Goal: Transaction & Acquisition: Purchase product/service

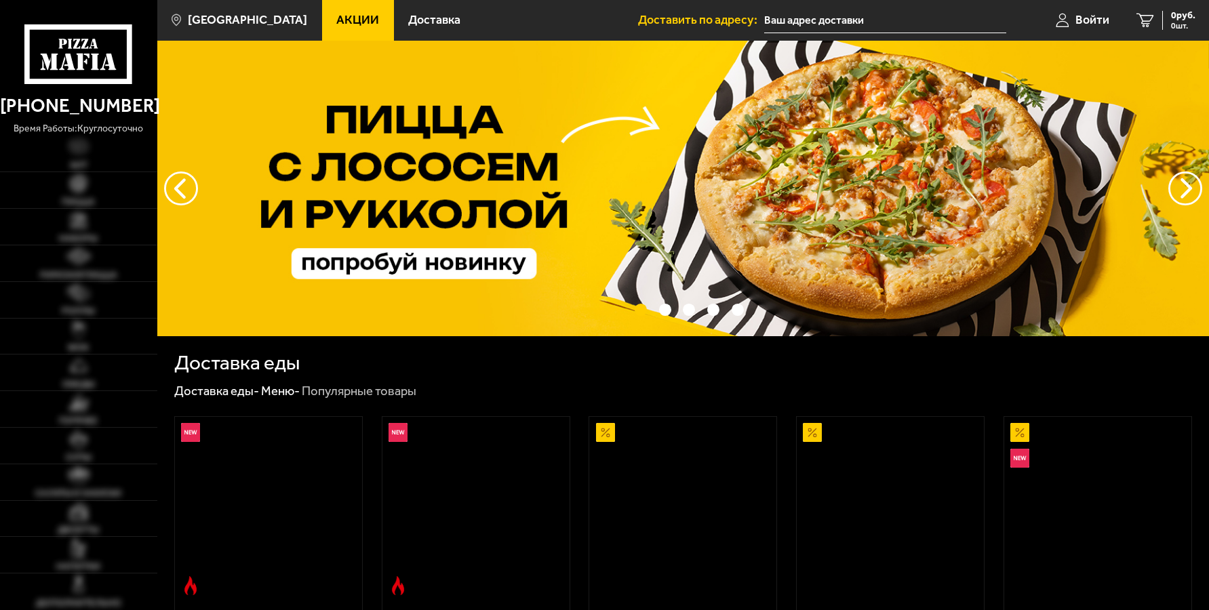
click at [813, 23] on input "text" at bounding box center [885, 20] width 242 height 25
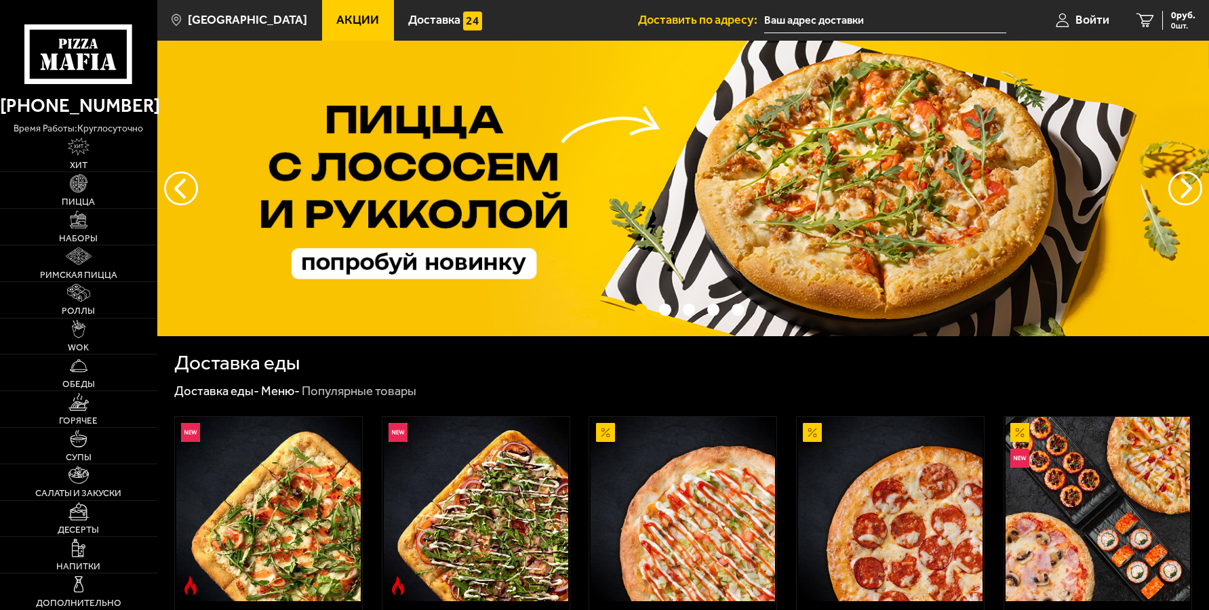
click at [821, 21] on input "text" at bounding box center [885, 20] width 242 height 25
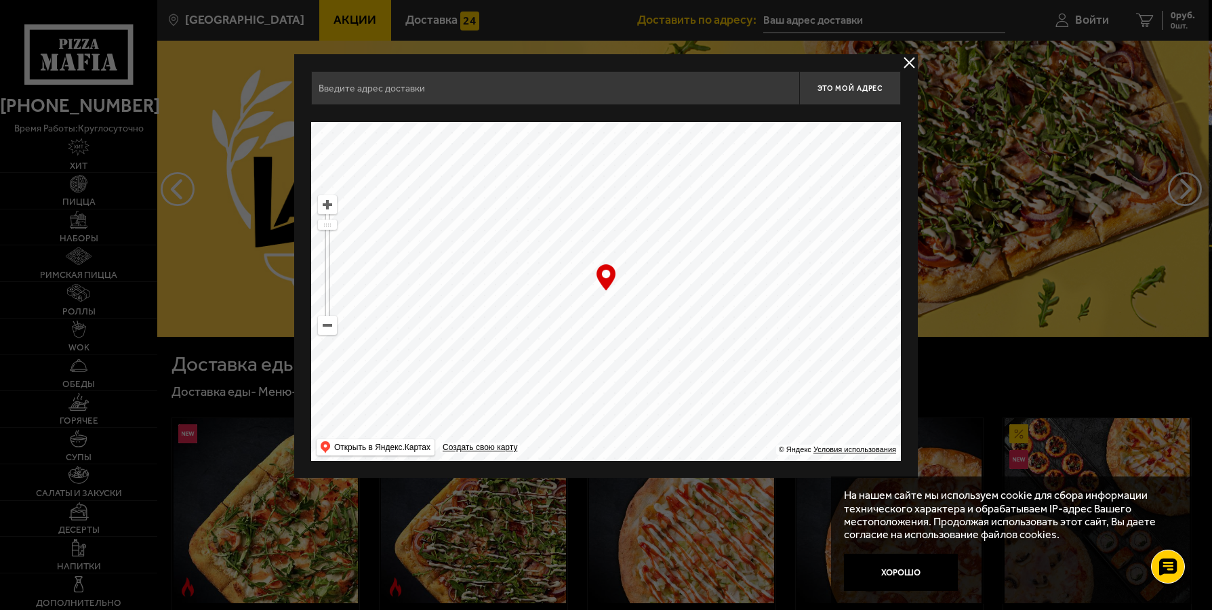
click at [429, 80] on input "text" at bounding box center [555, 88] width 488 height 34
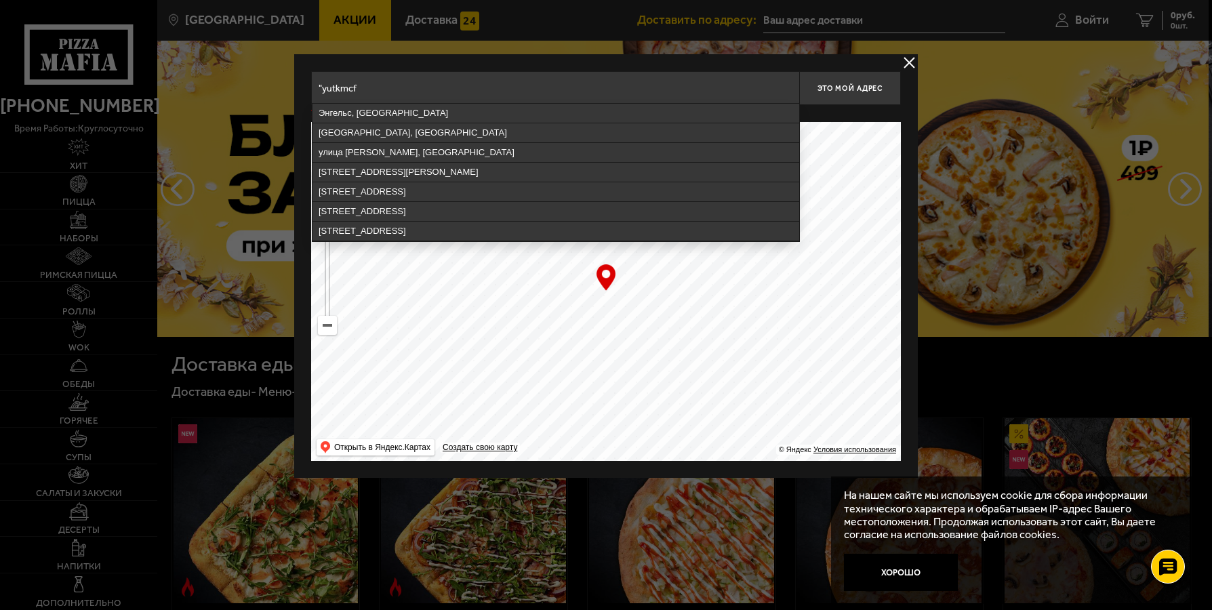
click at [408, 84] on input ""yutkmcf" at bounding box center [555, 88] width 488 height 34
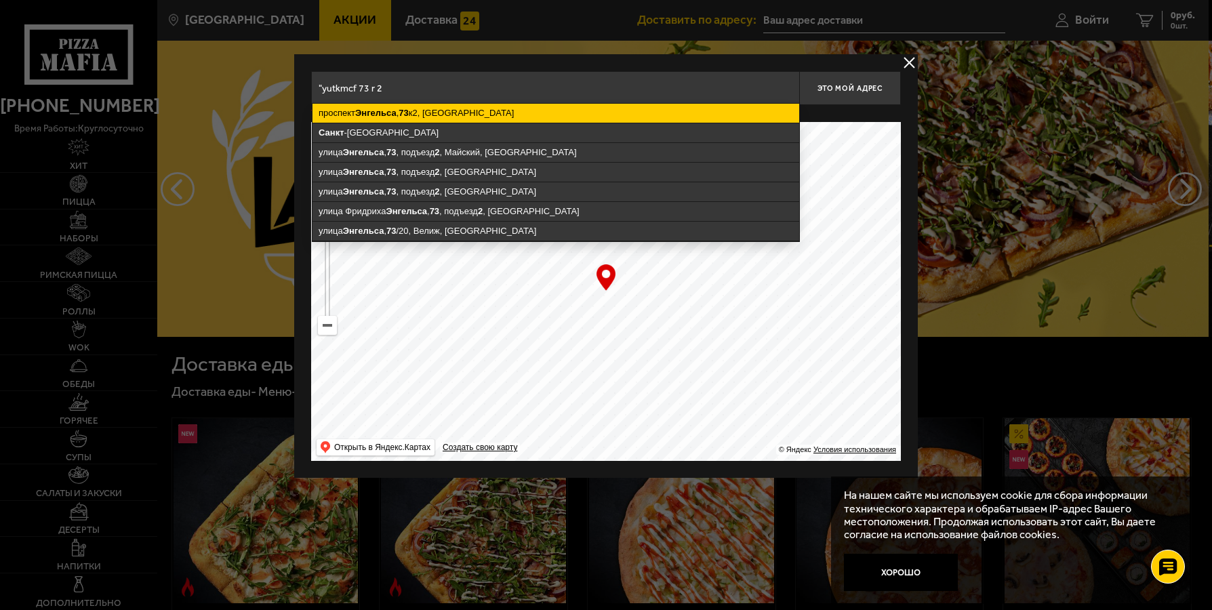
click at [491, 115] on ymaps "[STREET_ADDRESS]" at bounding box center [556, 113] width 487 height 19
type input "[STREET_ADDRESS]"
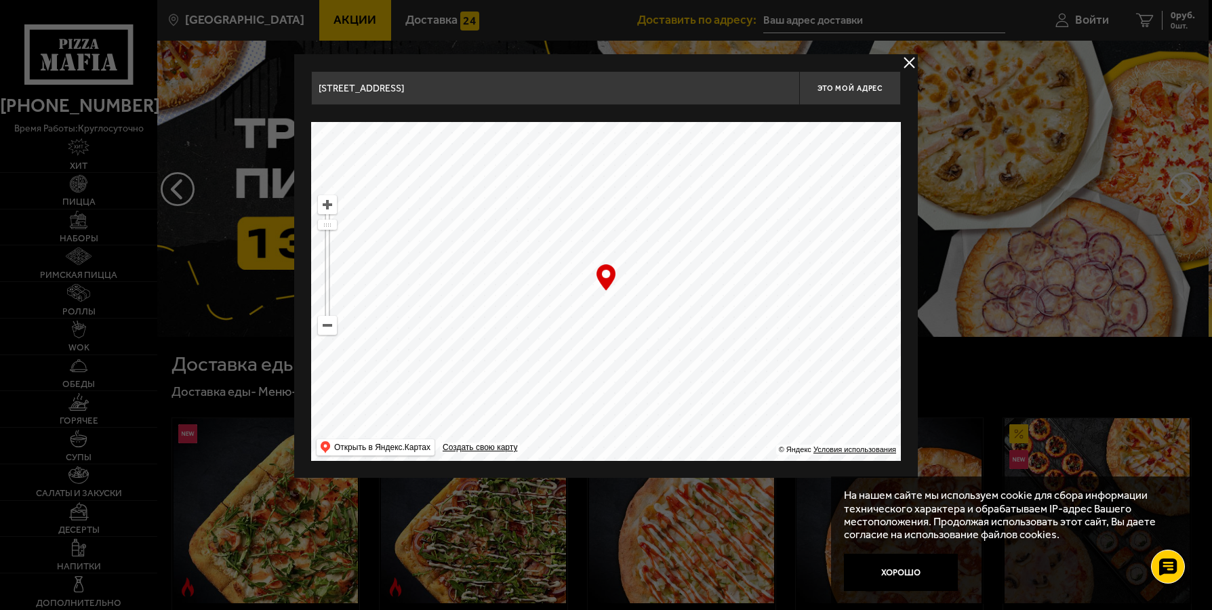
click at [608, 279] on div "… © Яндекс Условия использования Открыть в Яндекс.Картах Создать свою карту" at bounding box center [606, 291] width 590 height 339
click at [852, 102] on button "Это мой адрес" at bounding box center [851, 88] width 102 height 34
type input "[STREET_ADDRESS]"
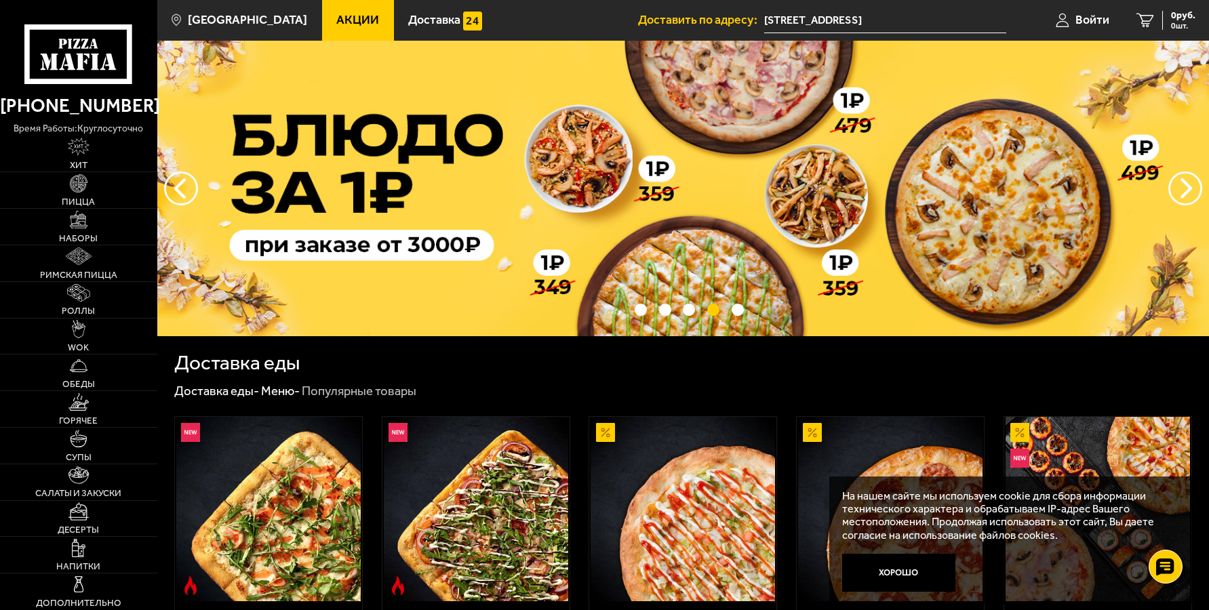
click at [932, 16] on input "[STREET_ADDRESS]" at bounding box center [885, 20] width 242 height 25
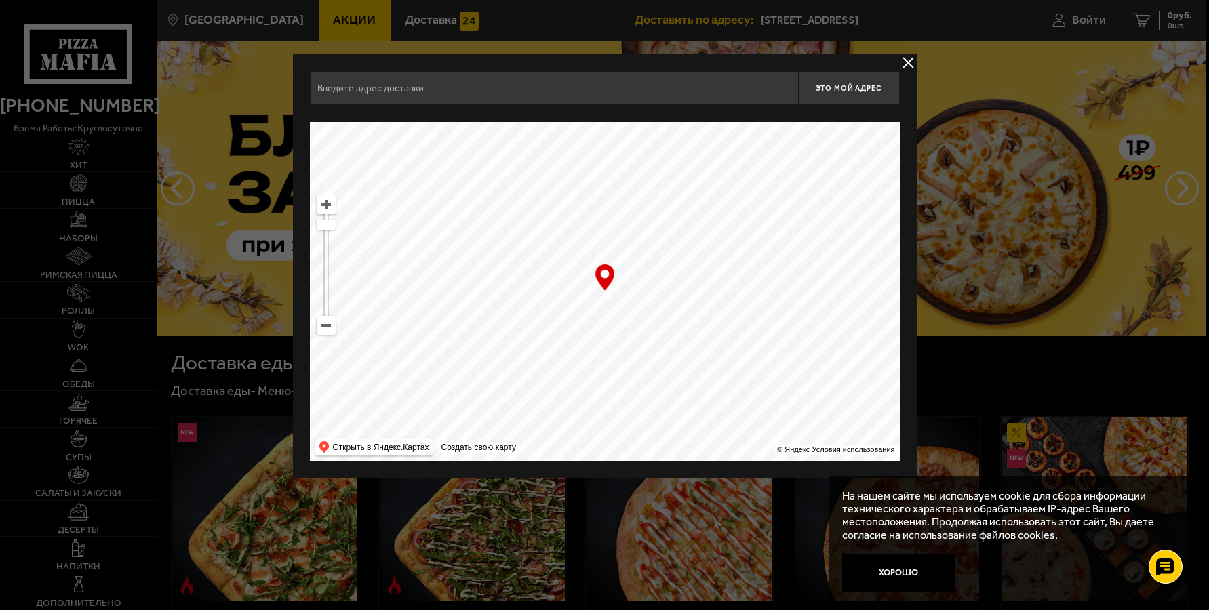
type input "[STREET_ADDRESS]"
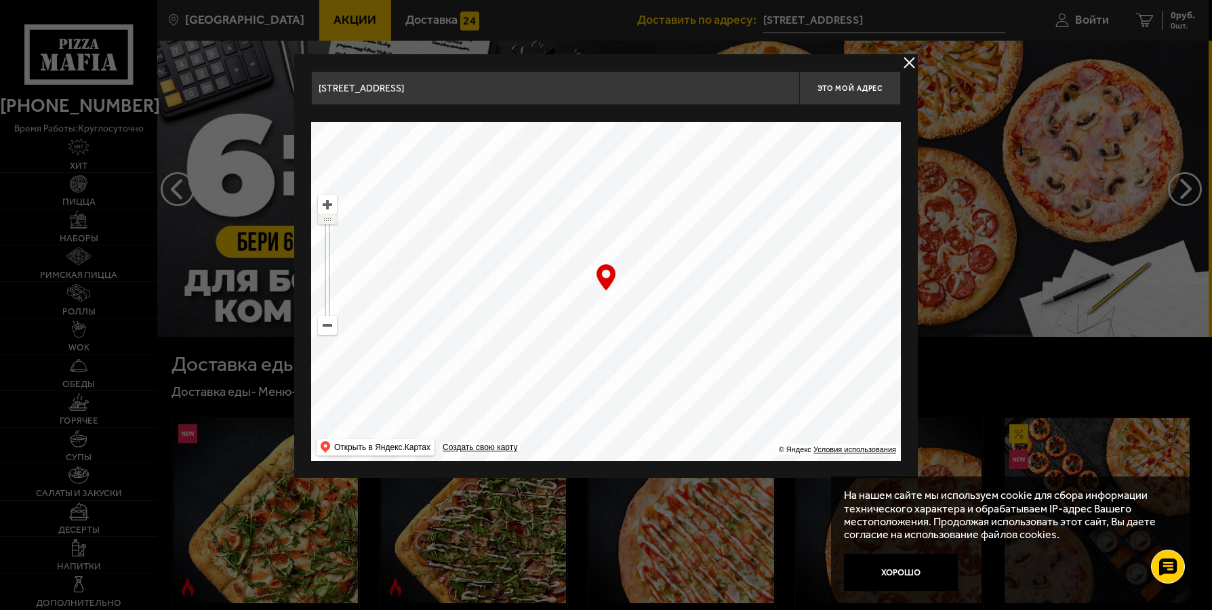
drag, startPoint x: 323, startPoint y: 226, endPoint x: 317, endPoint y: 193, distance: 33.1
click at [317, 193] on ymaps "… © Яндекс Условия использования Открыть в Яндекс.Картах Создать свою карту" at bounding box center [606, 291] width 590 height 339
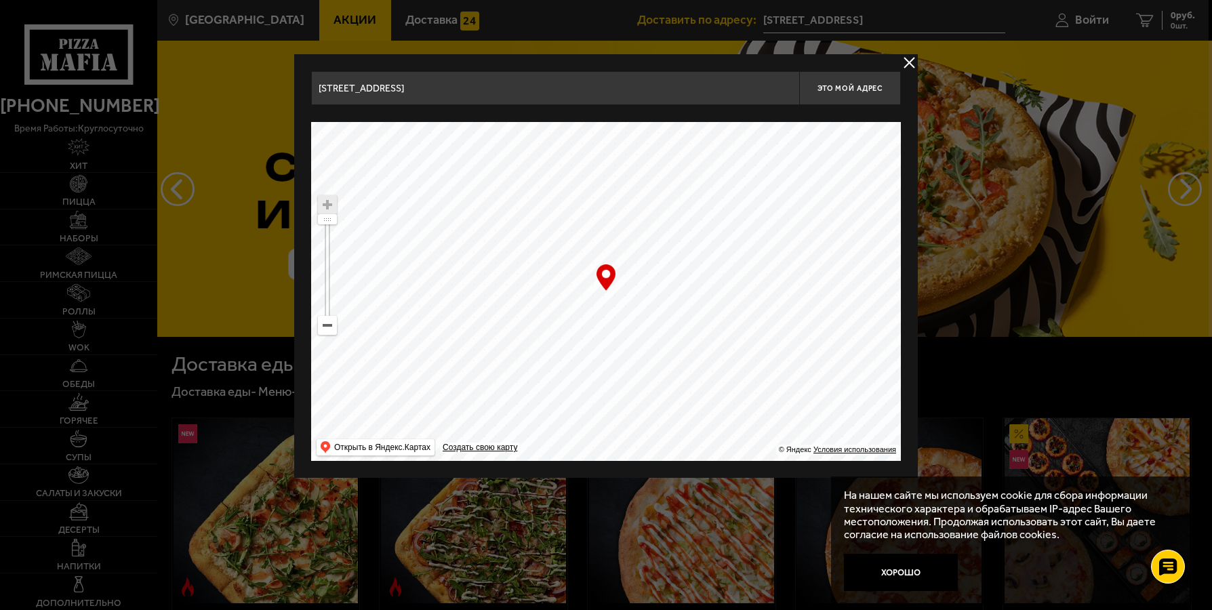
click at [908, 54] on button "delivery type" at bounding box center [909, 62] width 17 height 17
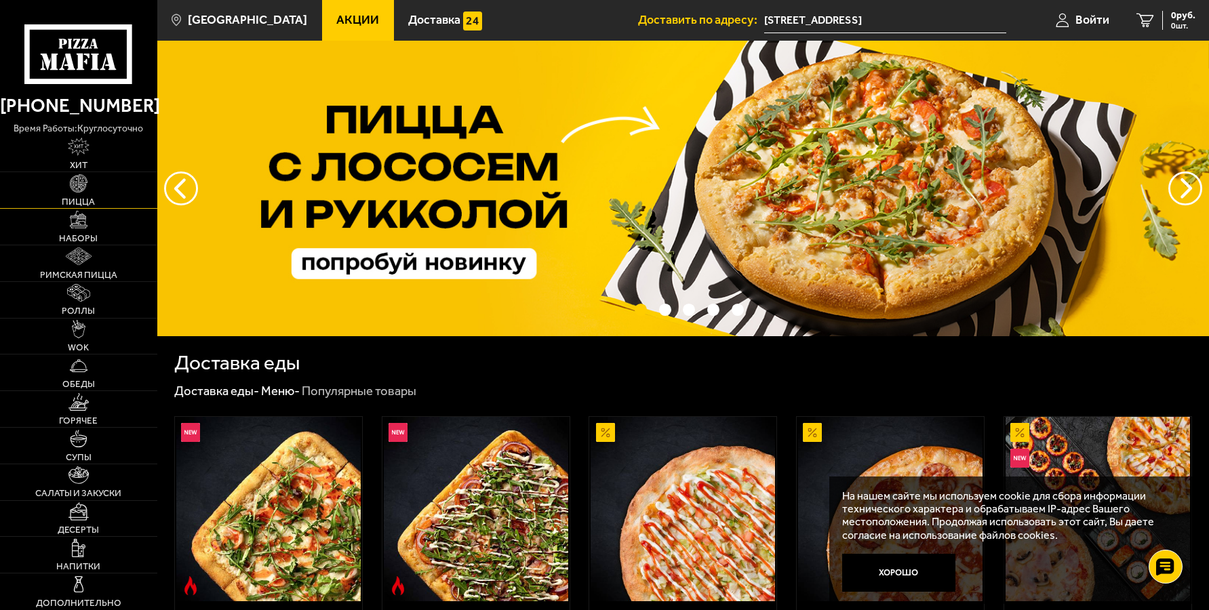
click at [82, 199] on span "Пицца" at bounding box center [78, 201] width 33 height 9
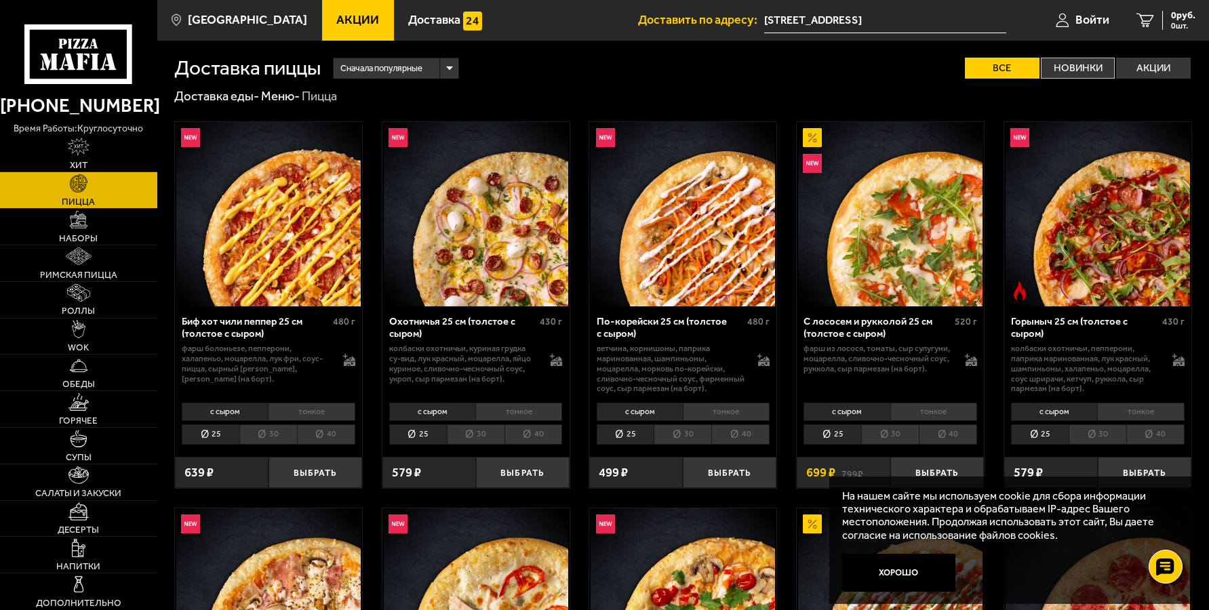
drag, startPoint x: 1060, startPoint y: 67, endPoint x: 1097, endPoint y: 69, distance: 36.7
click at [1062, 66] on label "Новинки" at bounding box center [1078, 68] width 75 height 21
click at [0, 0] on input "Новинки" at bounding box center [0, 0] width 0 height 0
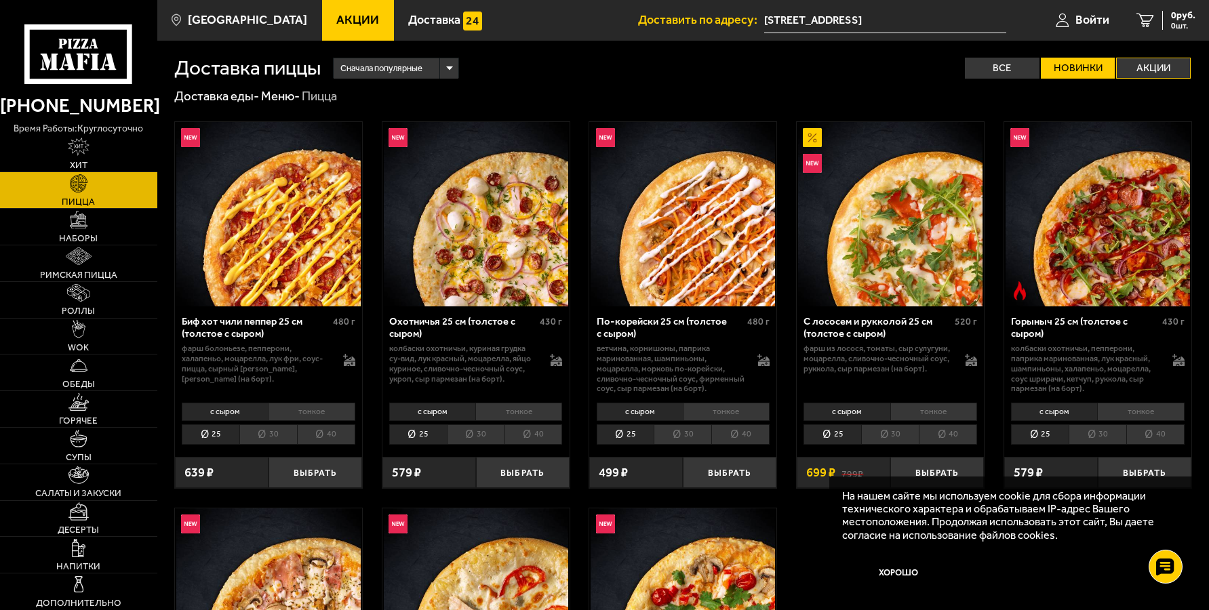
click at [1147, 63] on label "Акции" at bounding box center [1153, 68] width 75 height 21
click at [0, 0] on input "Акции" at bounding box center [0, 0] width 0 height 0
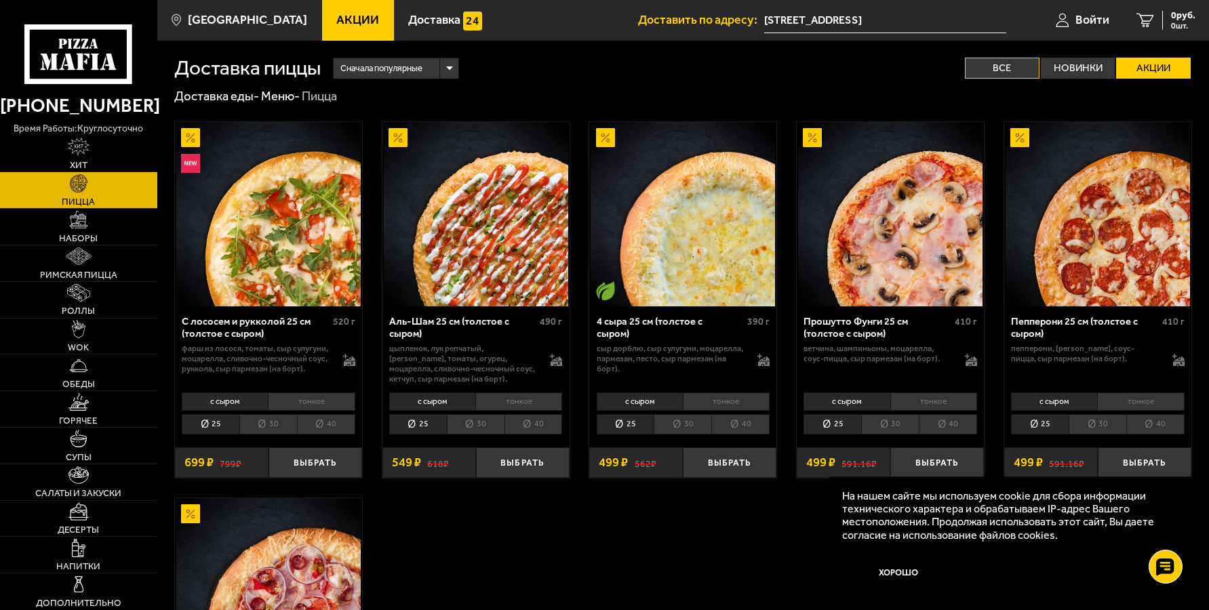
click at [1007, 70] on label "Все" at bounding box center [1002, 68] width 75 height 21
click at [0, 0] on input "Все" at bounding box center [0, 0] width 0 height 0
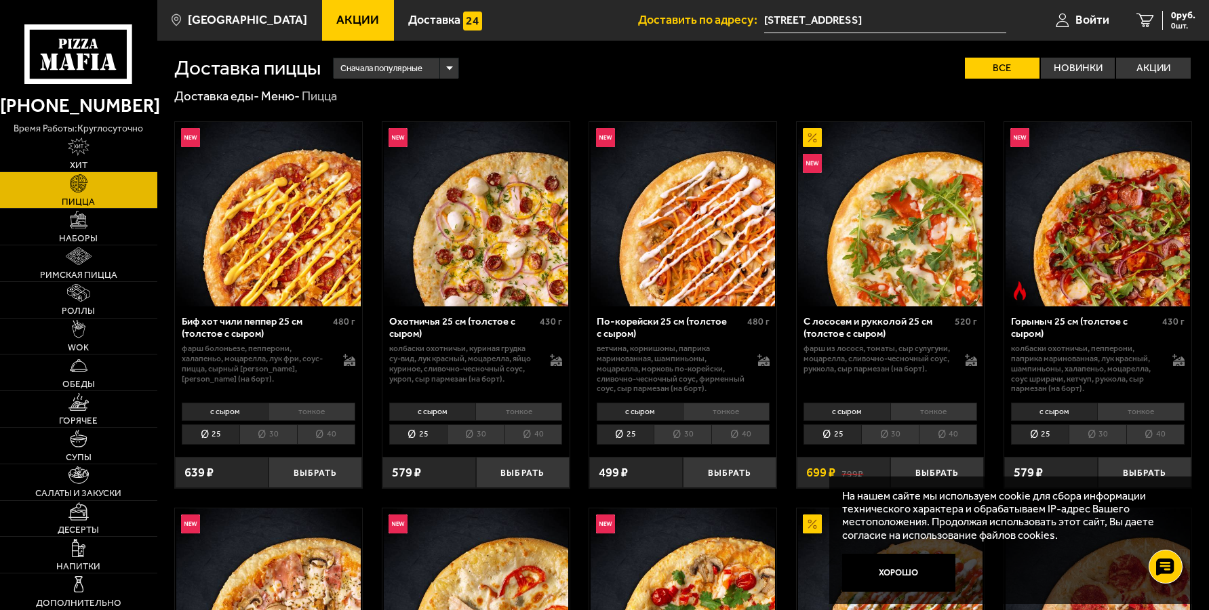
click at [1133, 259] on img at bounding box center [1098, 214] width 184 height 184
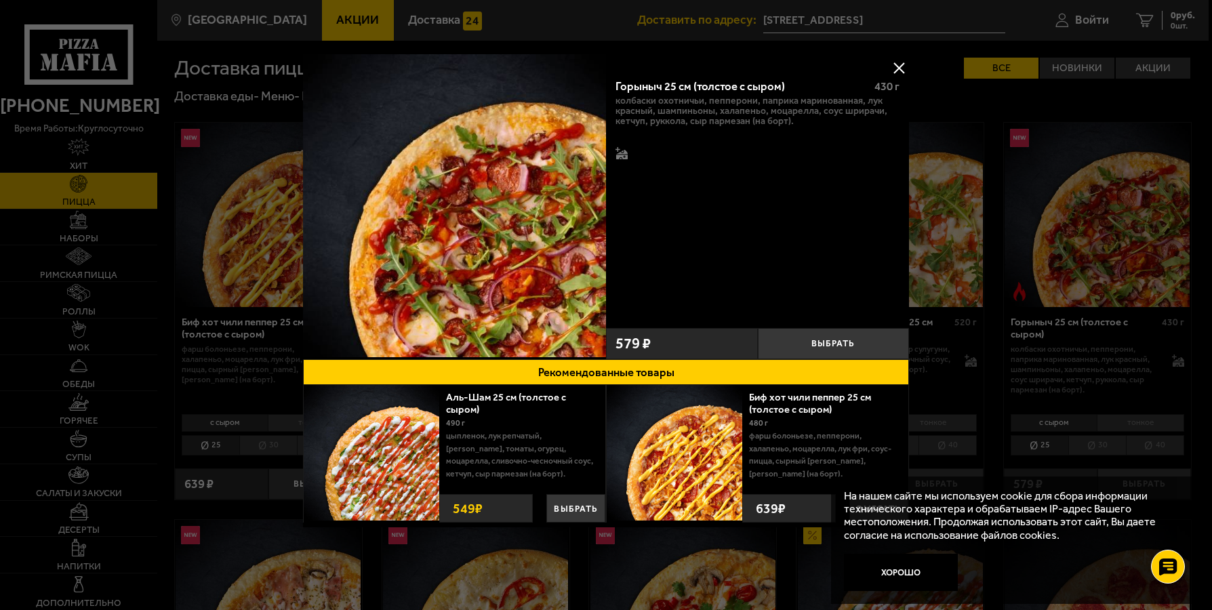
click at [488, 242] on img at bounding box center [454, 205] width 303 height 303
click at [490, 235] on img at bounding box center [454, 205] width 303 height 303
click at [620, 155] on icon at bounding box center [622, 154] width 12 height 9
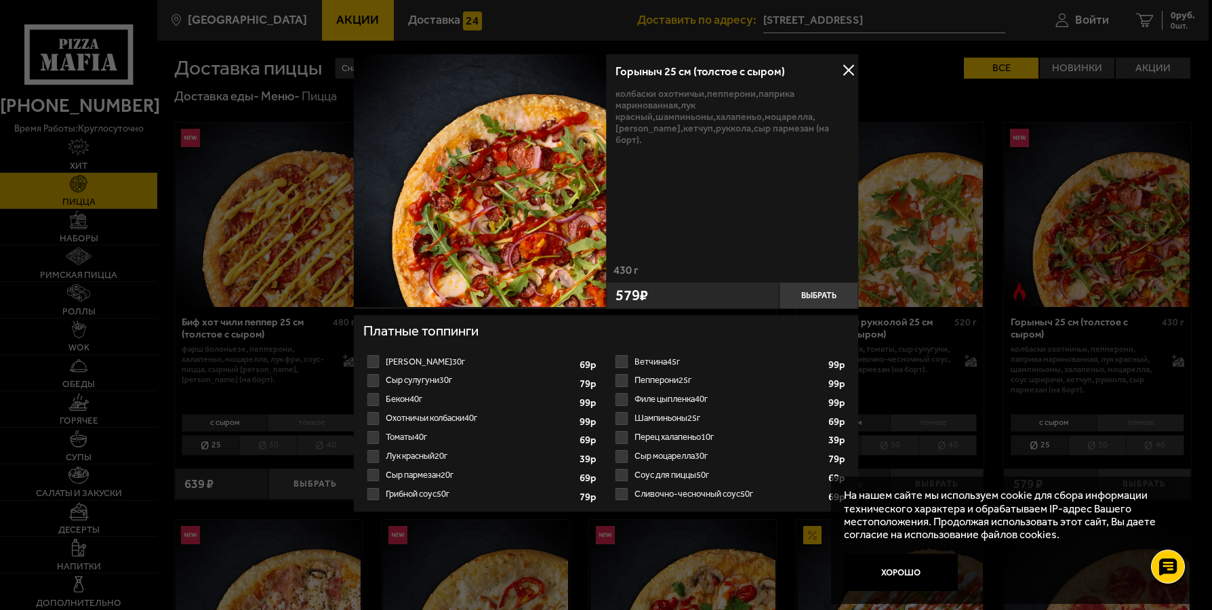
click at [852, 65] on button at bounding box center [849, 70] width 20 height 20
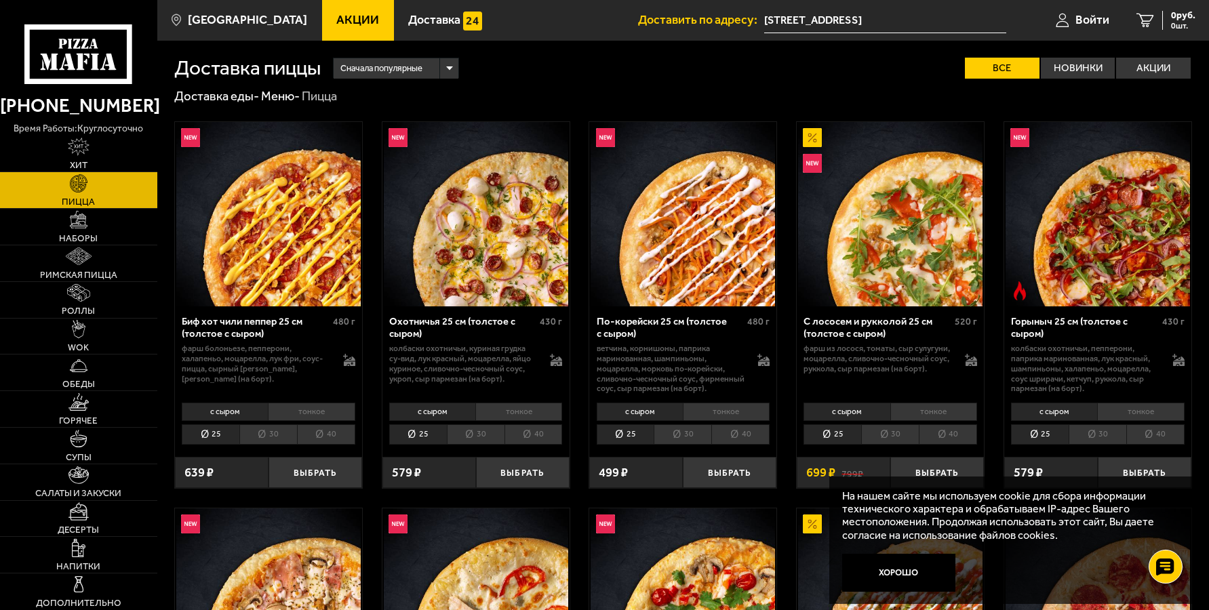
click at [271, 434] on li "30" at bounding box center [268, 435] width 58 height 20
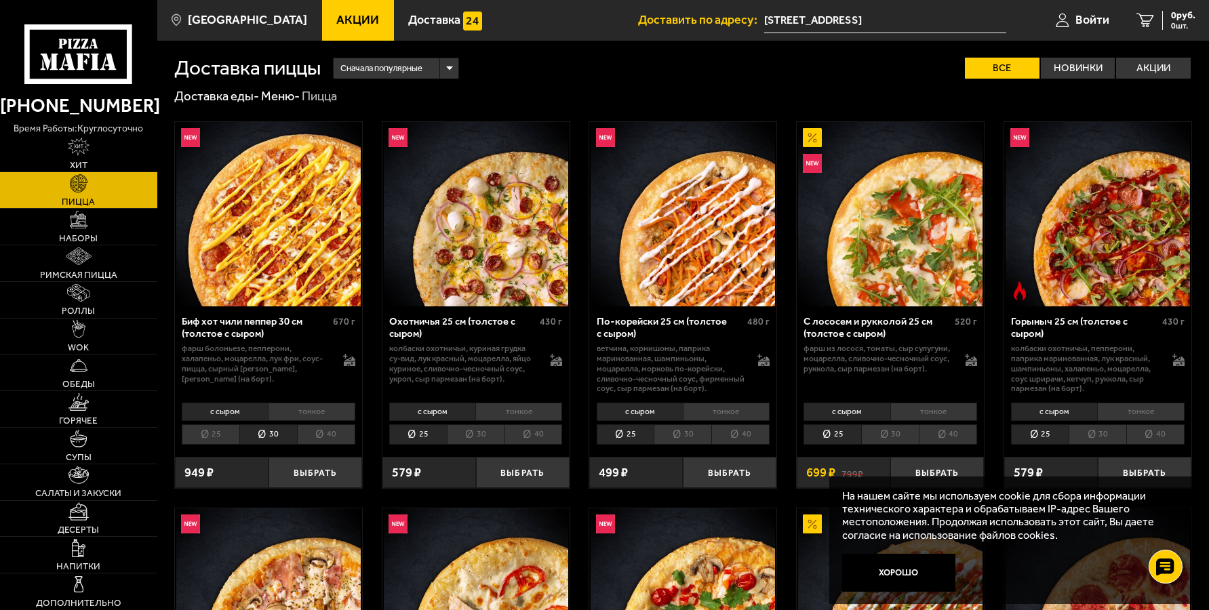
click at [321, 434] on li "40" at bounding box center [326, 435] width 58 height 20
click at [275, 432] on li "30" at bounding box center [268, 435] width 58 height 20
click at [487, 433] on li "30" at bounding box center [476, 435] width 58 height 20
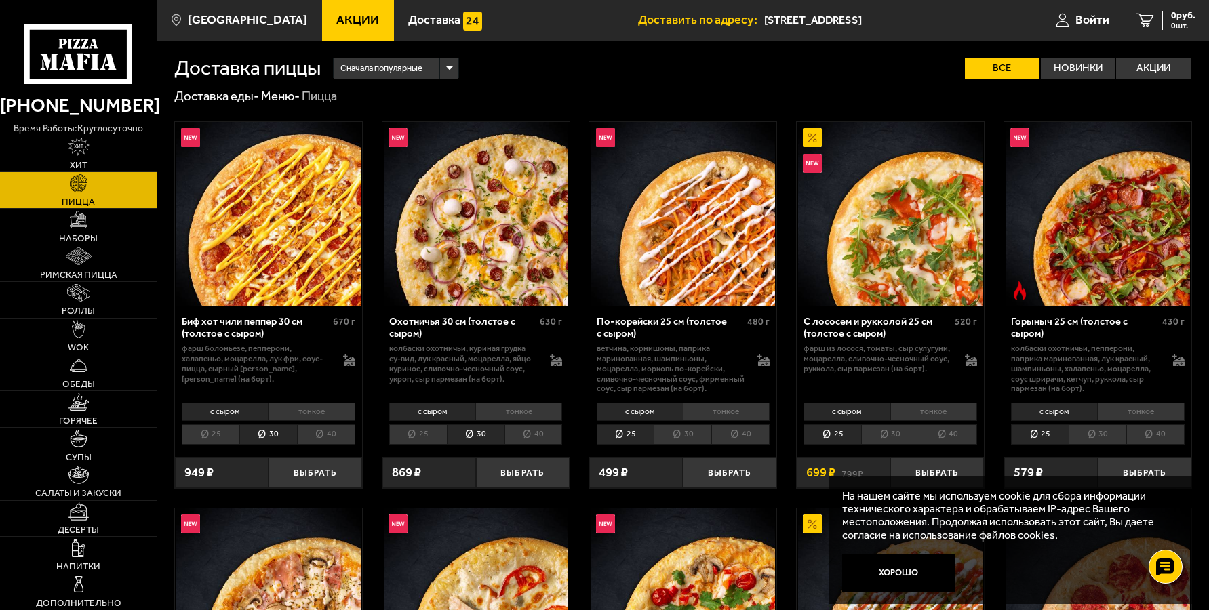
click at [690, 438] on li "30" at bounding box center [683, 435] width 58 height 20
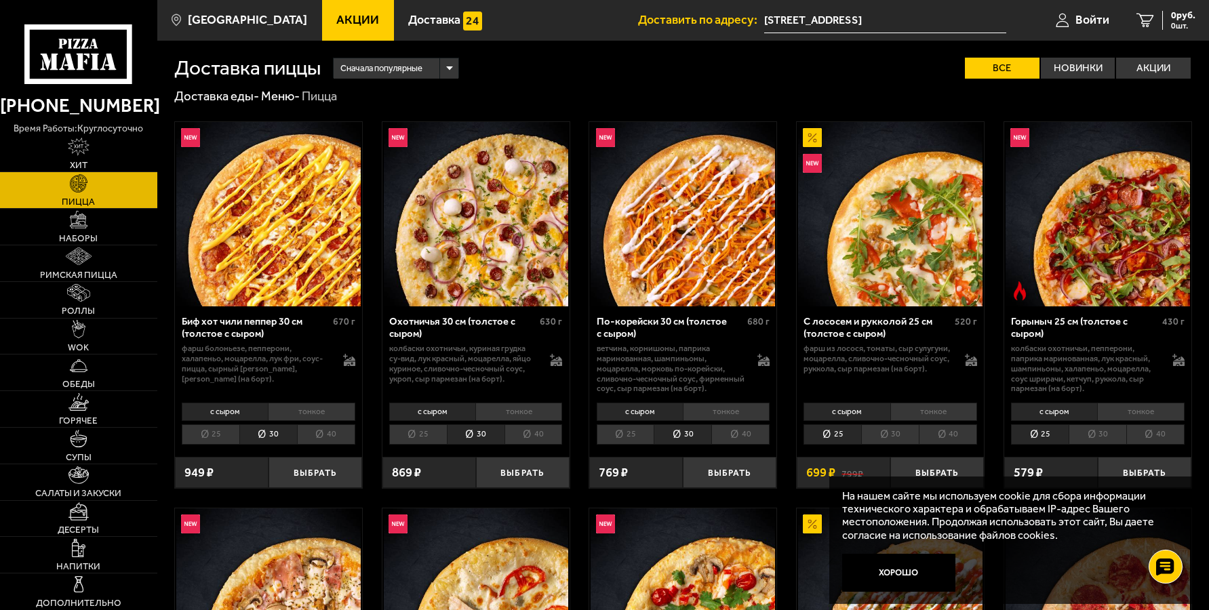
click at [904, 441] on li "30" at bounding box center [890, 435] width 58 height 20
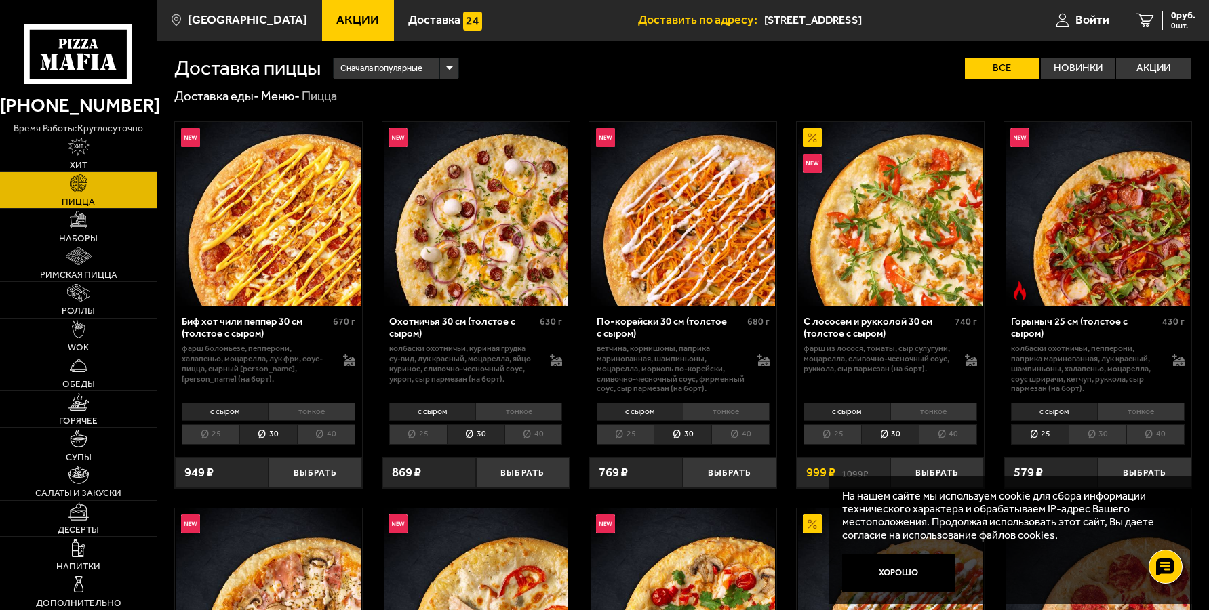
click at [955, 434] on li "40" at bounding box center [948, 435] width 58 height 20
click at [218, 435] on li "25" at bounding box center [211, 435] width 58 height 20
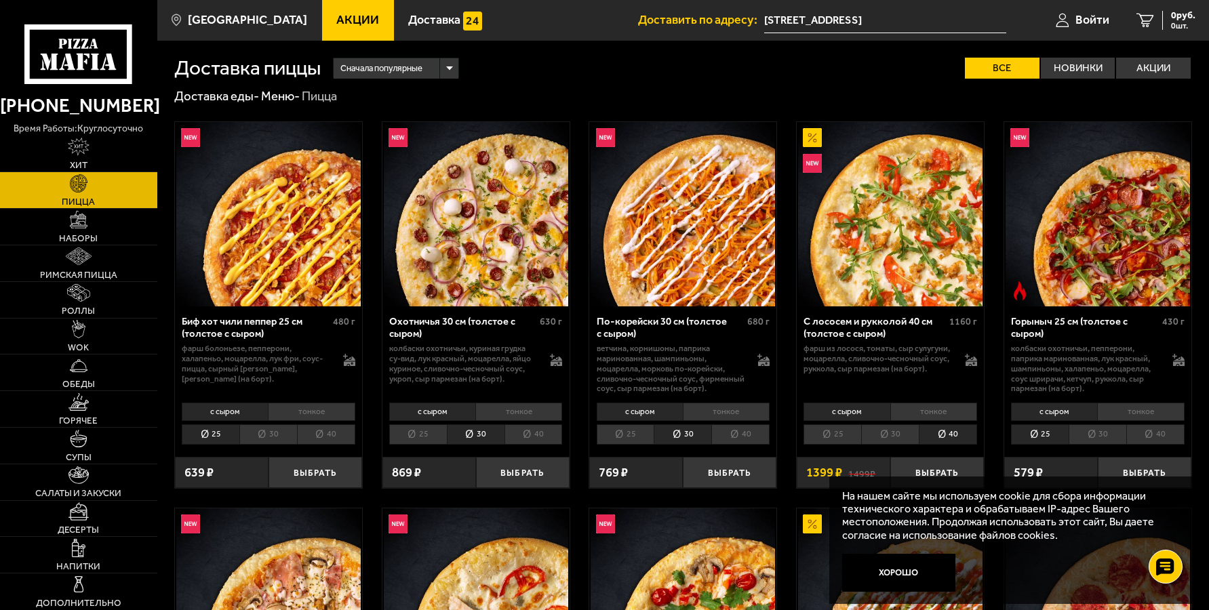
click at [275, 438] on li "30" at bounding box center [268, 435] width 58 height 20
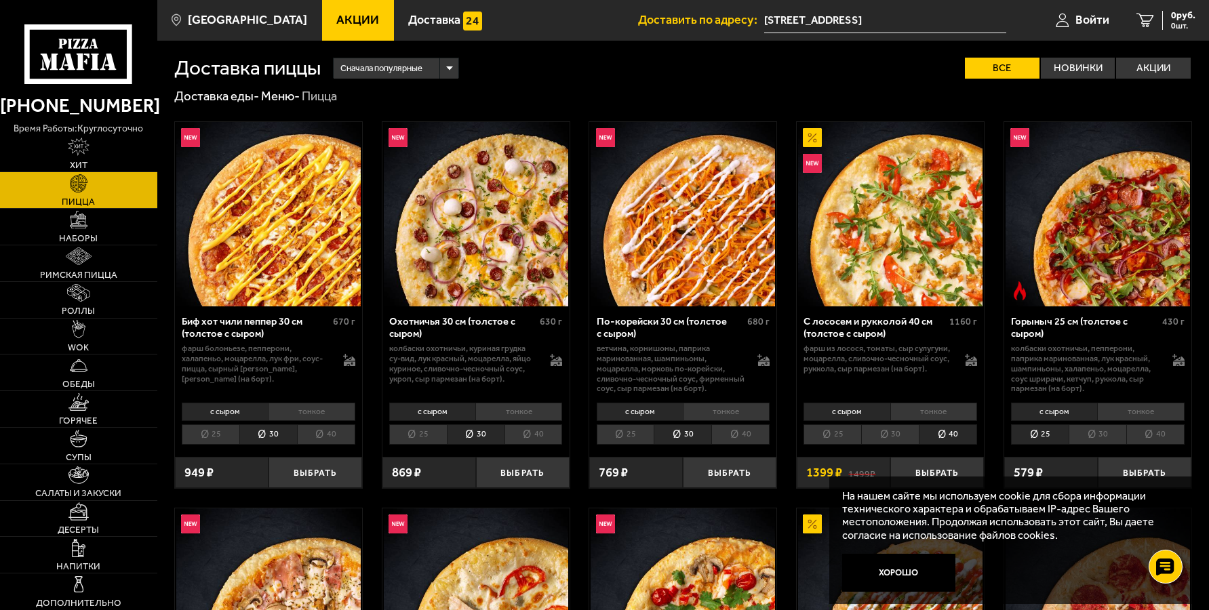
click at [1103, 267] on img at bounding box center [1098, 214] width 184 height 184
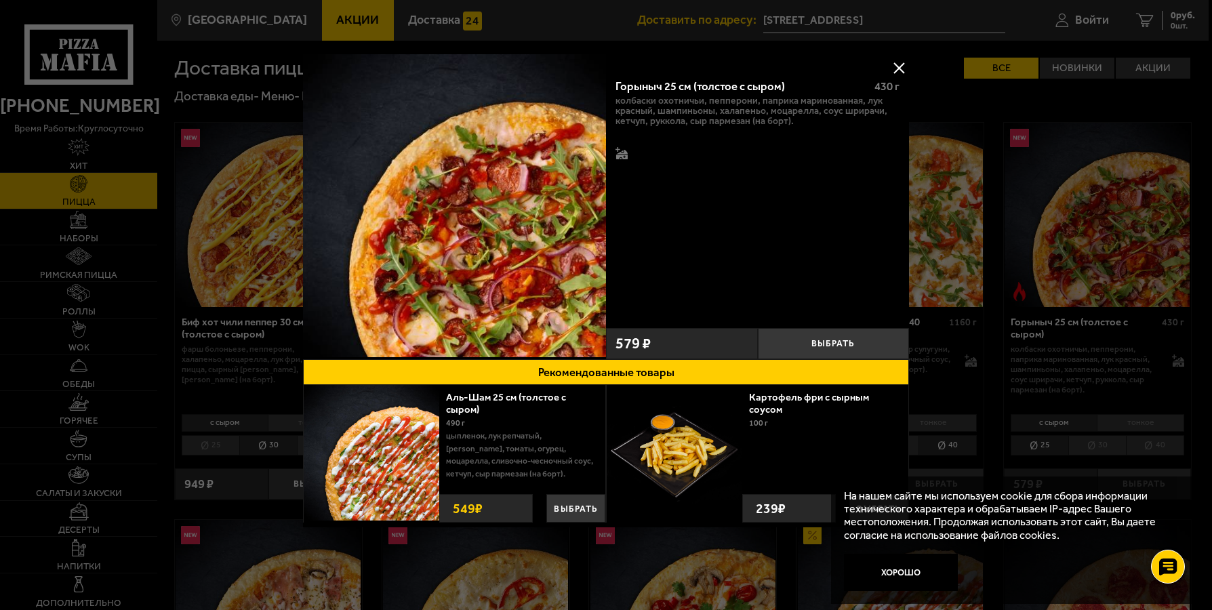
click at [625, 161] on div at bounding box center [622, 144] width 12 height 35
click at [623, 157] on icon at bounding box center [622, 157] width 12 height 5
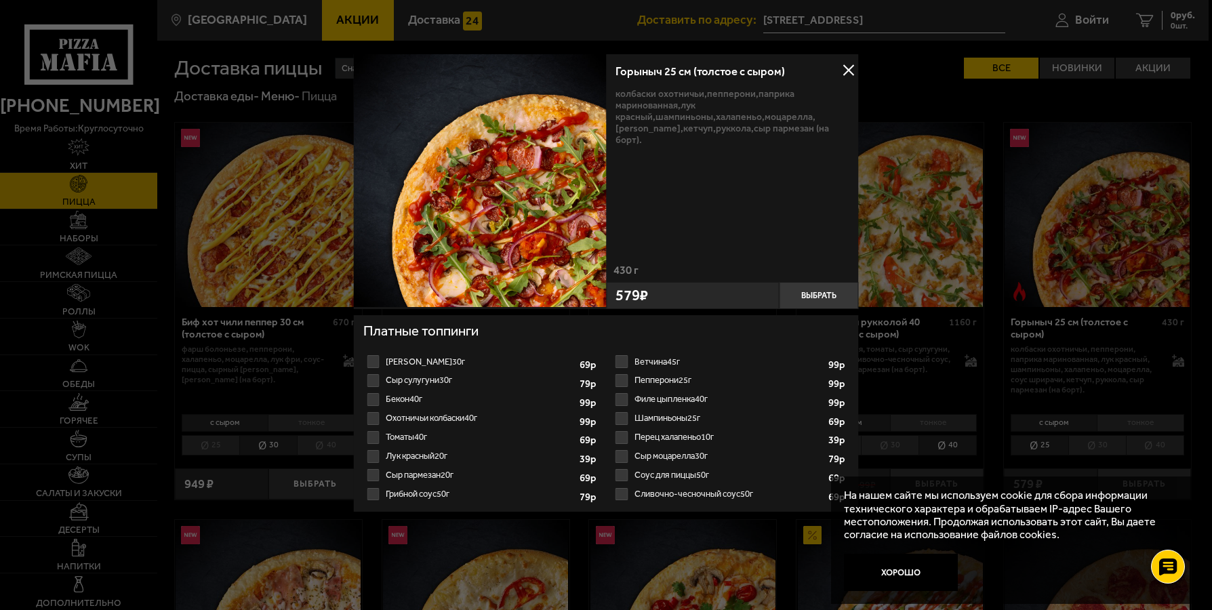
click at [376, 404] on label "Бекон 40г 1" at bounding box center [481, 399] width 236 height 19
click at [0, 0] on input "Бекон 40г 1" at bounding box center [0, 0] width 0 height 0
click at [376, 420] on label "Охотничьи колбаски 40г 1" at bounding box center [481, 418] width 236 height 19
click at [0, 0] on input "Охотничьи колбаски 40г 1" at bounding box center [0, 0] width 0 height 0
click at [837, 299] on button "Выбрать" at bounding box center [818, 295] width 79 height 26
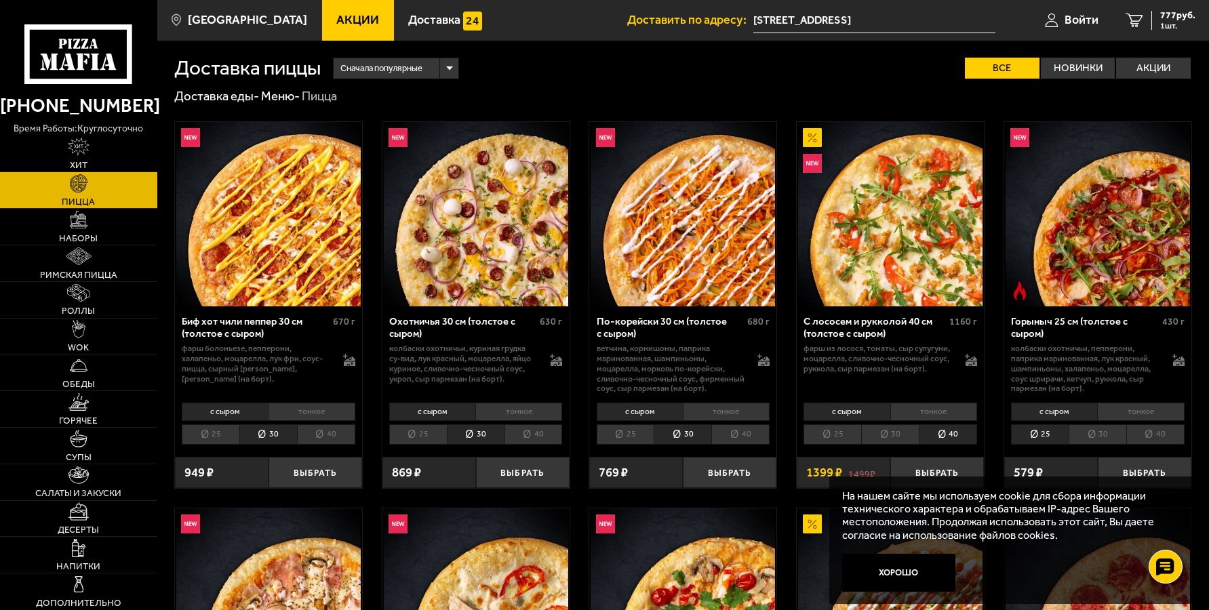
click at [1125, 258] on img at bounding box center [1098, 214] width 184 height 184
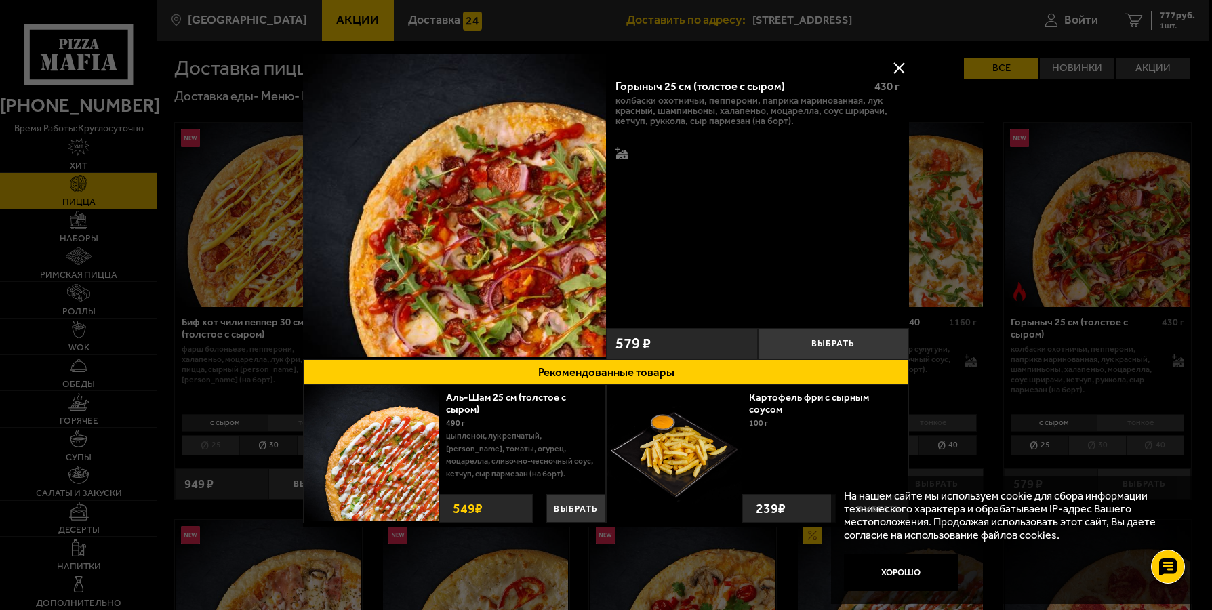
click at [898, 67] on button at bounding box center [899, 68] width 20 height 20
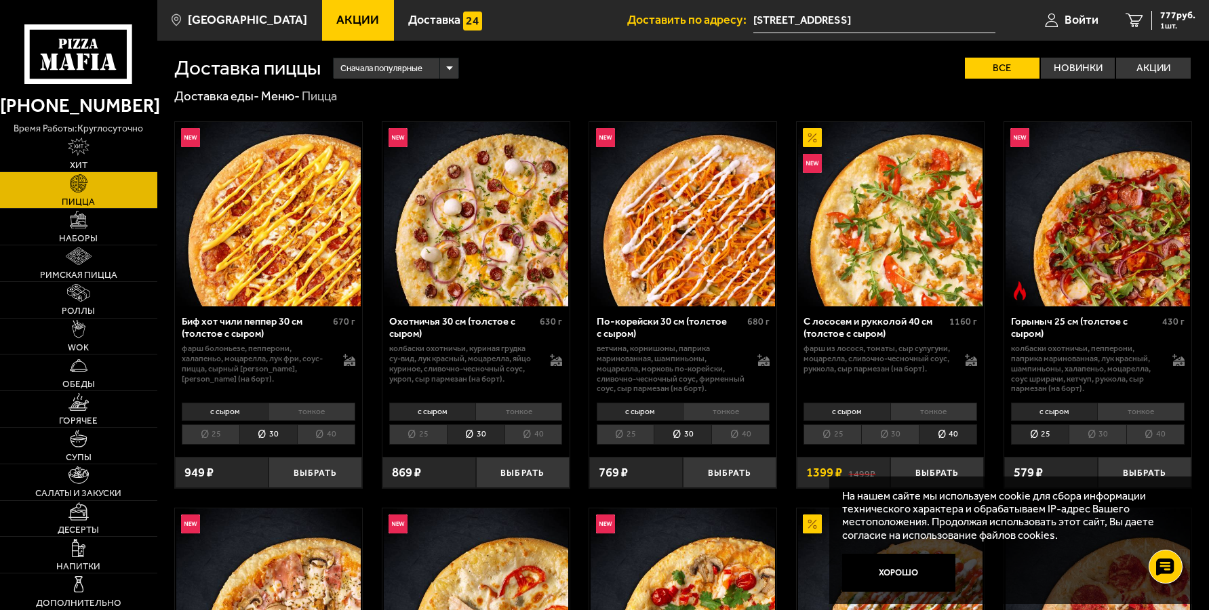
click at [325, 413] on li "тонкое" at bounding box center [311, 412] width 87 height 18
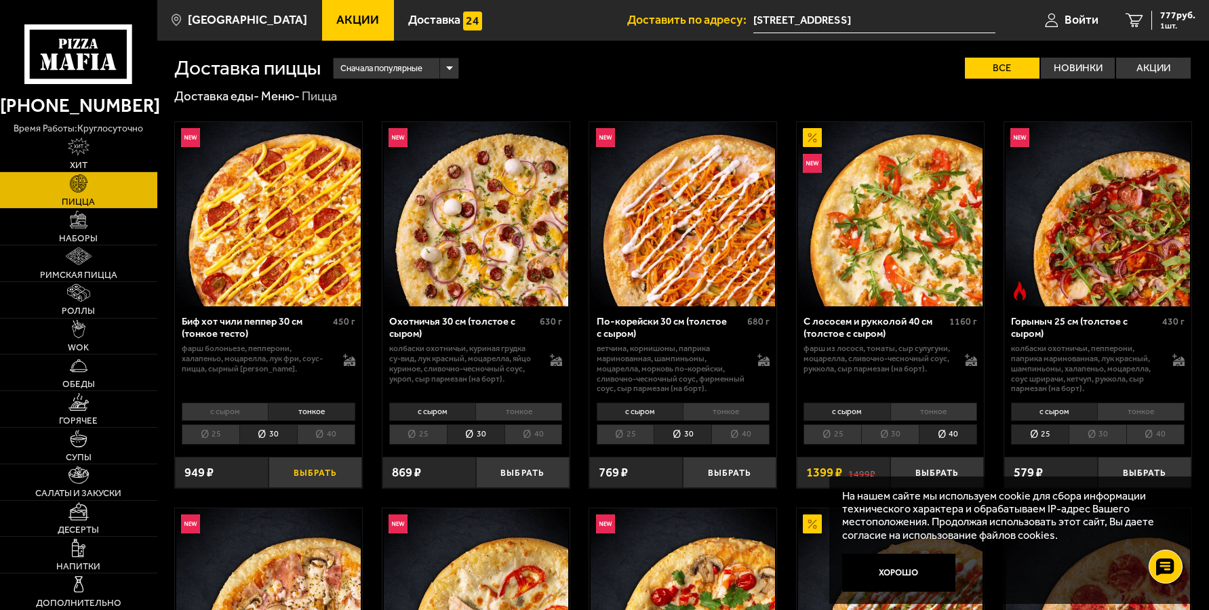
click at [315, 469] on button "Выбрать" at bounding box center [316, 472] width 94 height 31
click at [273, 276] on img at bounding box center [268, 214] width 184 height 184
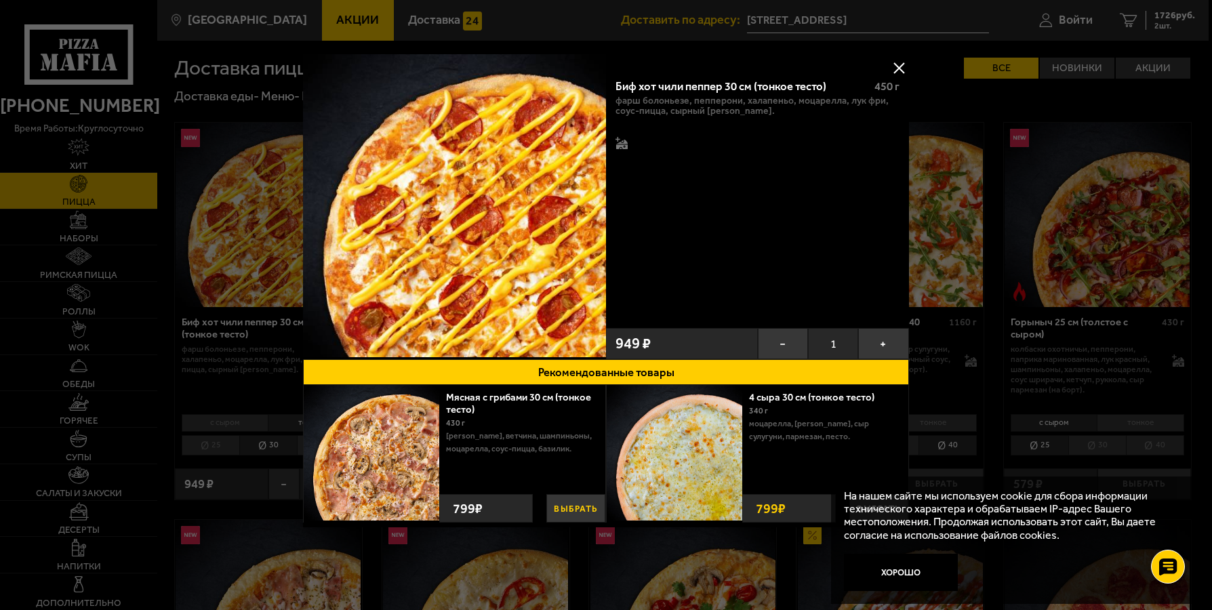
click at [574, 507] on button "Выбрать" at bounding box center [576, 508] width 59 height 28
click at [888, 575] on button "Хорошо" at bounding box center [901, 573] width 114 height 38
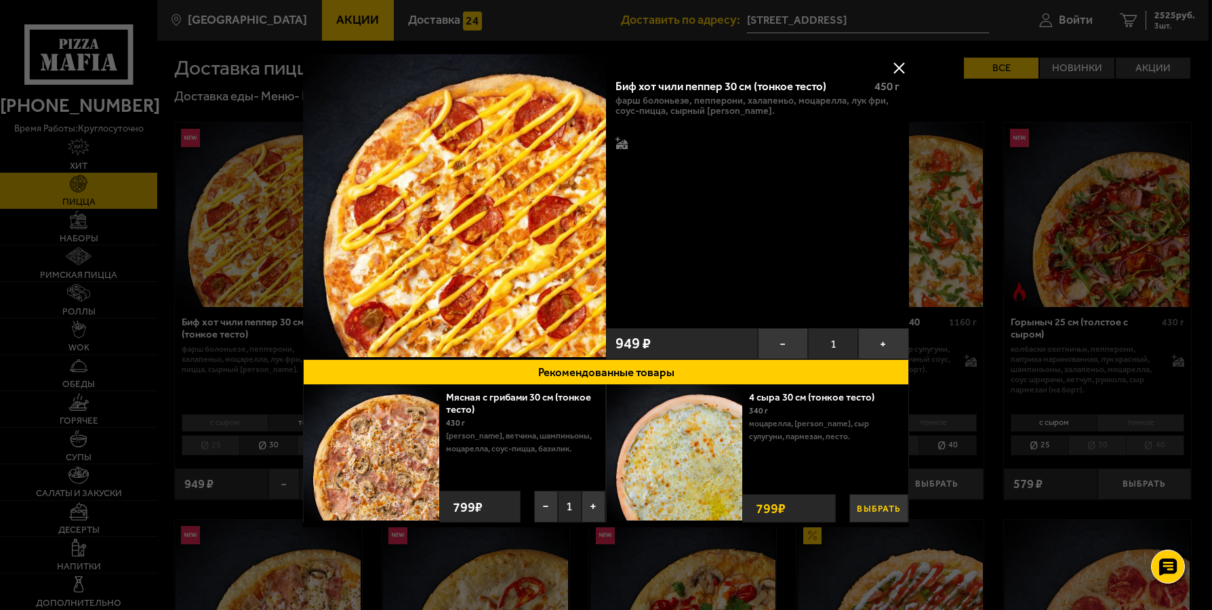
click at [884, 509] on button "Выбрать" at bounding box center [879, 508] width 59 height 28
click at [843, 515] on button "−" at bounding box center [849, 507] width 24 height 32
click at [608, 378] on button "Рекомендованные товары" at bounding box center [606, 372] width 606 height 26
click at [1140, 24] on div at bounding box center [606, 305] width 1212 height 610
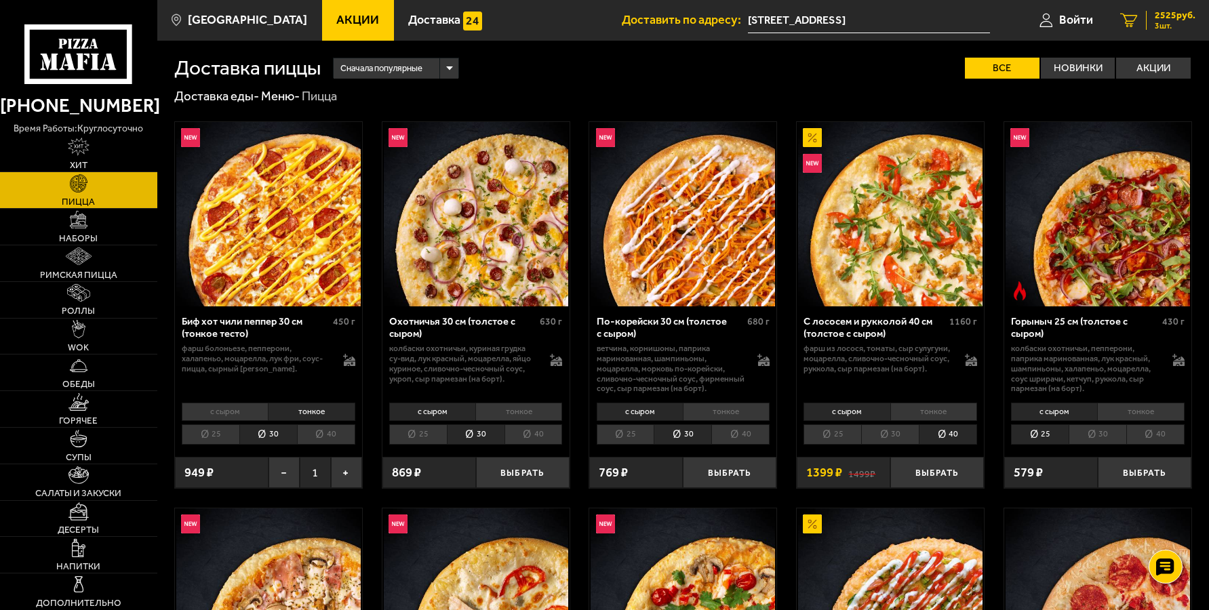
click at [1133, 18] on icon "3" at bounding box center [1129, 20] width 18 height 14
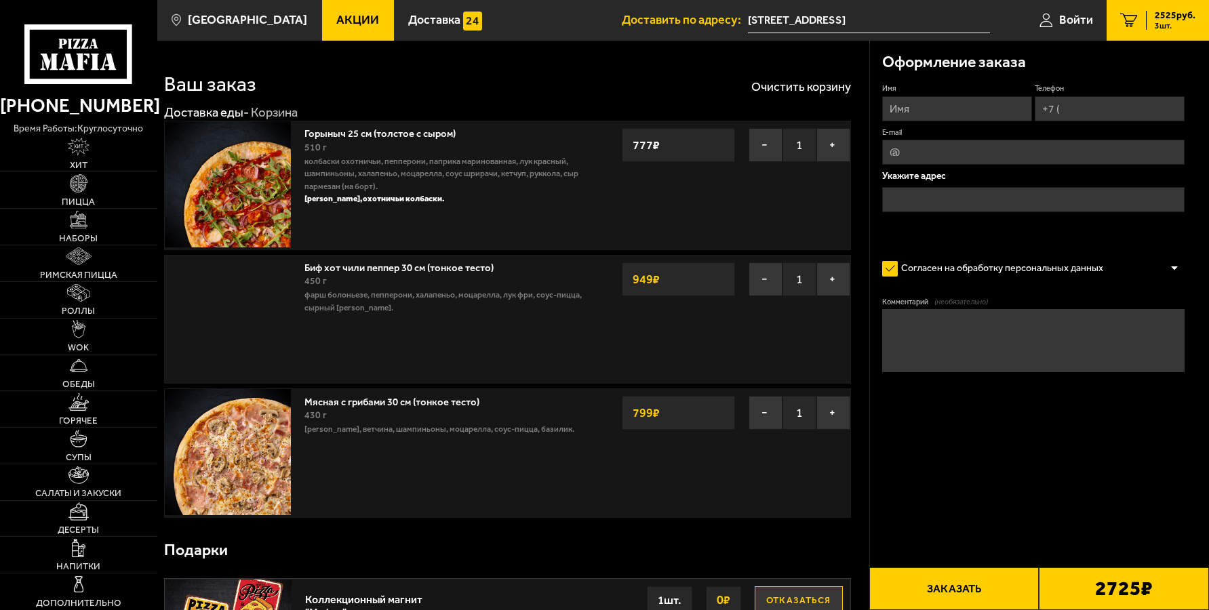
type input "[STREET_ADDRESS]"
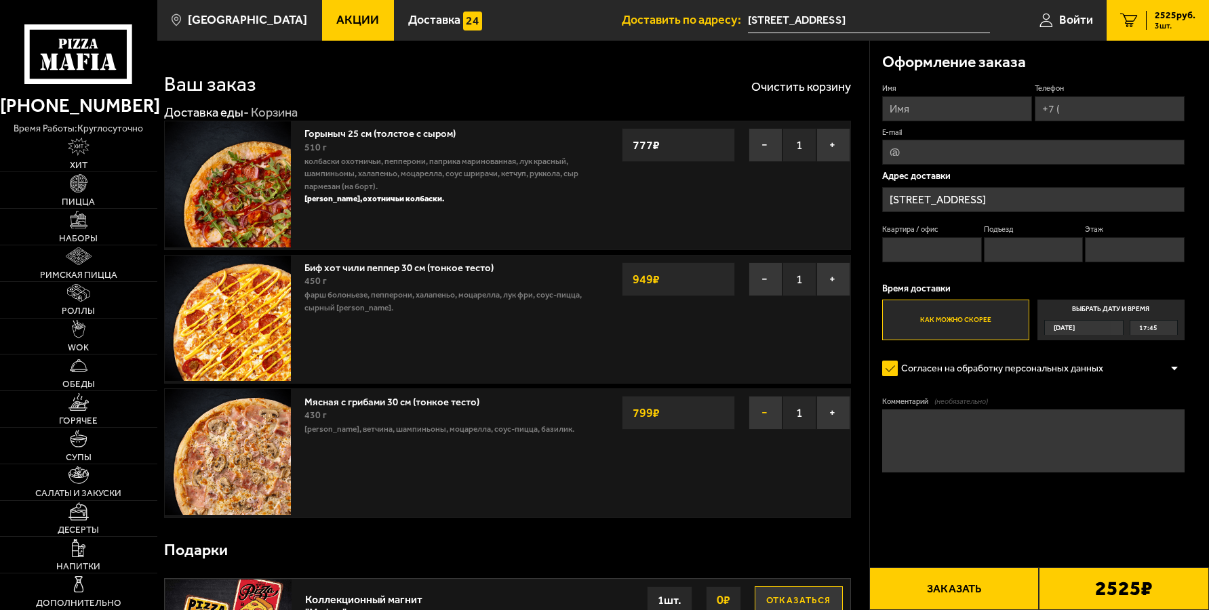
drag, startPoint x: 761, startPoint y: 419, endPoint x: 764, endPoint y: 412, distance: 8.2
click at [762, 416] on button "−" at bounding box center [766, 413] width 34 height 34
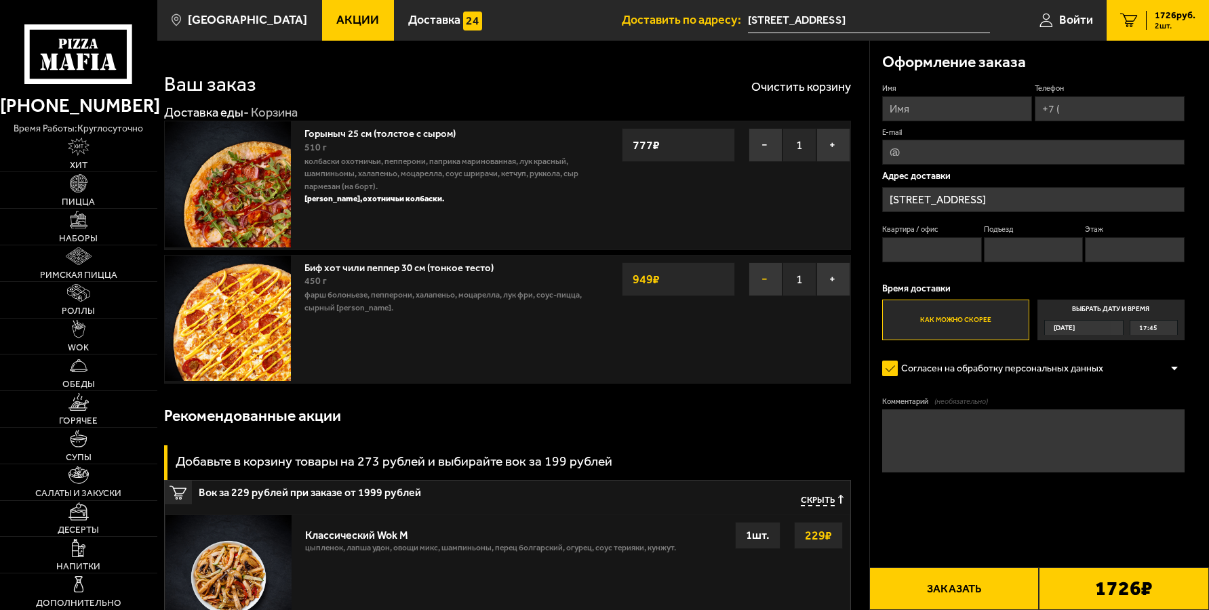
click at [758, 280] on button "−" at bounding box center [766, 279] width 34 height 34
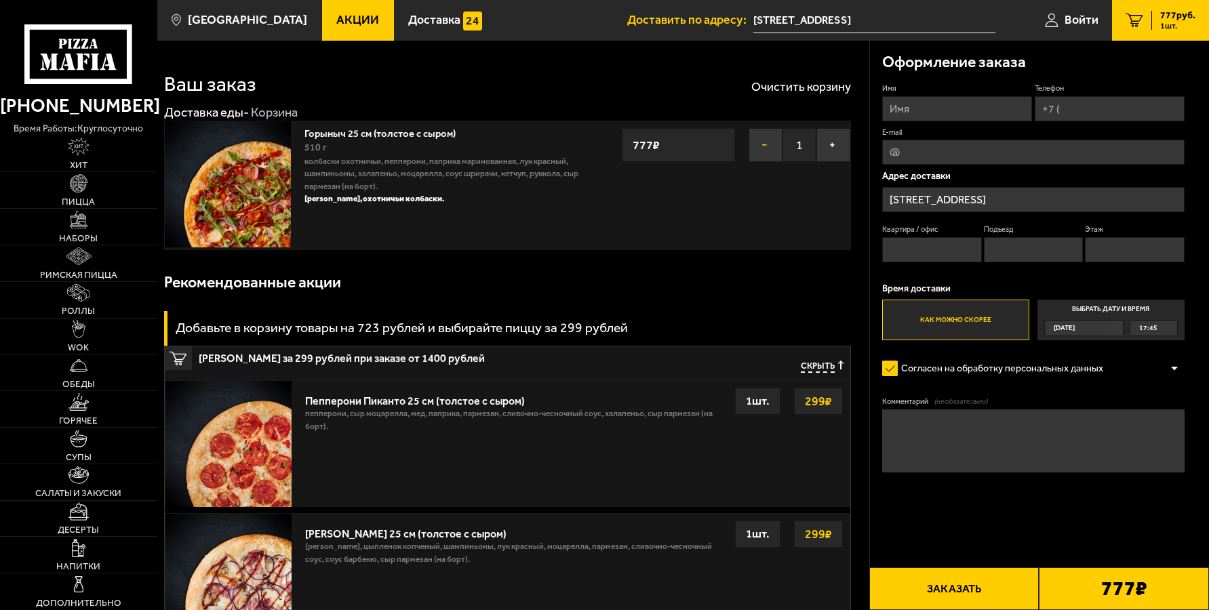
click at [762, 142] on button "−" at bounding box center [766, 145] width 34 height 34
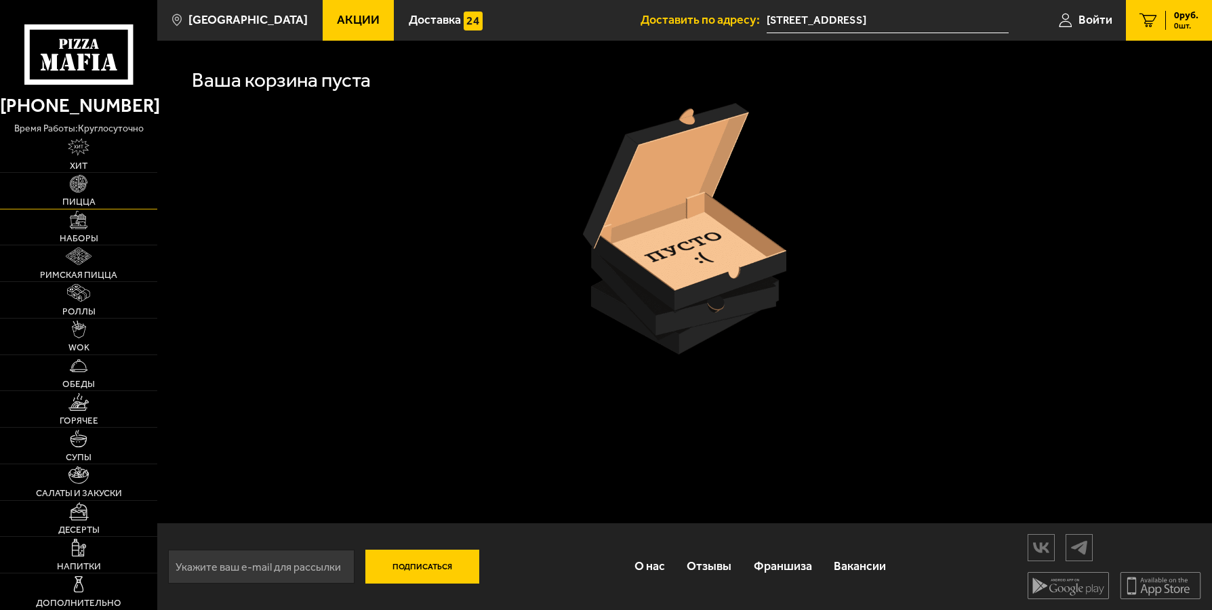
click at [81, 186] on img at bounding box center [79, 184] width 18 height 18
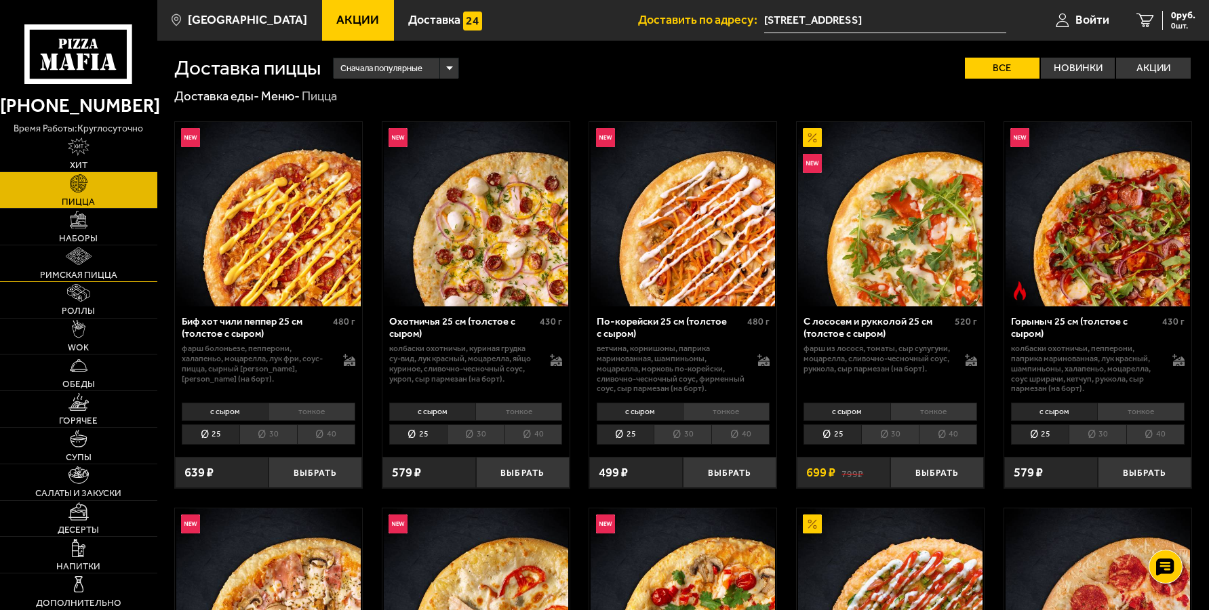
click at [78, 267] on link "Римская пицца" at bounding box center [78, 263] width 157 height 36
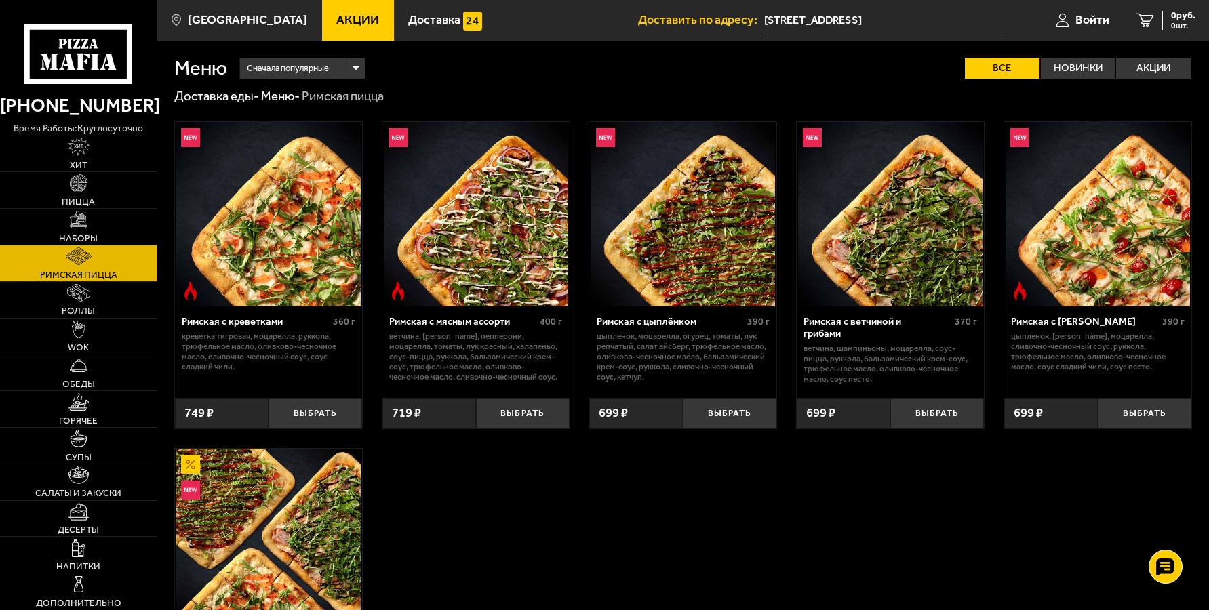
click at [490, 298] on img at bounding box center [476, 214] width 184 height 184
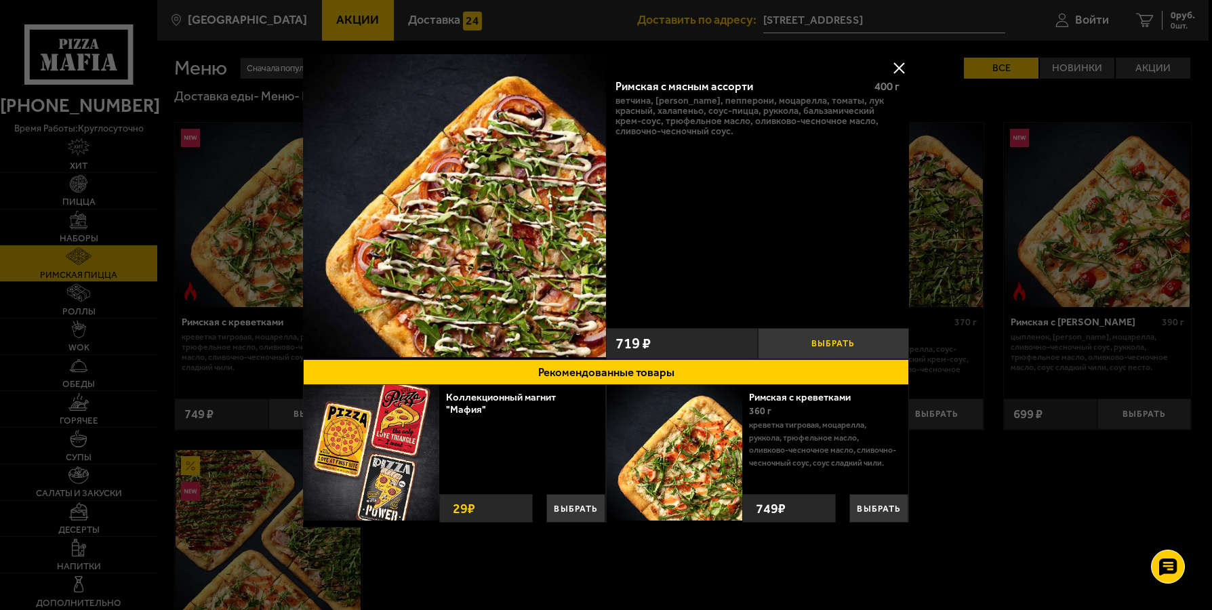
click at [845, 342] on button "Выбрать" at bounding box center [834, 343] width 152 height 31
click at [897, 67] on button at bounding box center [899, 68] width 20 height 20
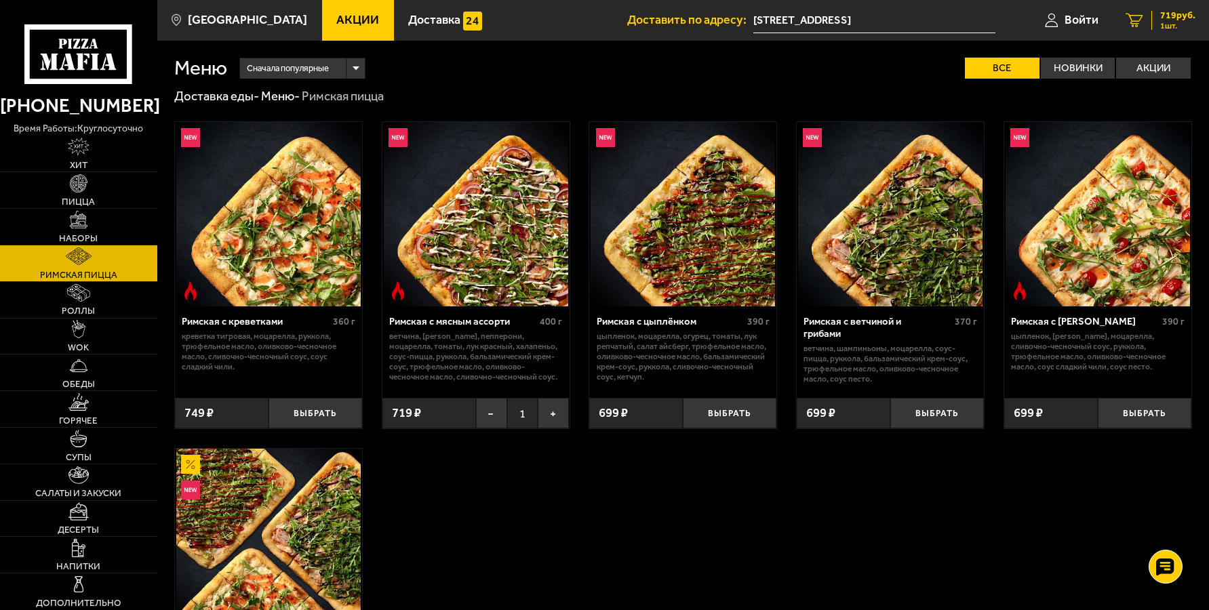
click at [1132, 14] on icon "1" at bounding box center [1135, 20] width 18 height 14
click at [551, 409] on button "+" at bounding box center [553, 413] width 31 height 31
click at [74, 191] on img at bounding box center [79, 183] width 18 height 18
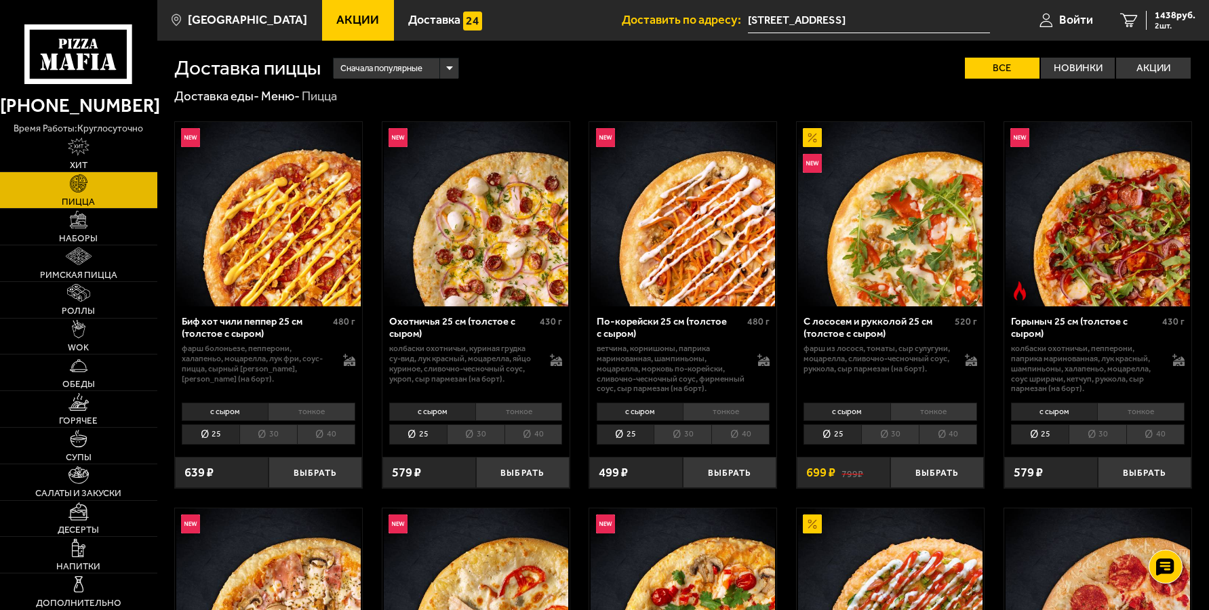
click at [479, 438] on li "30" at bounding box center [476, 435] width 58 height 20
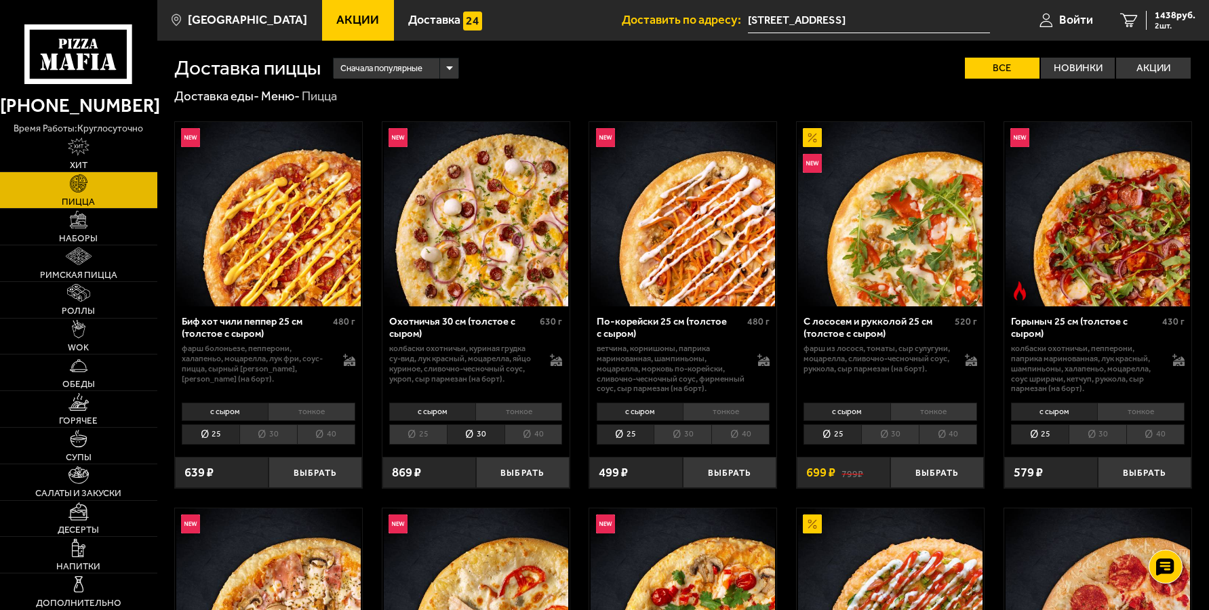
click at [425, 439] on li "25" at bounding box center [418, 435] width 58 height 20
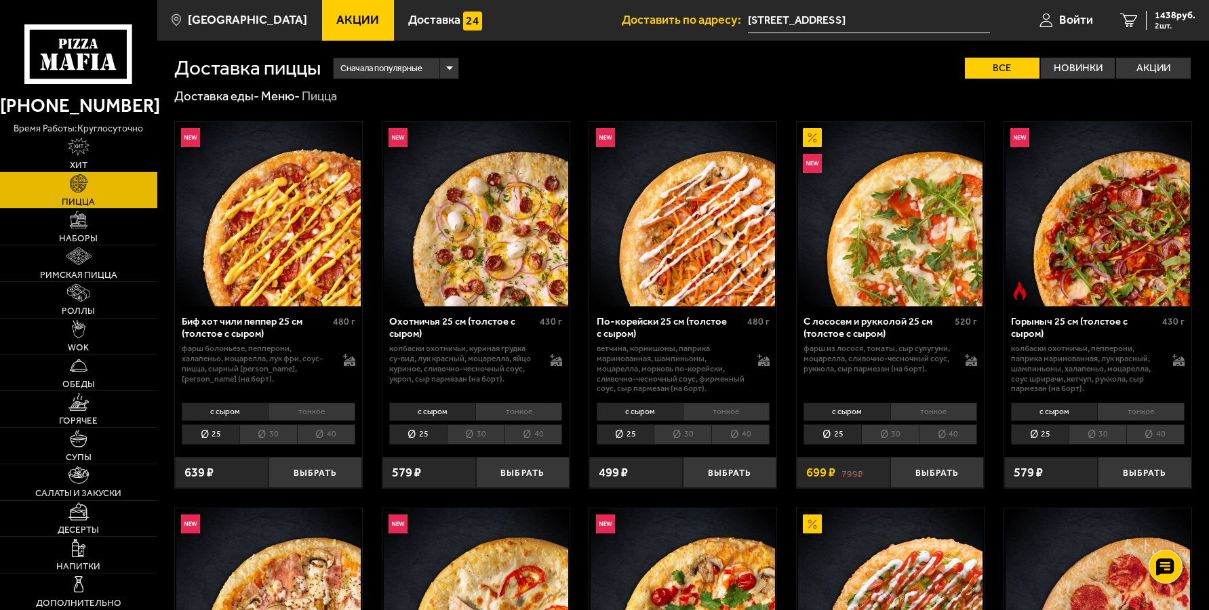
click at [479, 440] on li "30" at bounding box center [476, 435] width 58 height 20
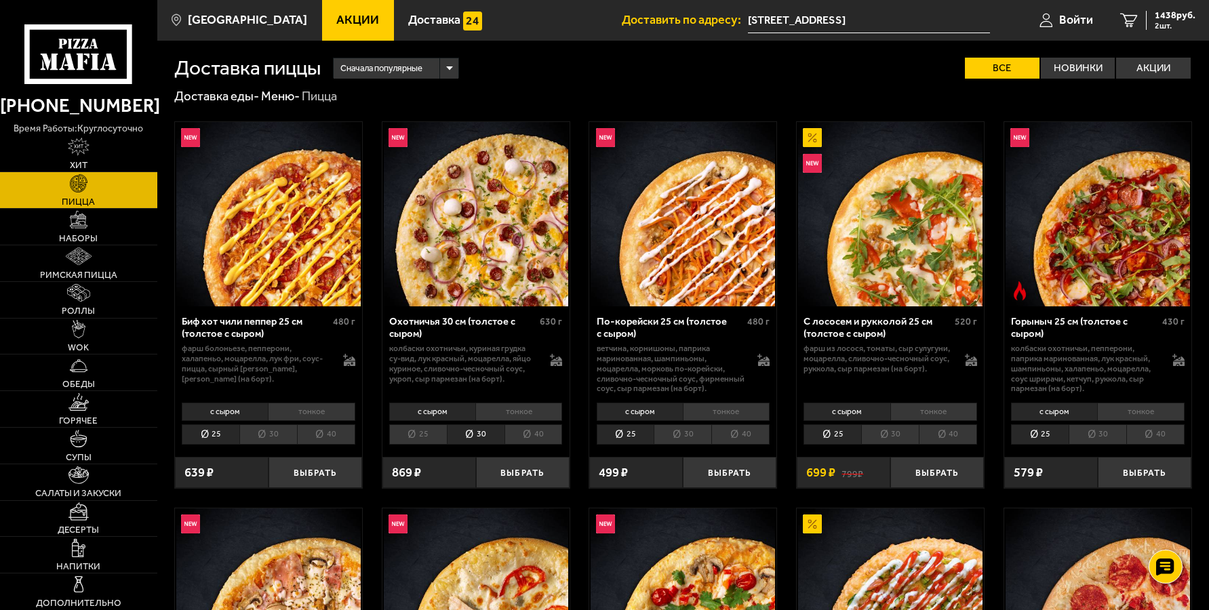
click at [540, 437] on li "40" at bounding box center [534, 435] width 58 height 20
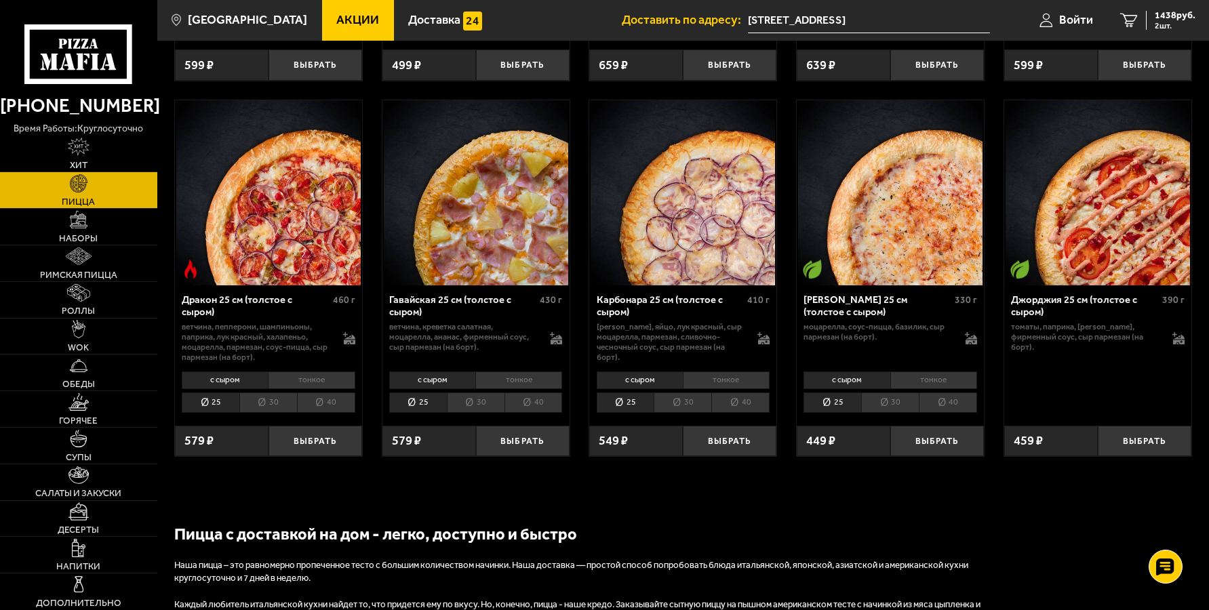
scroll to position [2057, 0]
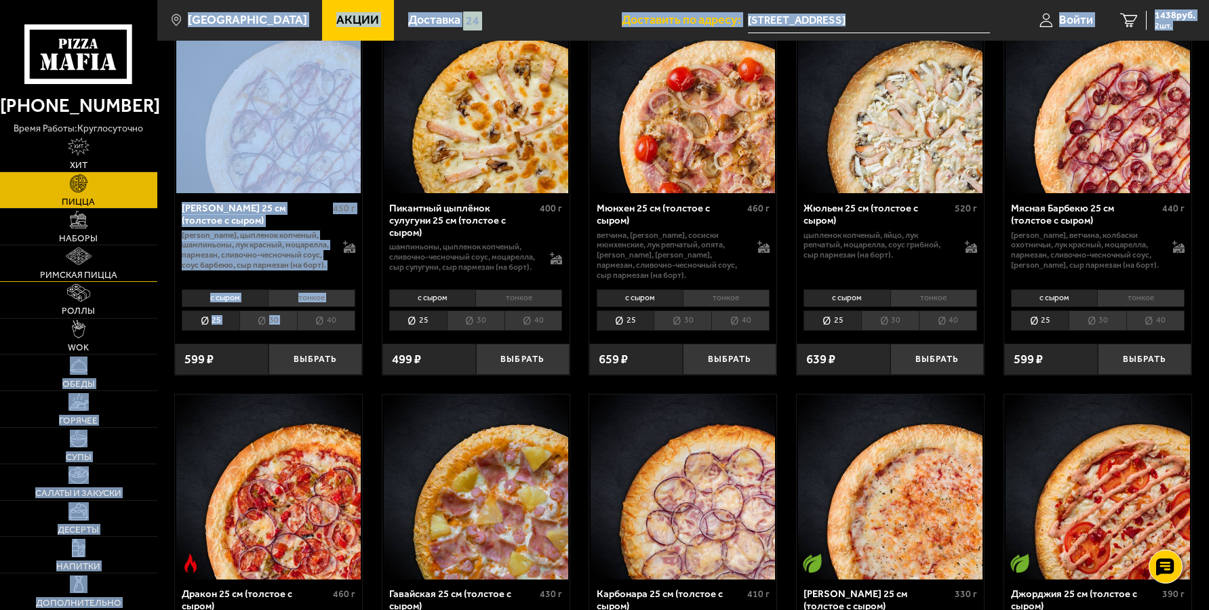
click at [96, 269] on link "Римская пицца" at bounding box center [78, 263] width 157 height 36
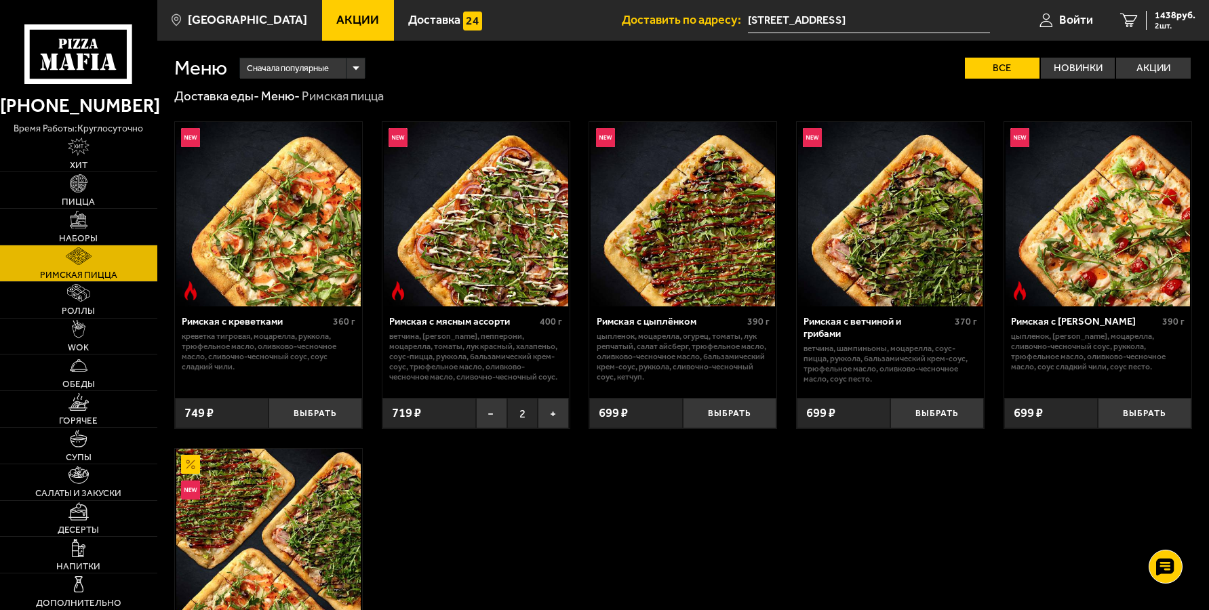
click at [521, 592] on div "Римская с креветками 360 г креветка тигровая, моцарелла, руккола, трюфельное ма…" at bounding box center [683, 433] width 1052 height 659
click at [488, 418] on button "−" at bounding box center [491, 413] width 31 height 31
click at [745, 417] on button "Выбрать" at bounding box center [730, 413] width 94 height 31
drag, startPoint x: 936, startPoint y: 419, endPoint x: 982, endPoint y: 437, distance: 48.7
click at [940, 417] on button "Выбрать" at bounding box center [937, 413] width 94 height 31
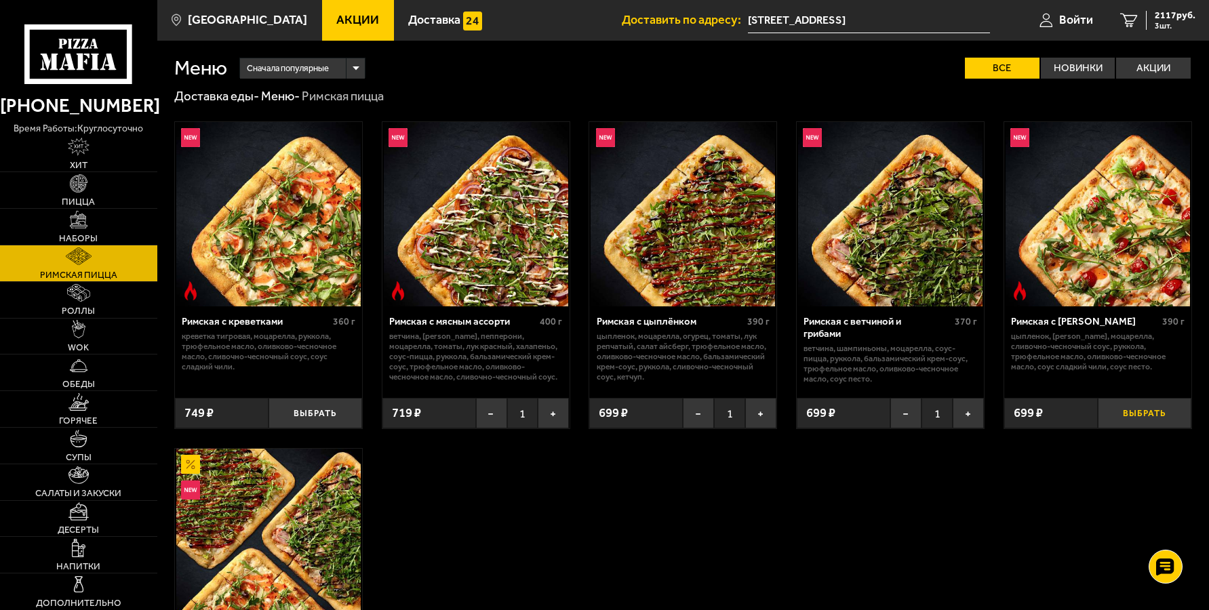
click at [1147, 415] on button "Выбрать" at bounding box center [1145, 413] width 94 height 31
click at [72, 224] on img at bounding box center [79, 220] width 18 height 18
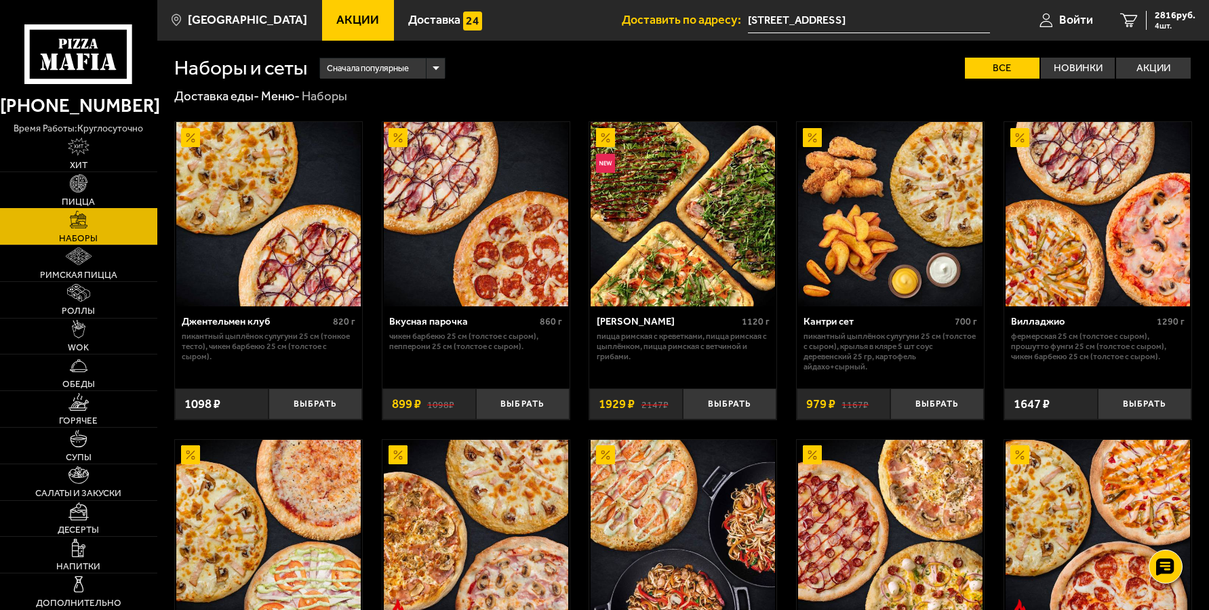
click at [77, 193] on link "Пицца" at bounding box center [78, 190] width 157 height 36
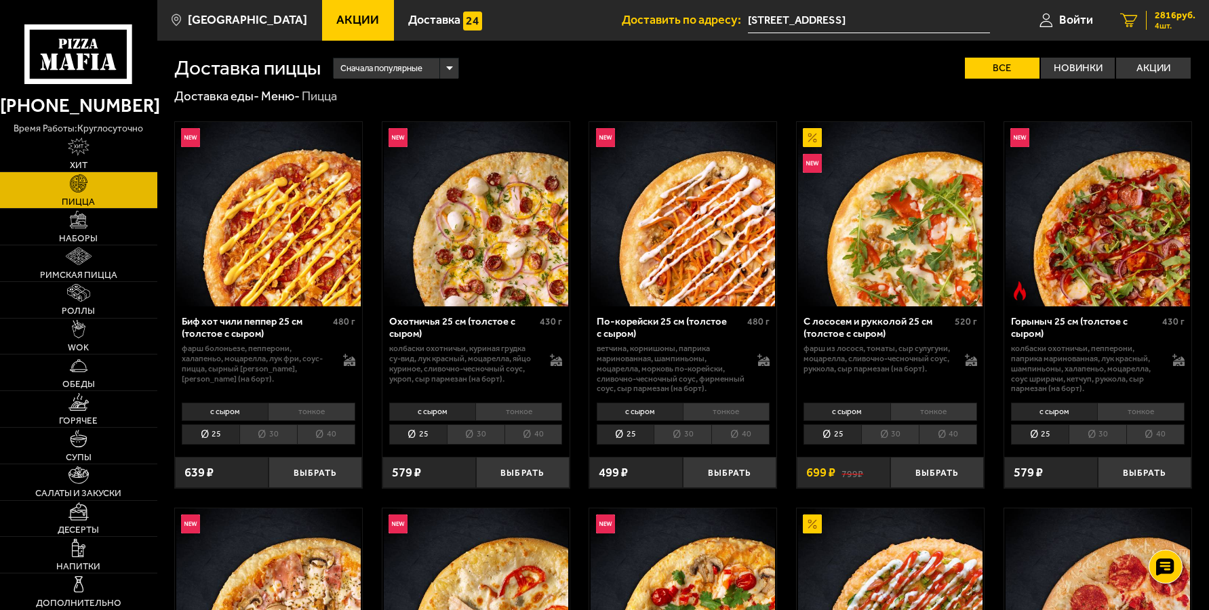
click at [1129, 18] on icon "4" at bounding box center [1129, 20] width 18 height 14
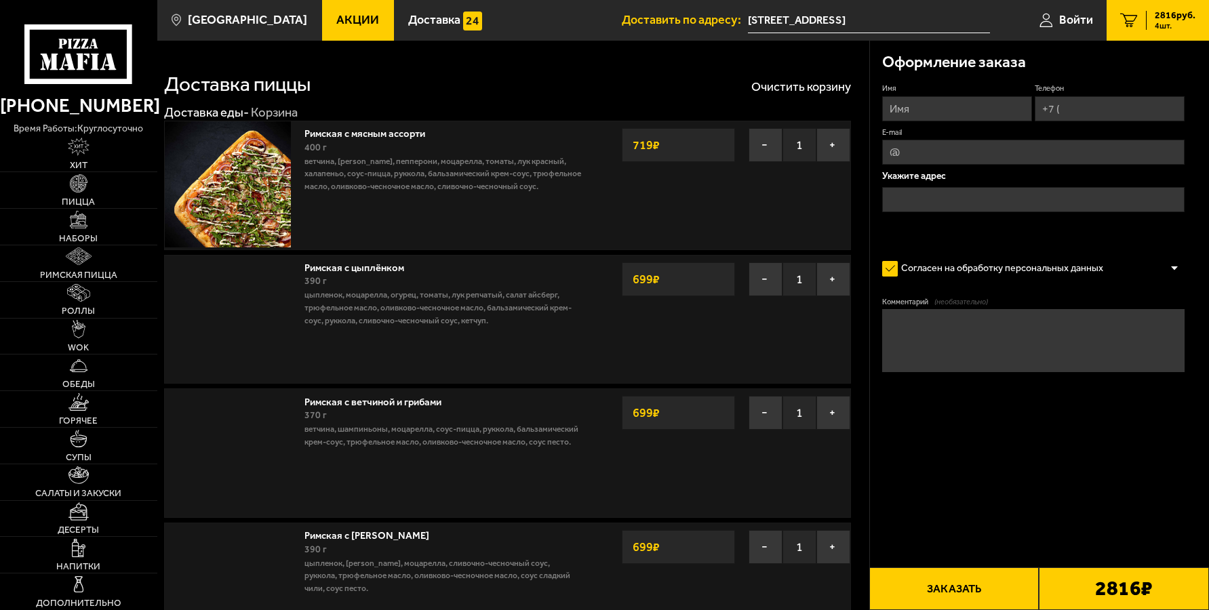
type input "[STREET_ADDRESS]"
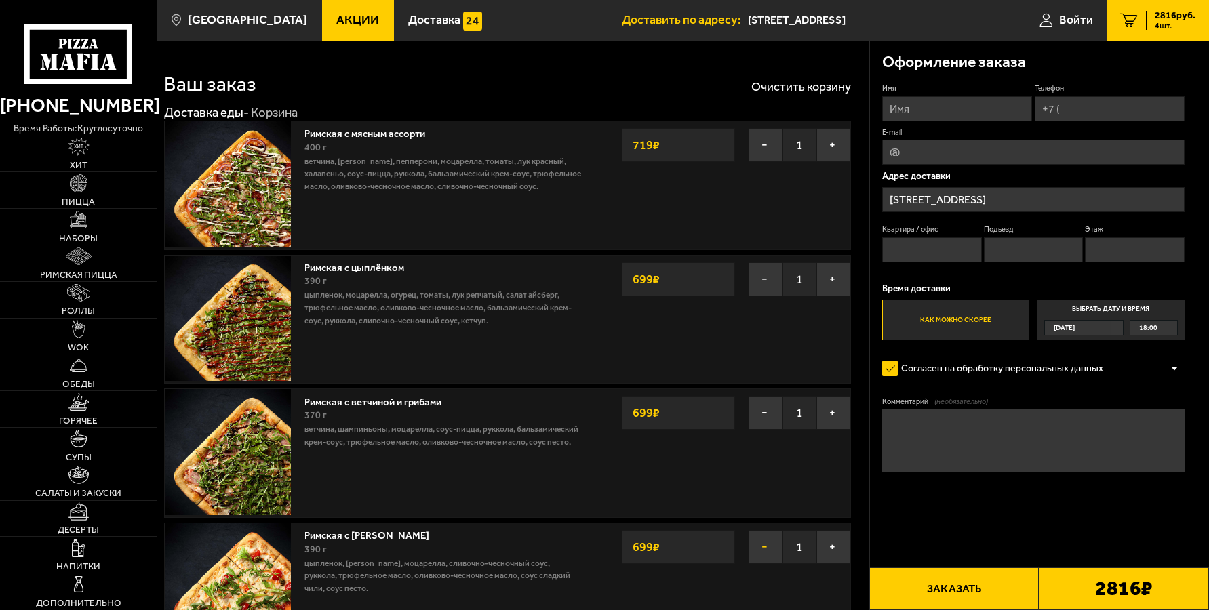
click at [762, 553] on button "−" at bounding box center [766, 547] width 34 height 34
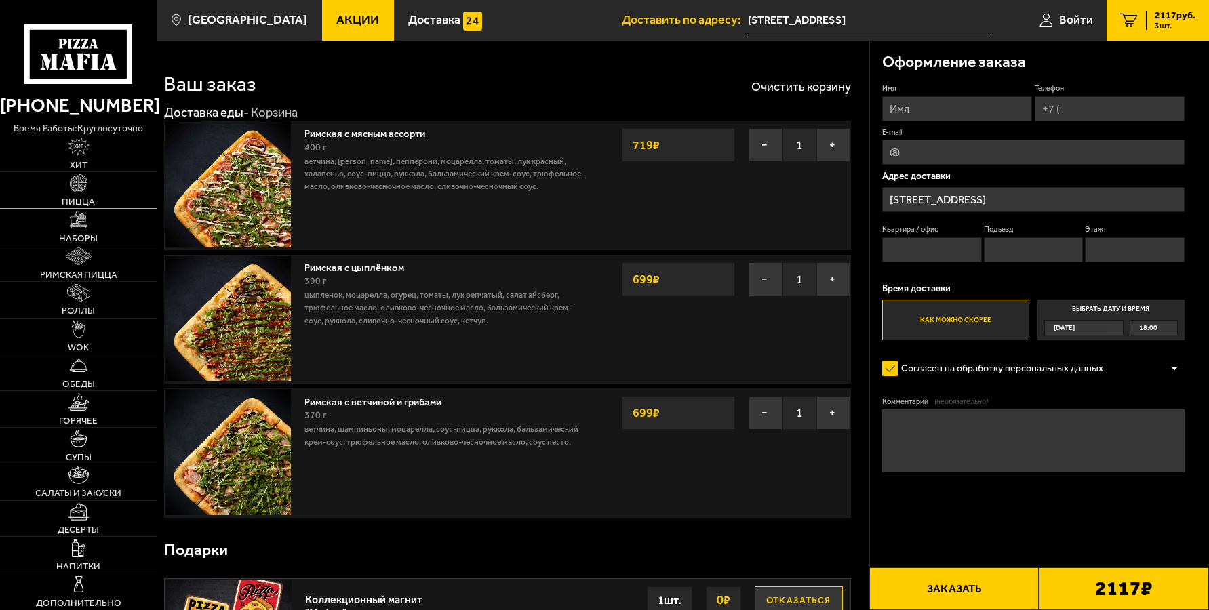
click at [76, 192] on img at bounding box center [79, 183] width 18 height 18
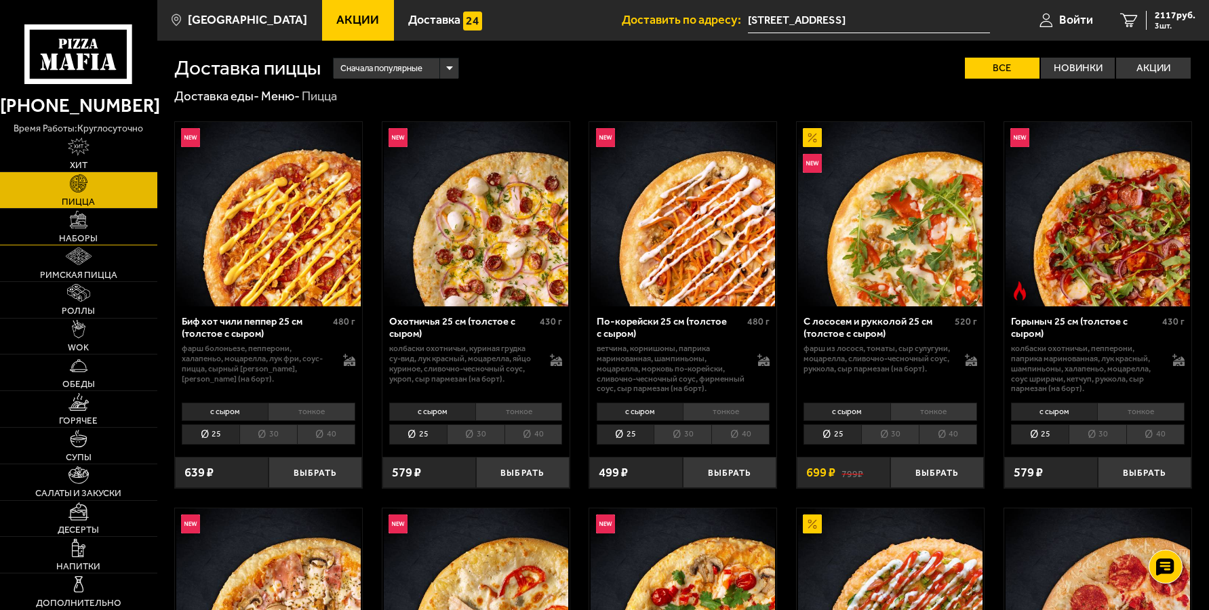
click at [84, 240] on span "Наборы" at bounding box center [78, 238] width 39 height 9
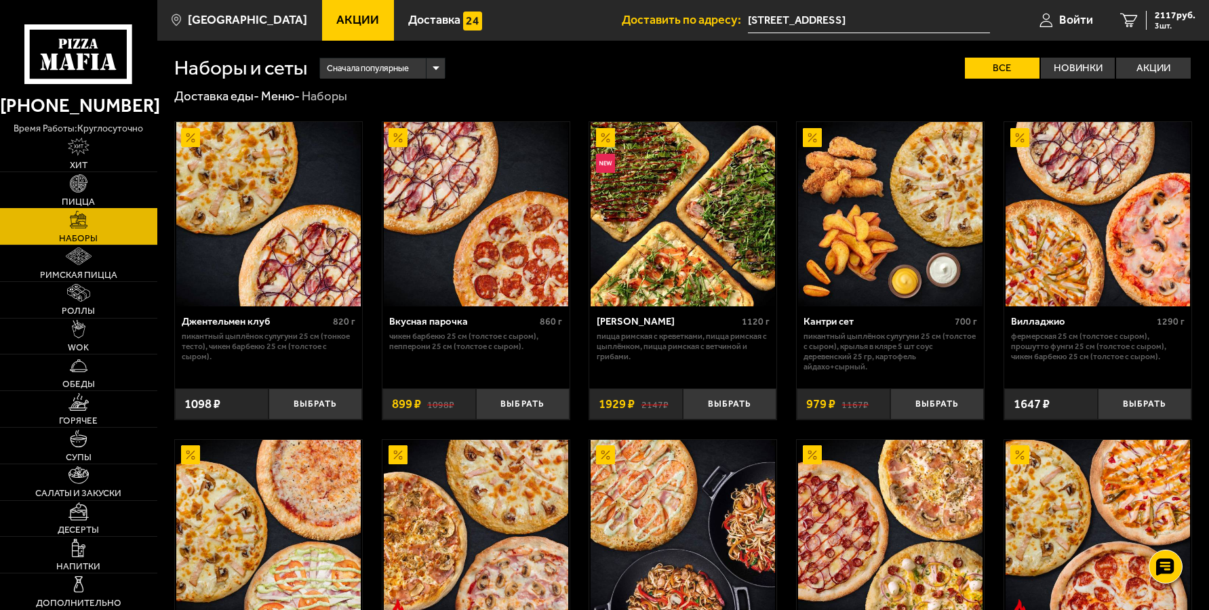
click at [68, 190] on link "Пицца" at bounding box center [78, 190] width 157 height 36
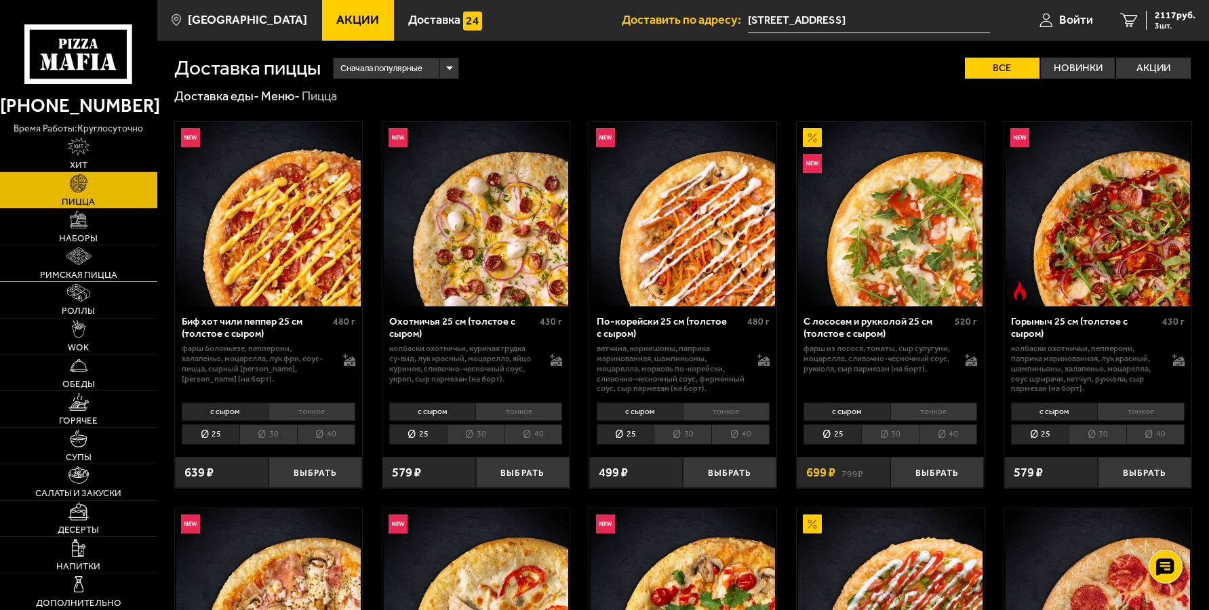
click at [73, 265] on img at bounding box center [79, 257] width 26 height 18
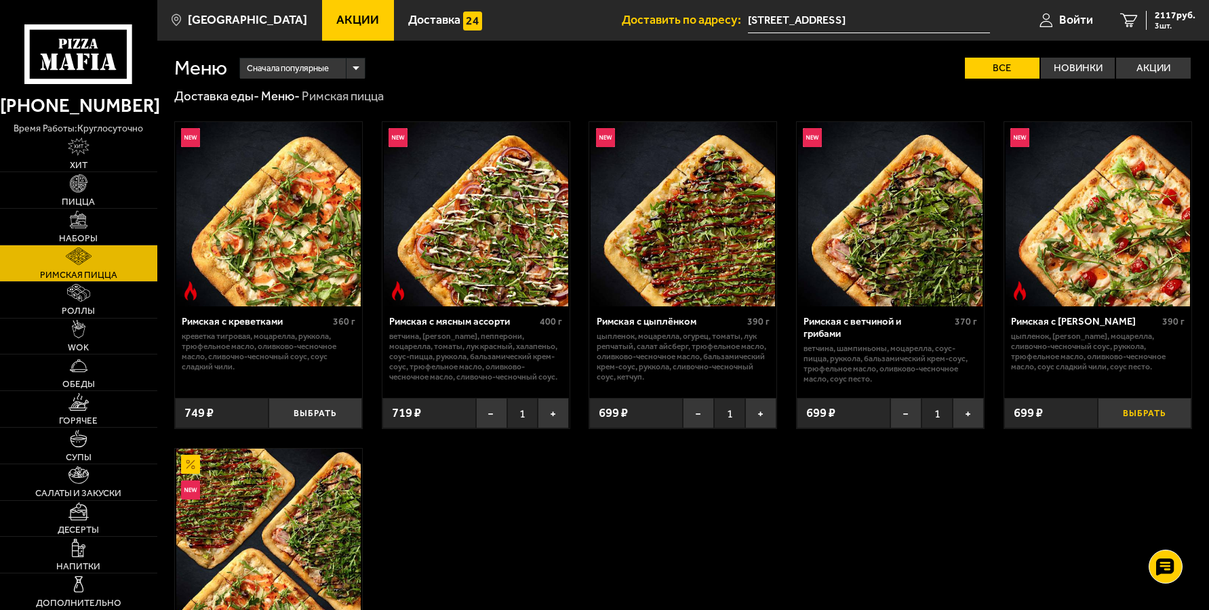
click at [1149, 418] on button "Выбрать" at bounding box center [1145, 413] width 94 height 31
click at [1129, 14] on icon "4" at bounding box center [1129, 20] width 18 height 14
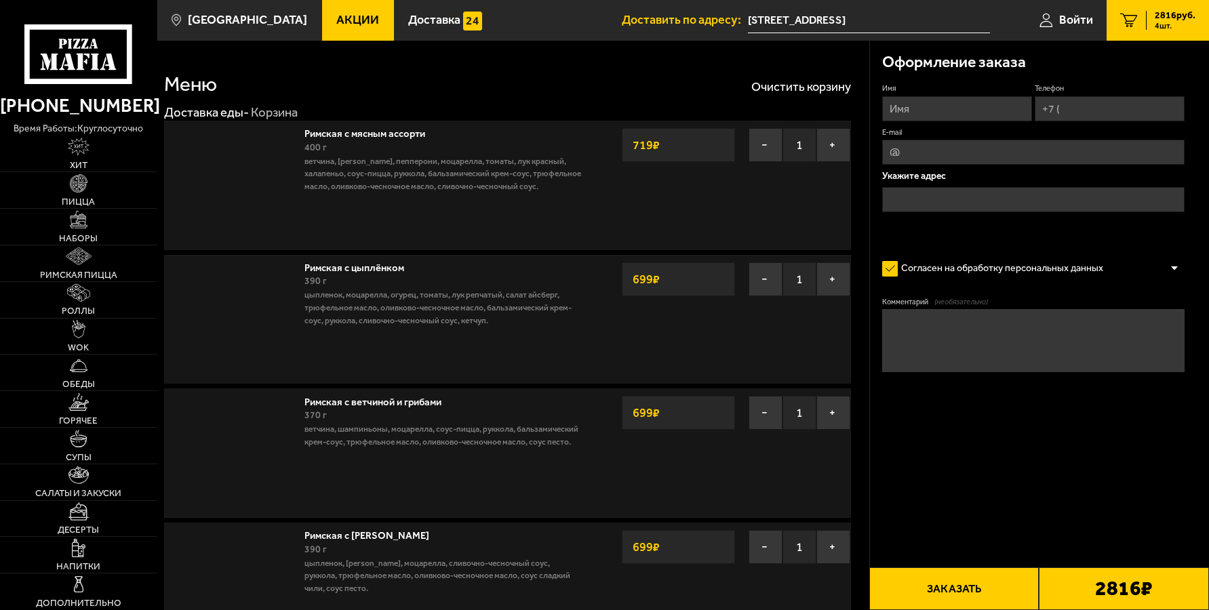
type input "[STREET_ADDRESS]"
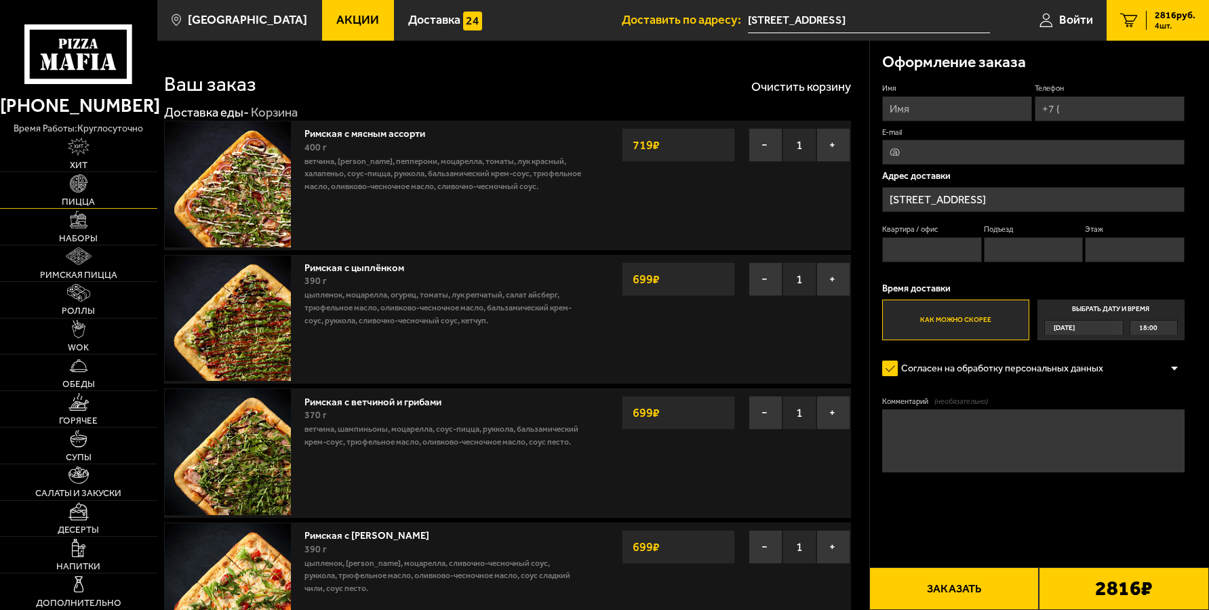
click at [65, 189] on link "Пицца" at bounding box center [78, 190] width 157 height 36
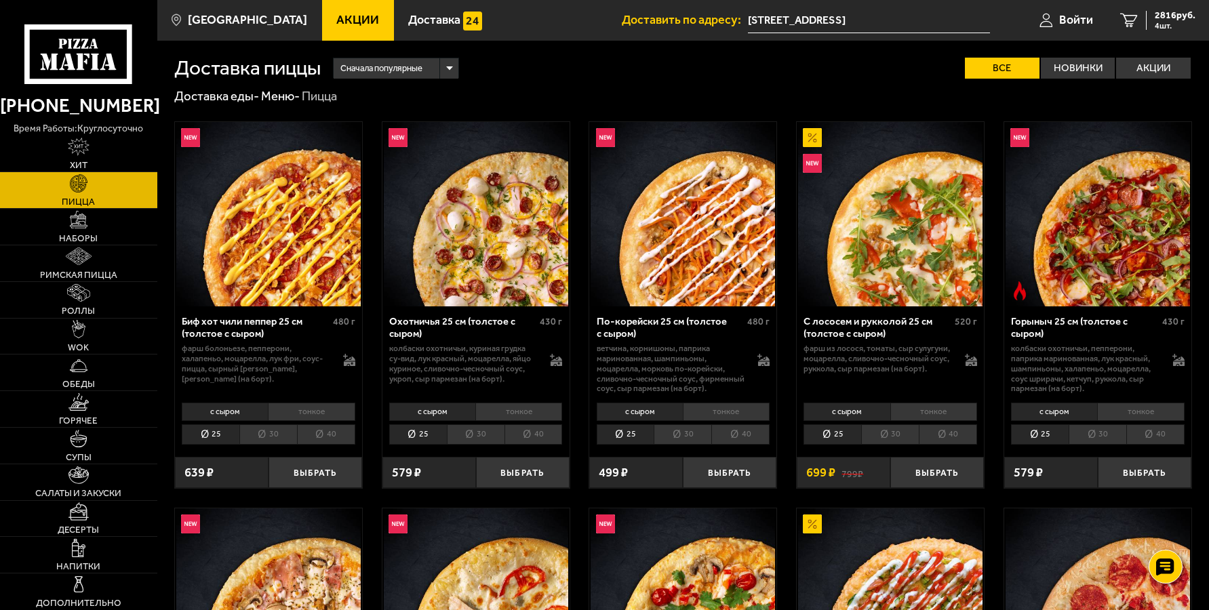
click at [265, 433] on li "30" at bounding box center [268, 435] width 58 height 20
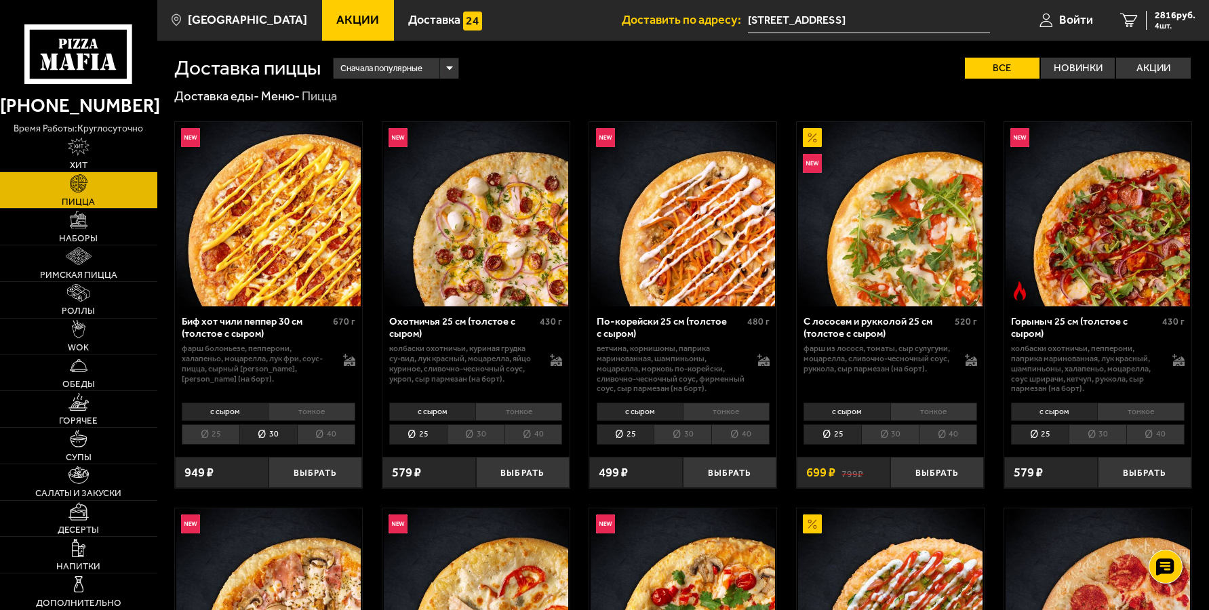
click at [222, 439] on li "25" at bounding box center [211, 435] width 58 height 20
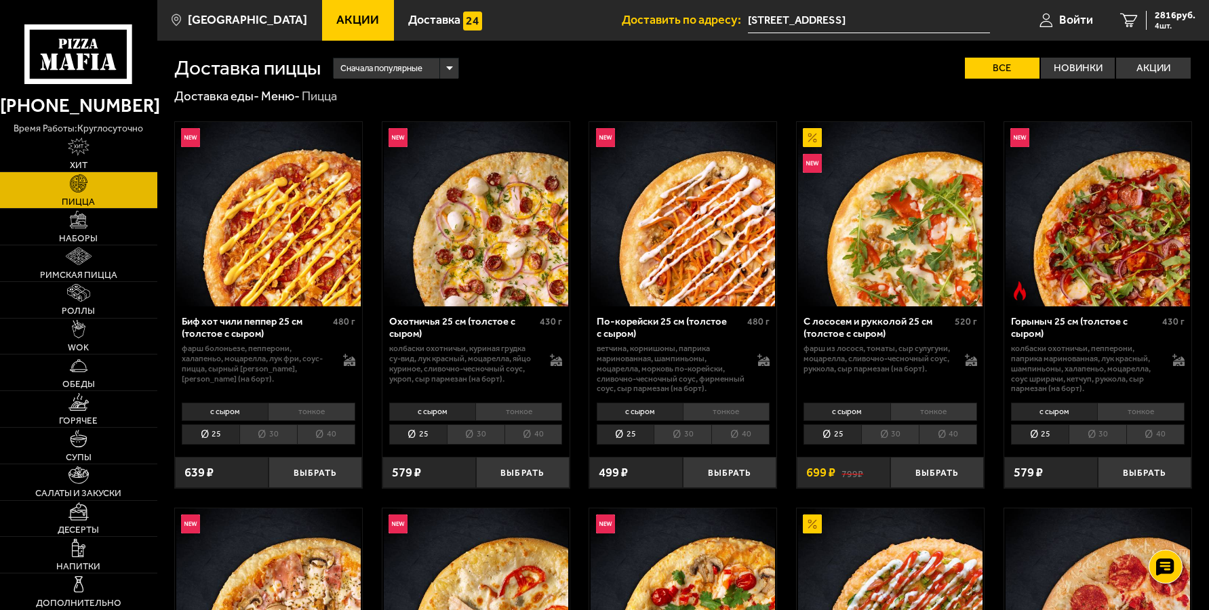
click at [1168, 435] on li "40" at bounding box center [1155, 435] width 58 height 20
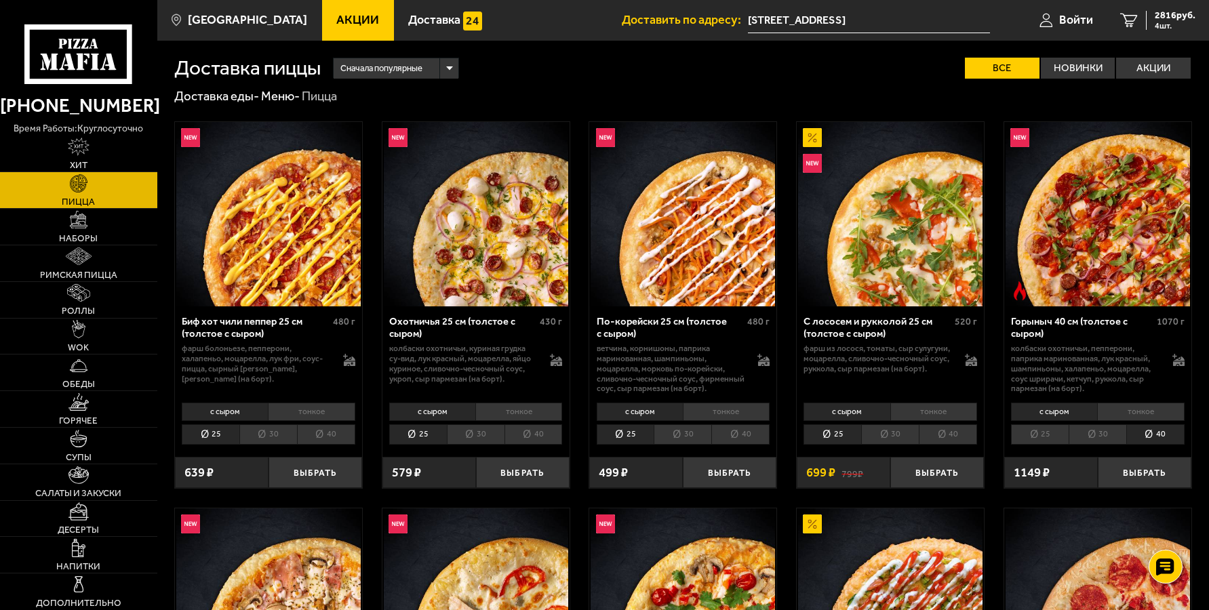
click at [525, 416] on li "тонкое" at bounding box center [518, 412] width 87 height 18
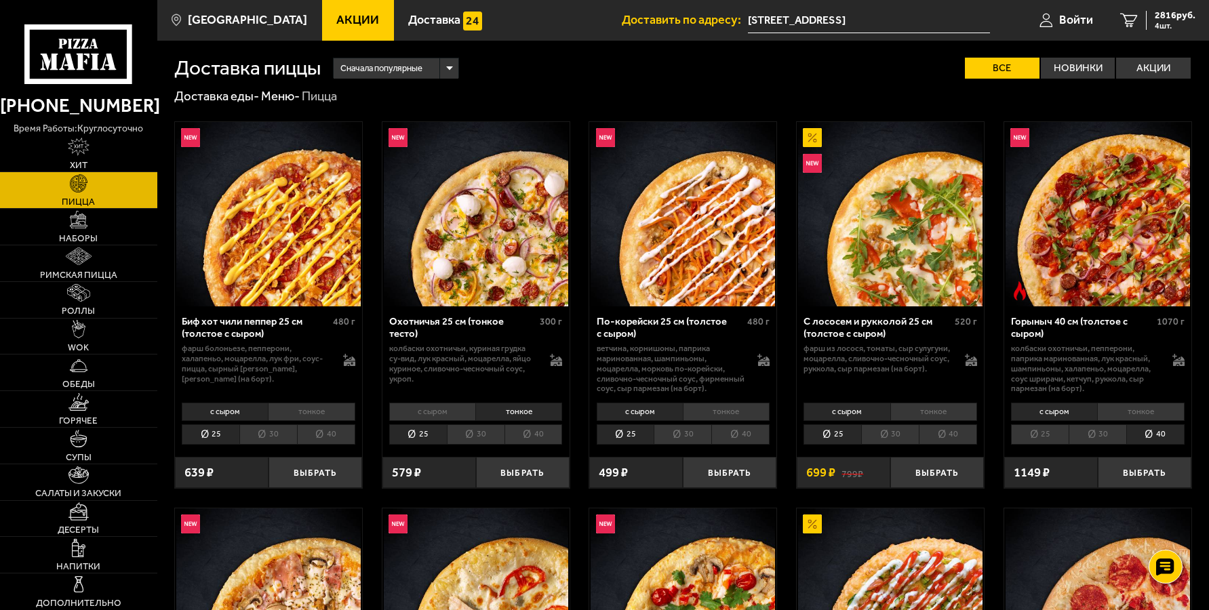
click at [310, 414] on li "тонкое" at bounding box center [311, 412] width 87 height 18
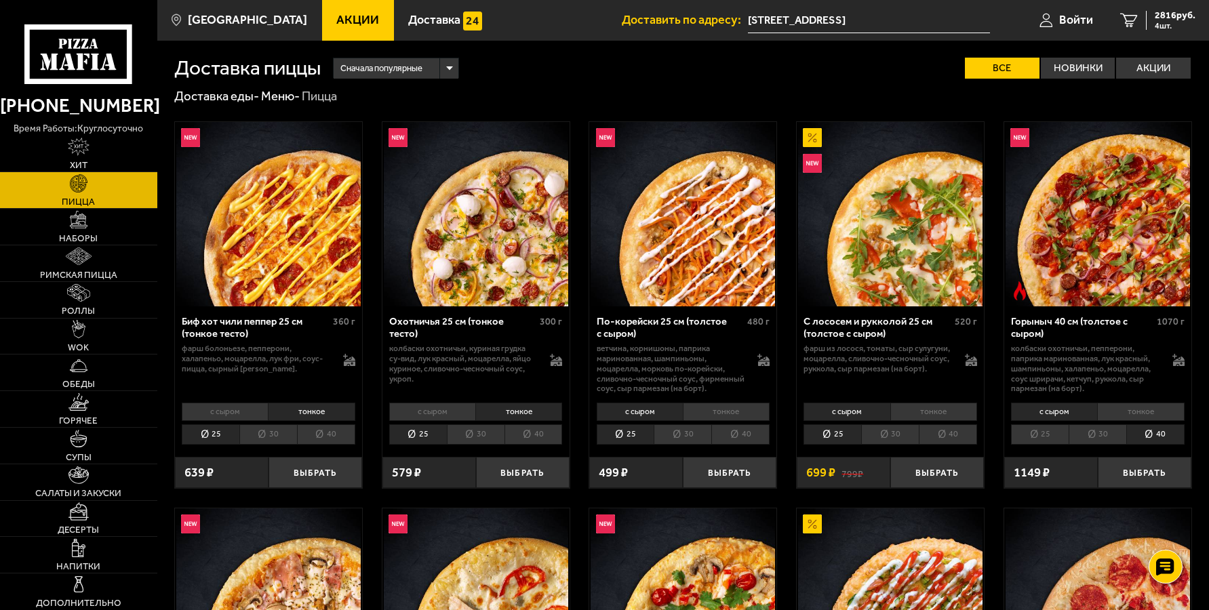
click at [1147, 411] on li "тонкое" at bounding box center [1140, 412] width 87 height 18
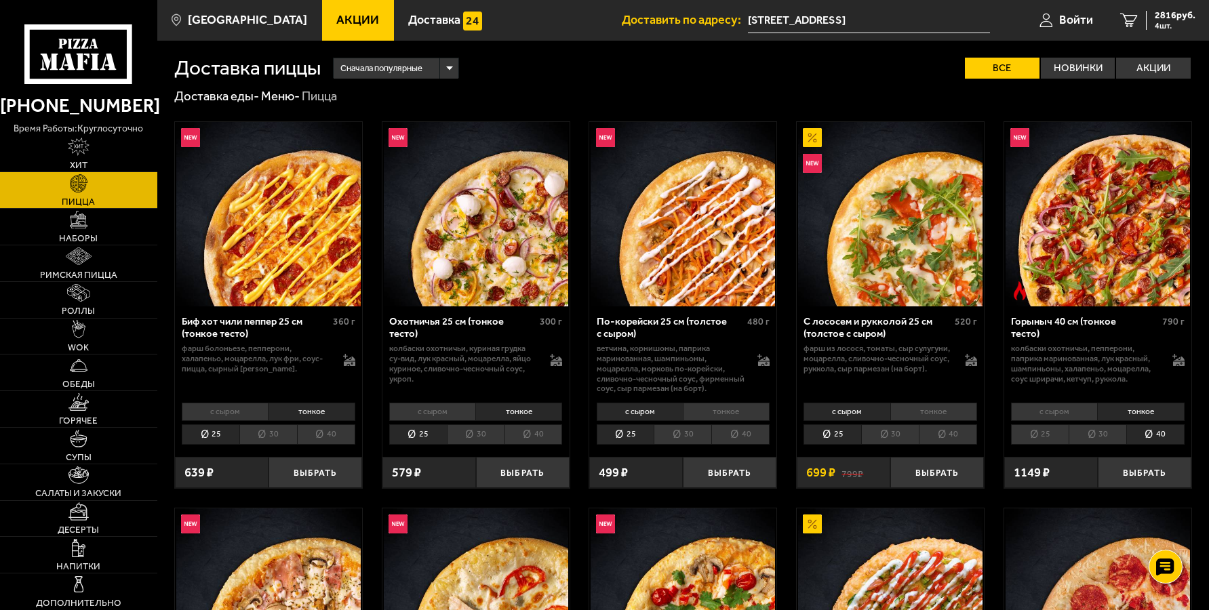
click at [1137, 241] on img at bounding box center [1098, 214] width 184 height 184
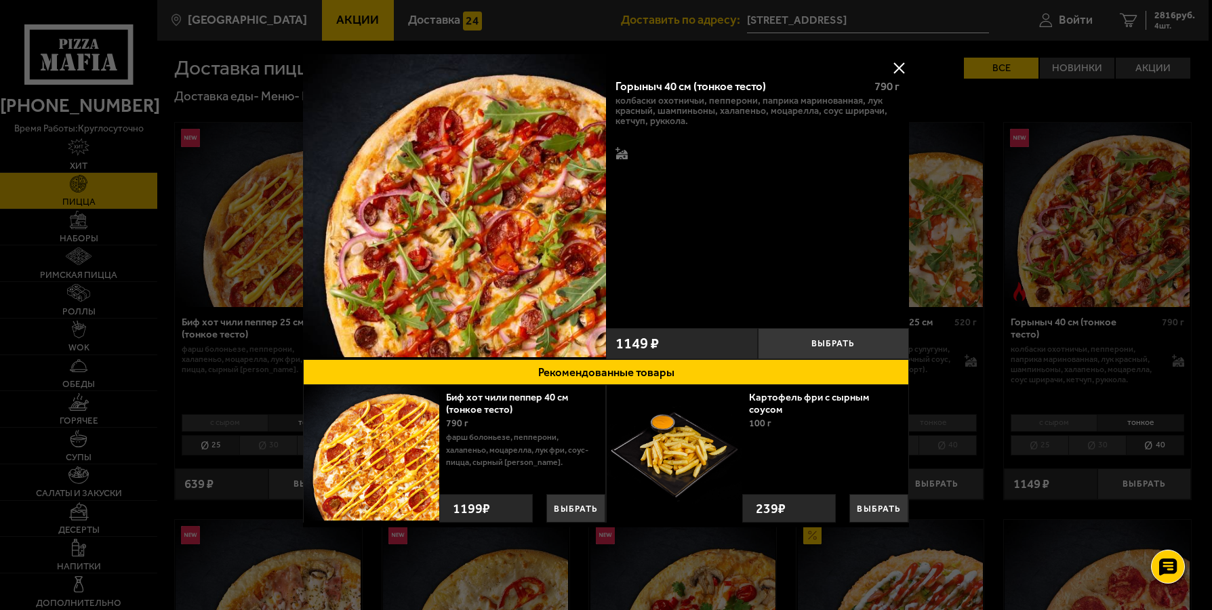
click at [507, 27] on div at bounding box center [606, 305] width 1212 height 610
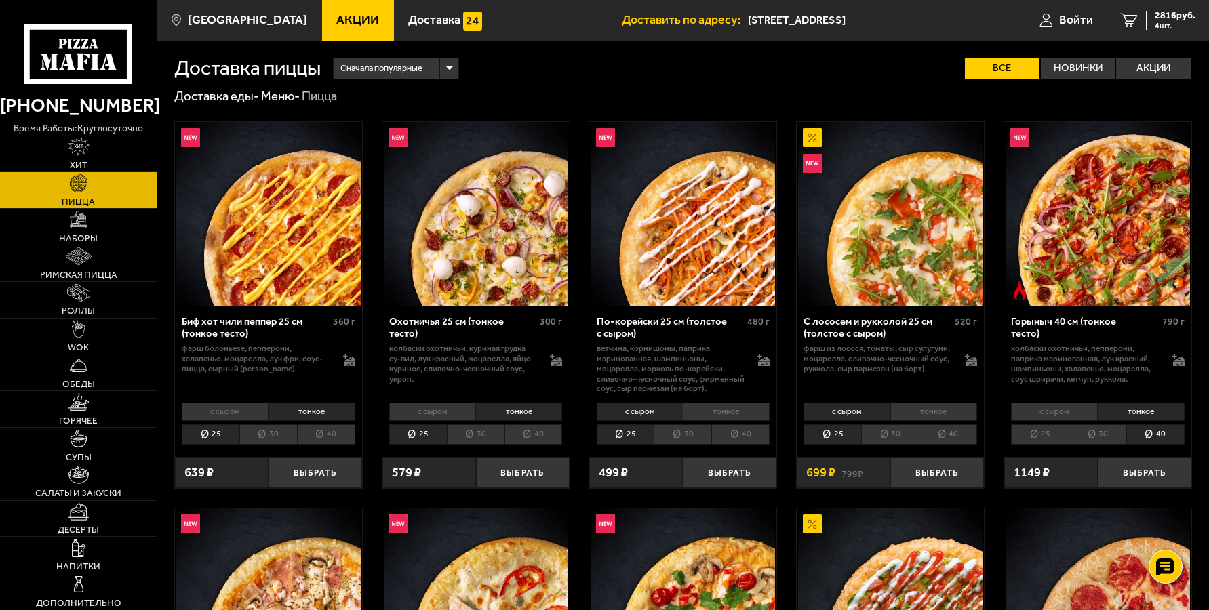
click at [1053, 432] on li "25" at bounding box center [1040, 435] width 58 height 20
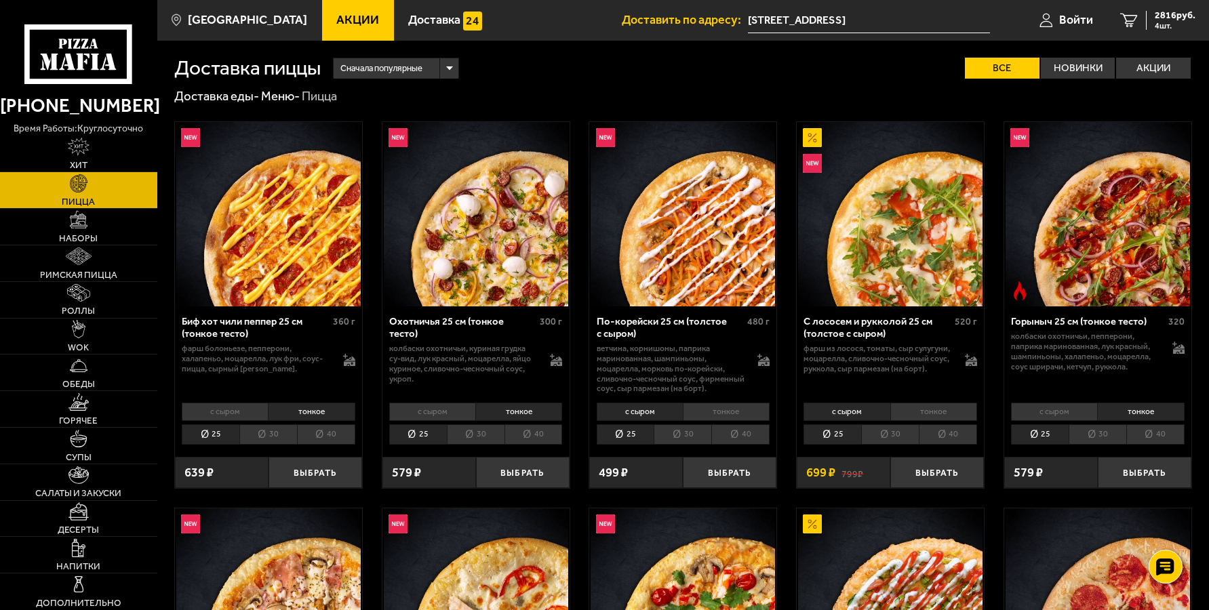
click at [1134, 230] on img at bounding box center [1098, 214] width 184 height 184
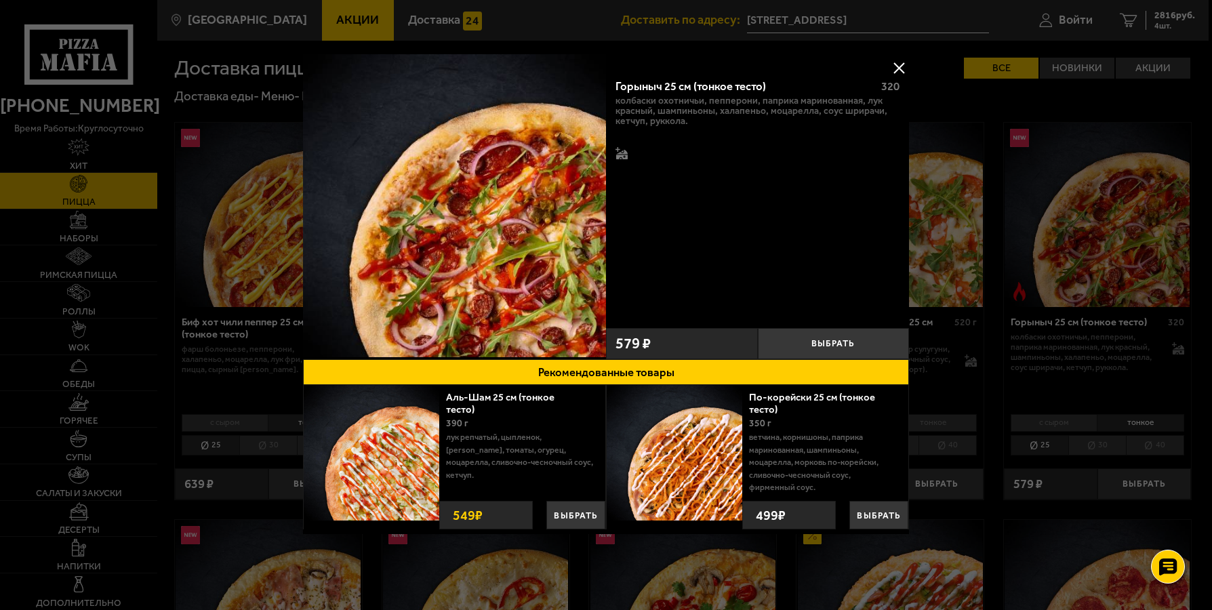
click at [558, 26] on div at bounding box center [606, 305] width 1212 height 610
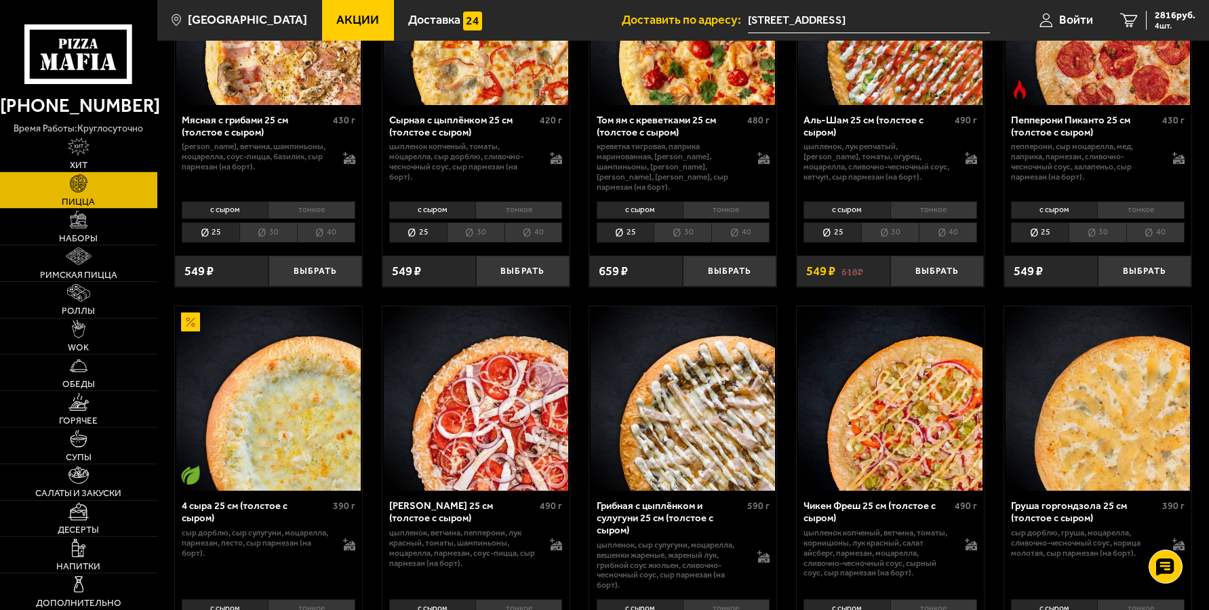
scroll to position [882, 0]
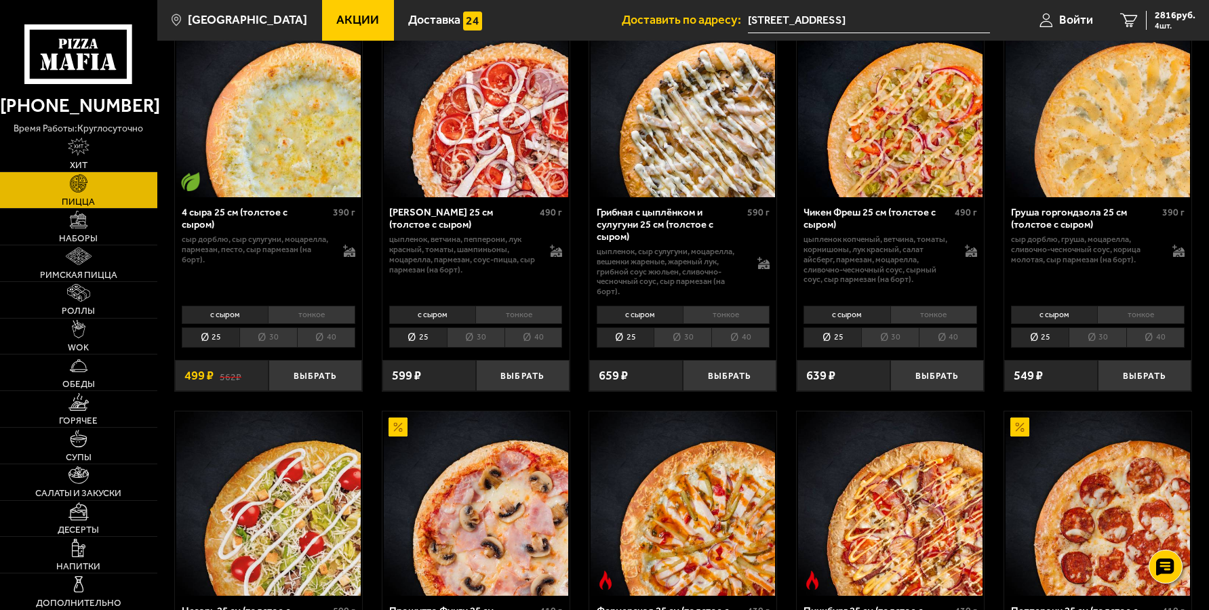
click at [300, 307] on li "тонкое" at bounding box center [311, 315] width 87 height 18
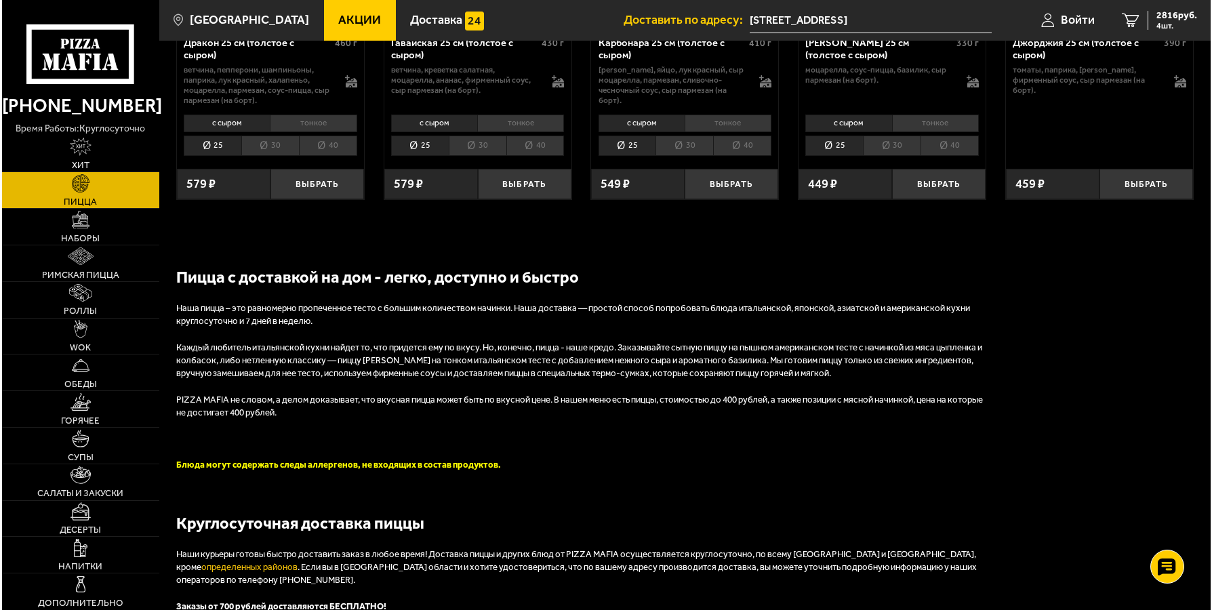
scroll to position [2351, 0]
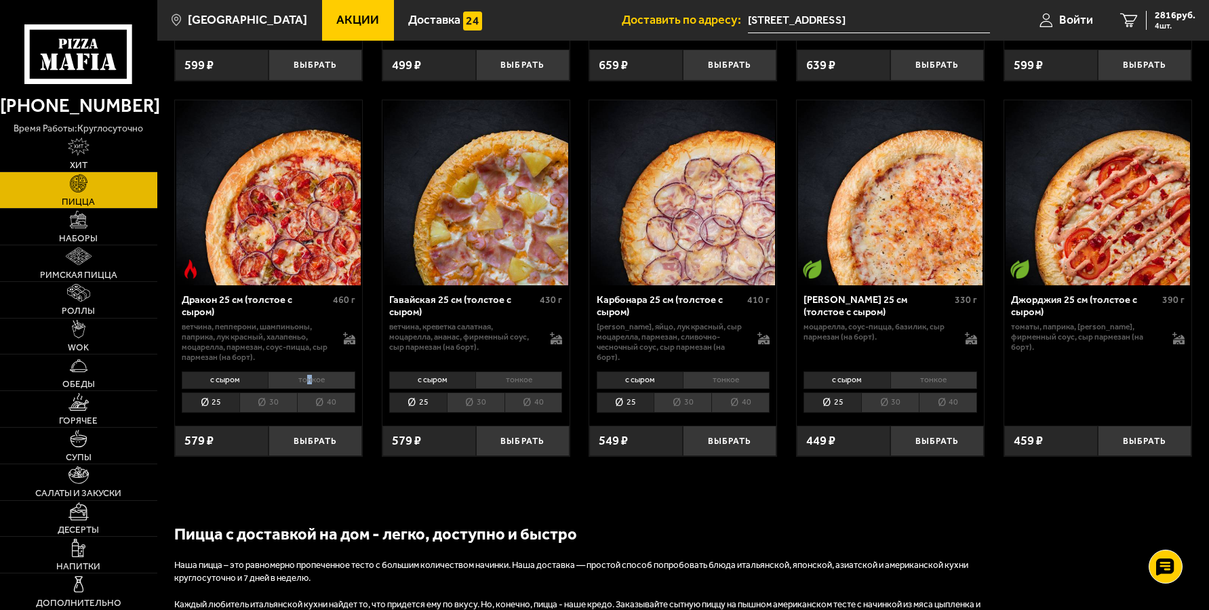
click at [312, 372] on li "тонкое" at bounding box center [311, 381] width 87 height 18
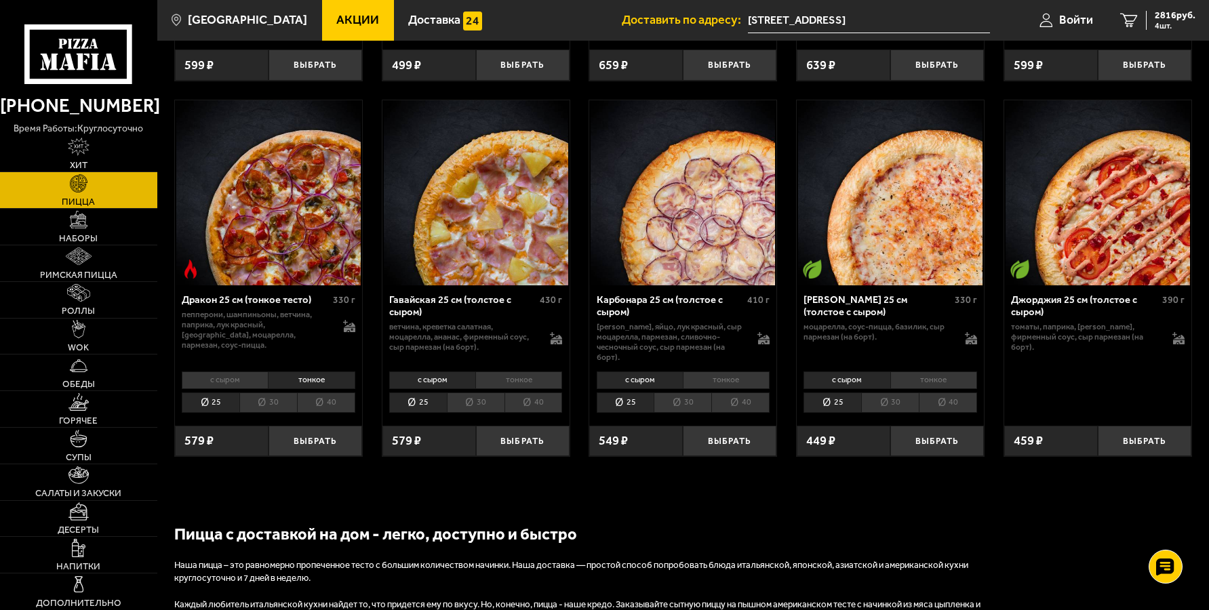
click at [519, 372] on li "тонкое" at bounding box center [518, 381] width 87 height 18
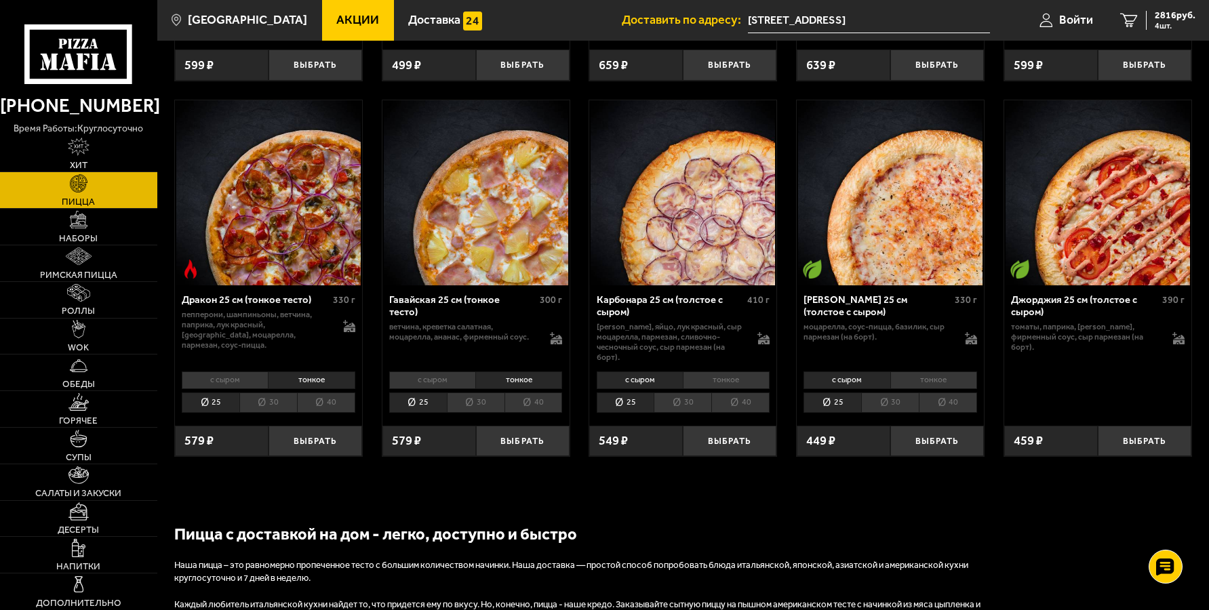
click at [741, 375] on li "тонкое" at bounding box center [726, 381] width 87 height 18
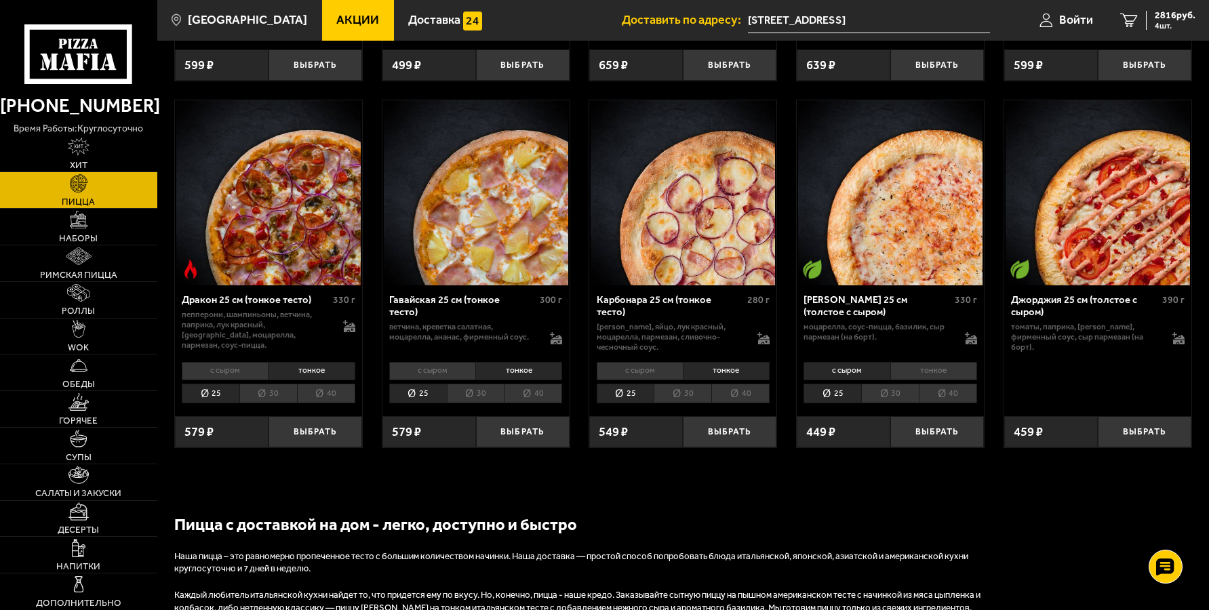
click at [939, 363] on li "тонкое" at bounding box center [933, 371] width 87 height 18
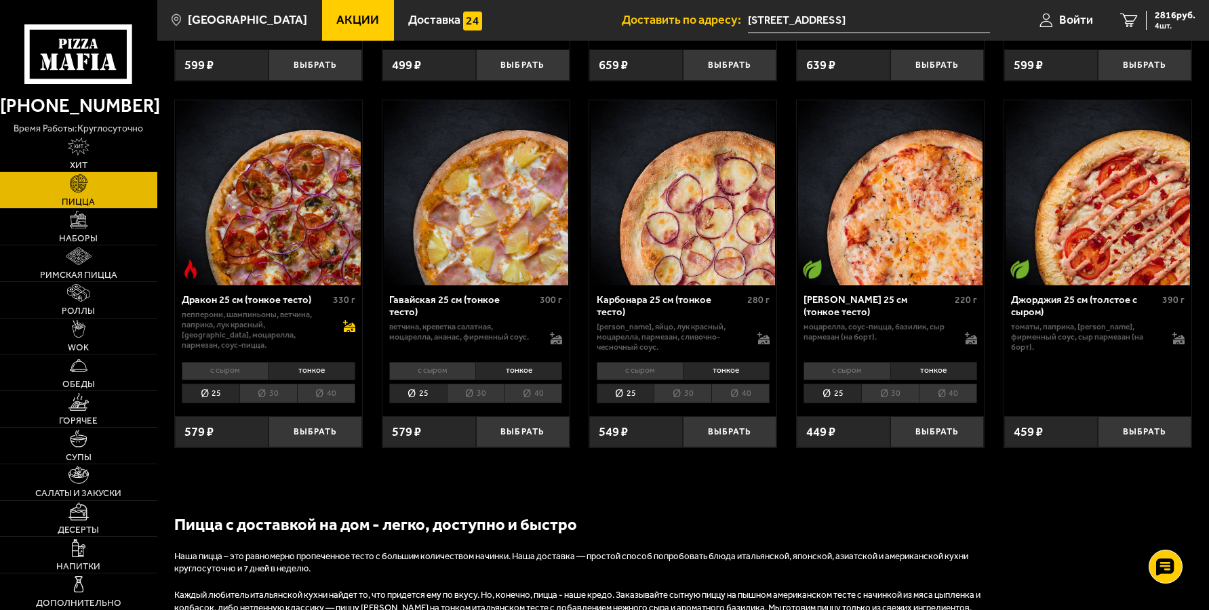
click at [351, 325] on icon at bounding box center [350, 327] width 12 height 9
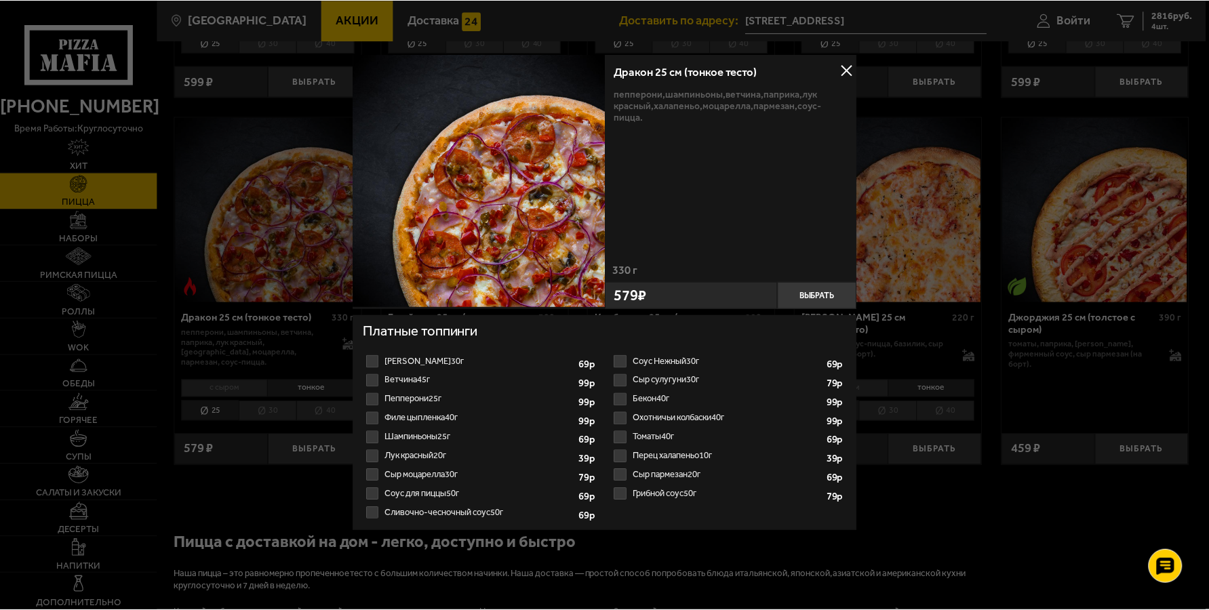
scroll to position [1, 0]
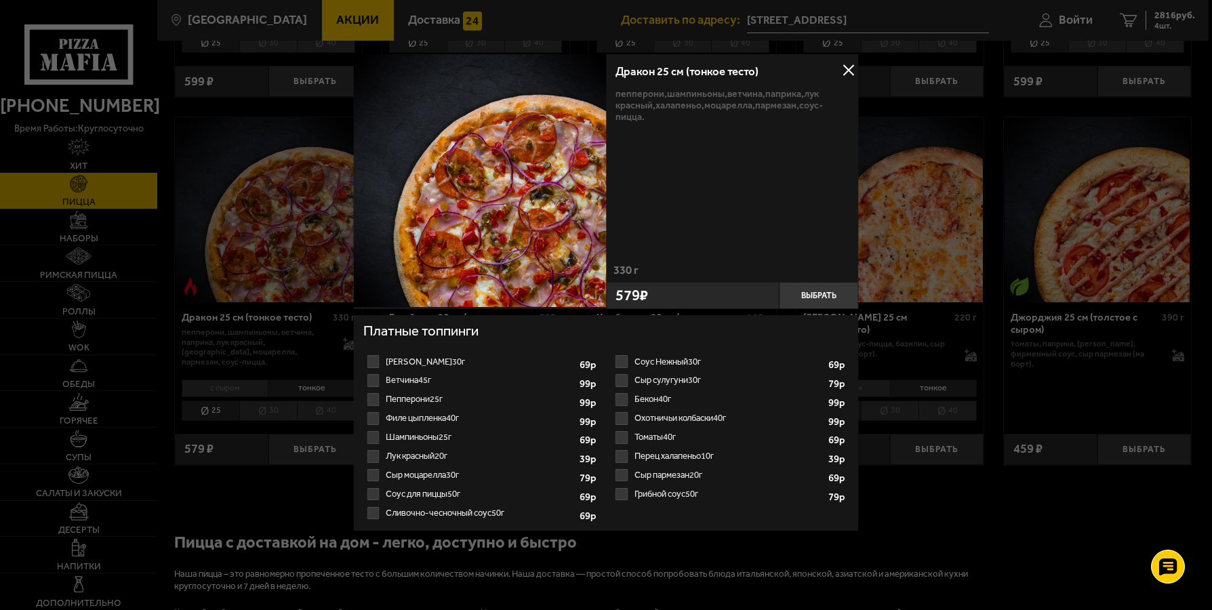
click at [620, 454] on label "Перец халапеньо 10г 1 2 3 4 5 6 7 8" at bounding box center [730, 456] width 236 height 19
click at [0, 0] on input "Перец халапеньо 10г 1 2 3 4 5 6 7 8" at bounding box center [0, 0] width 0 height 0
click at [807, 456] on select "1 2 3 4 5 6 7 8" at bounding box center [802, 458] width 34 height 16
select select "3"
click at [785, 450] on select "1 2 3 4 5 6 7 8" at bounding box center [802, 458] width 34 height 16
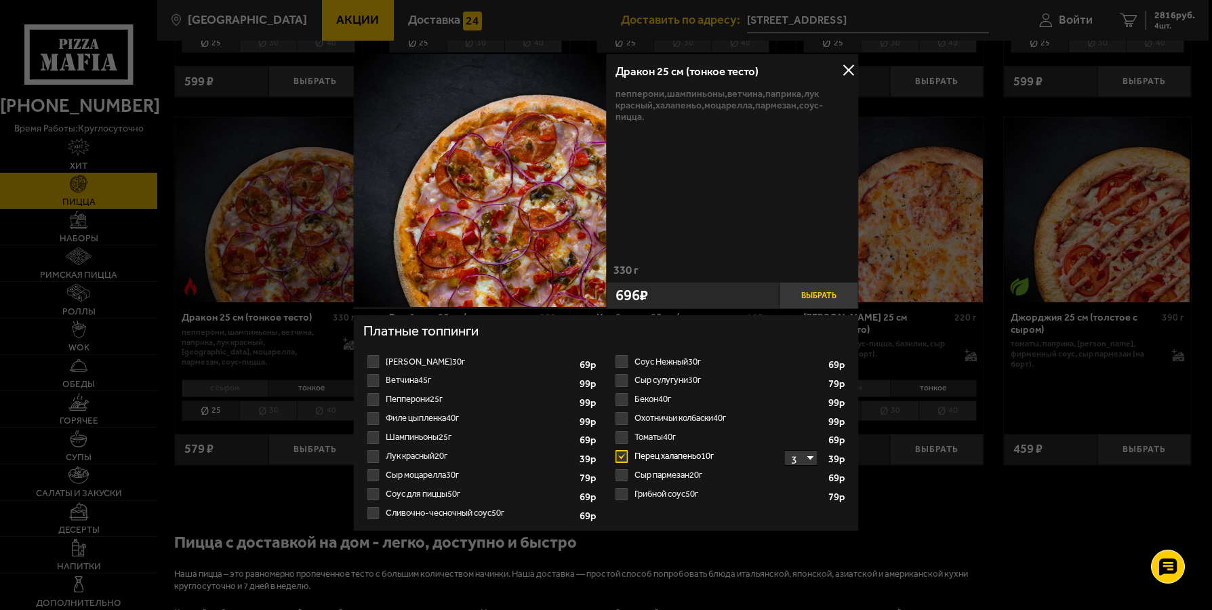
click at [835, 290] on button "Выбрать" at bounding box center [818, 295] width 79 height 26
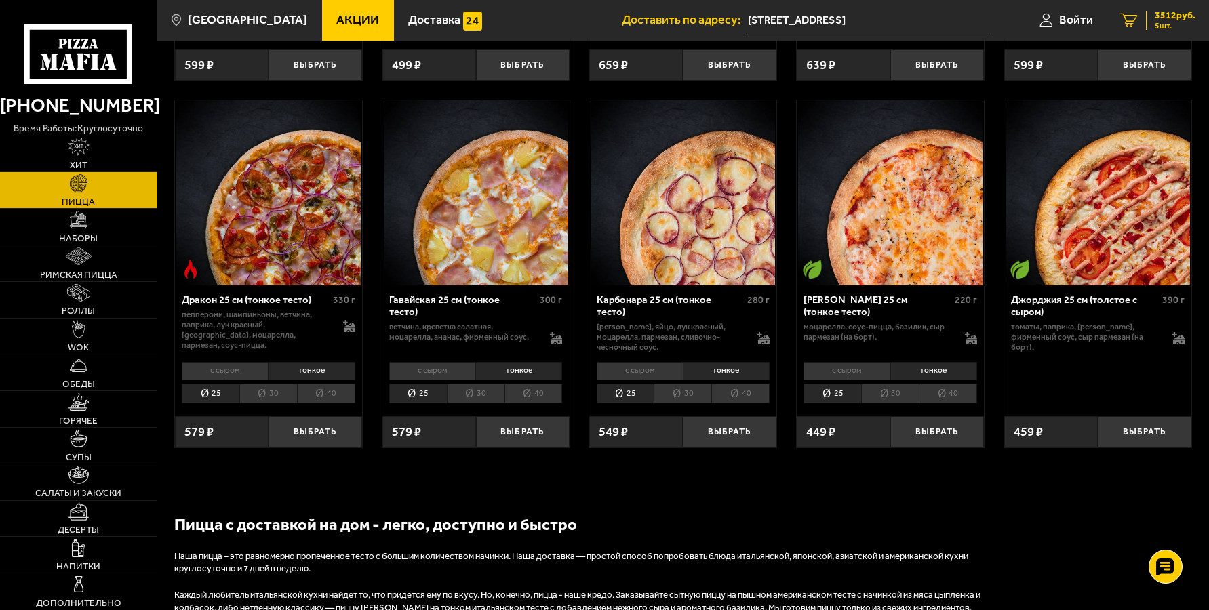
click at [1133, 15] on icon "5" at bounding box center [1129, 20] width 18 height 14
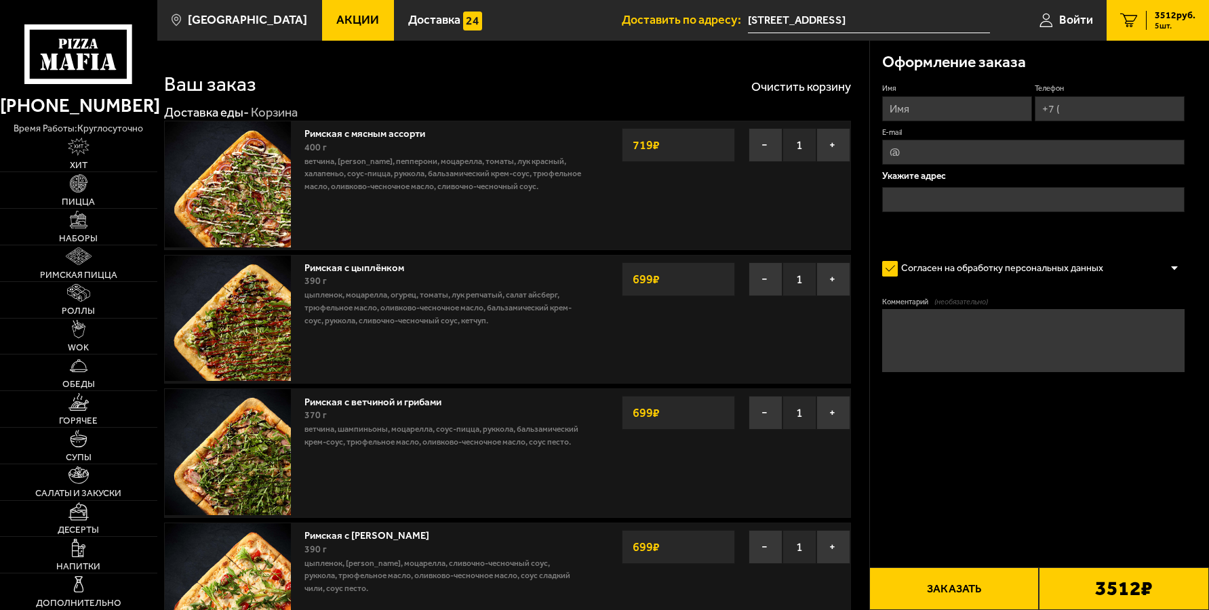
type input "[STREET_ADDRESS]"
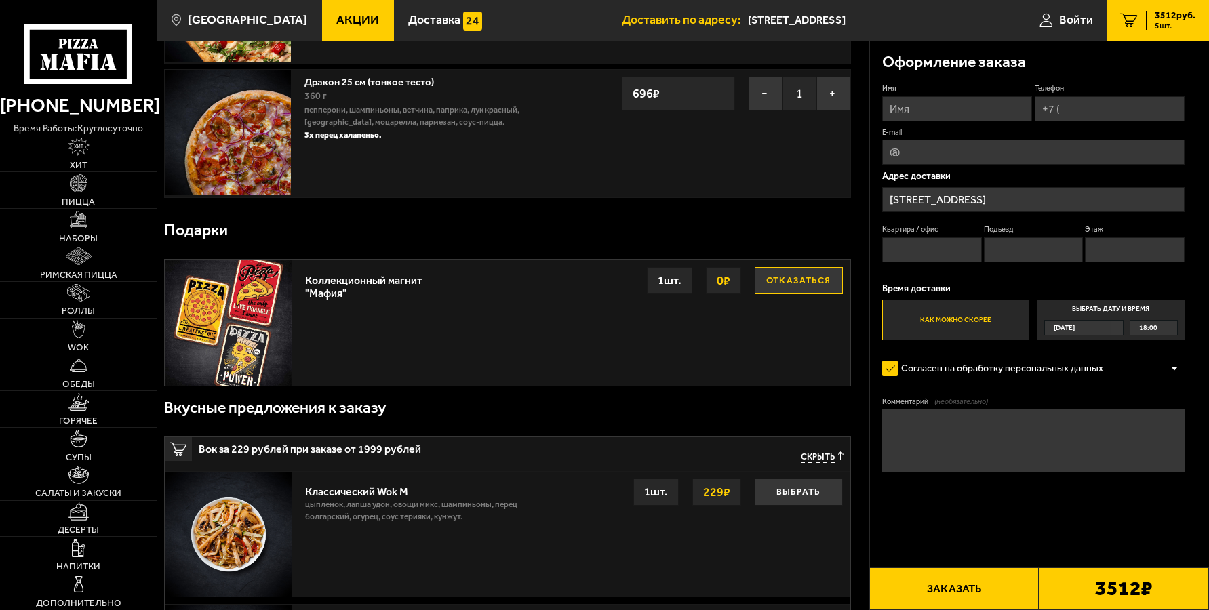
scroll to position [294, 0]
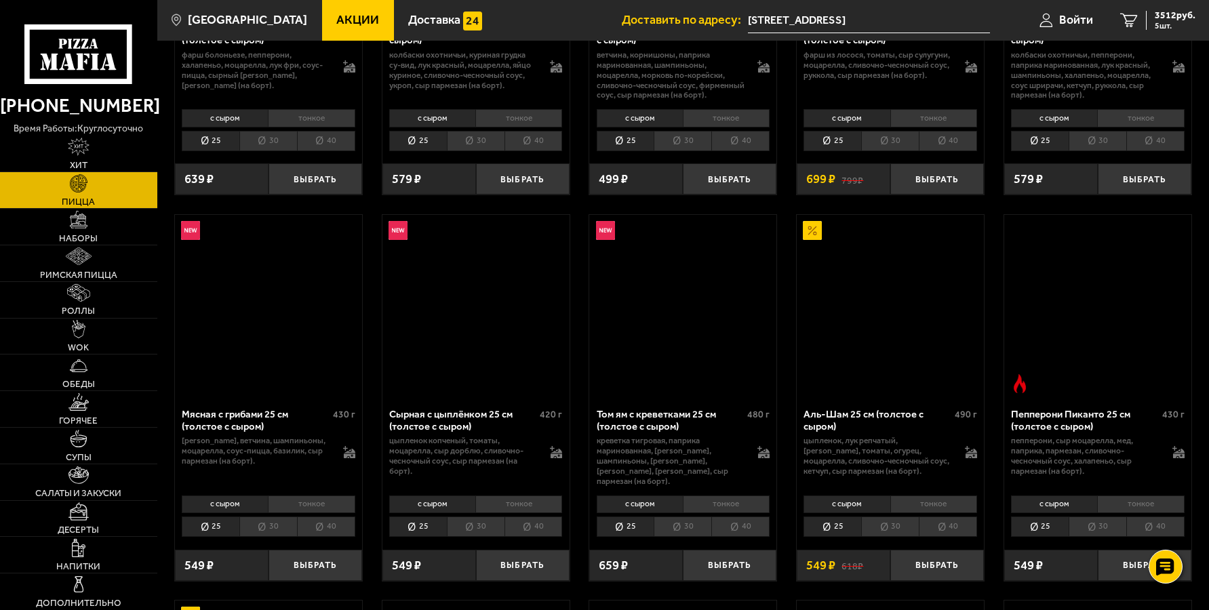
scroll to position [2323, 0]
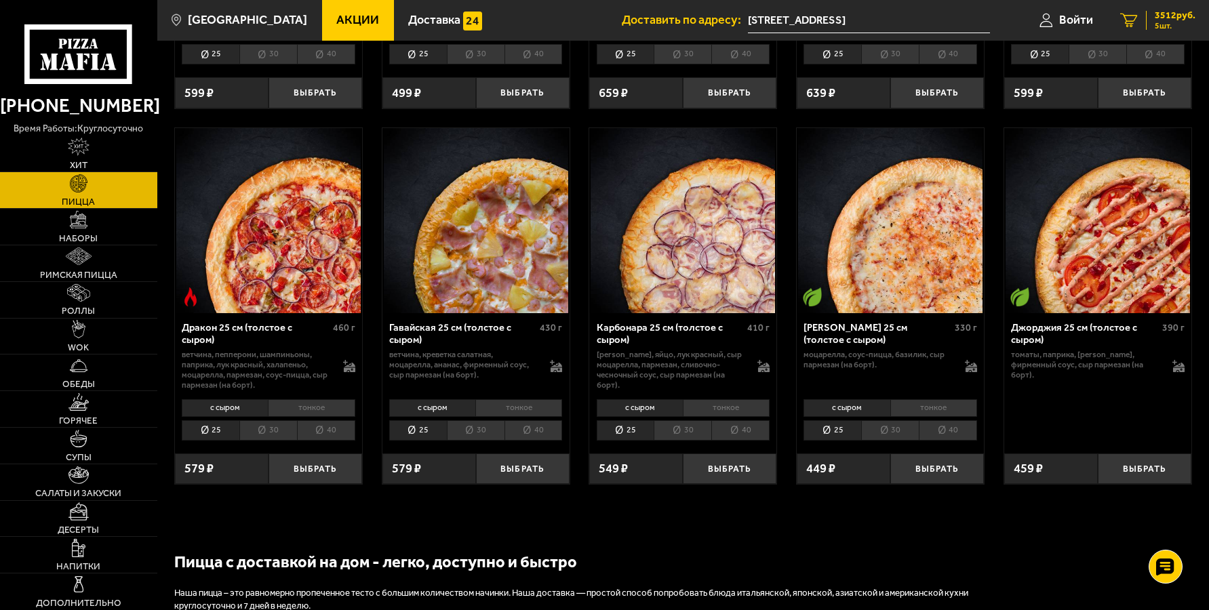
click at [1150, 14] on div "3512 руб. 5 шт." at bounding box center [1171, 20] width 50 height 19
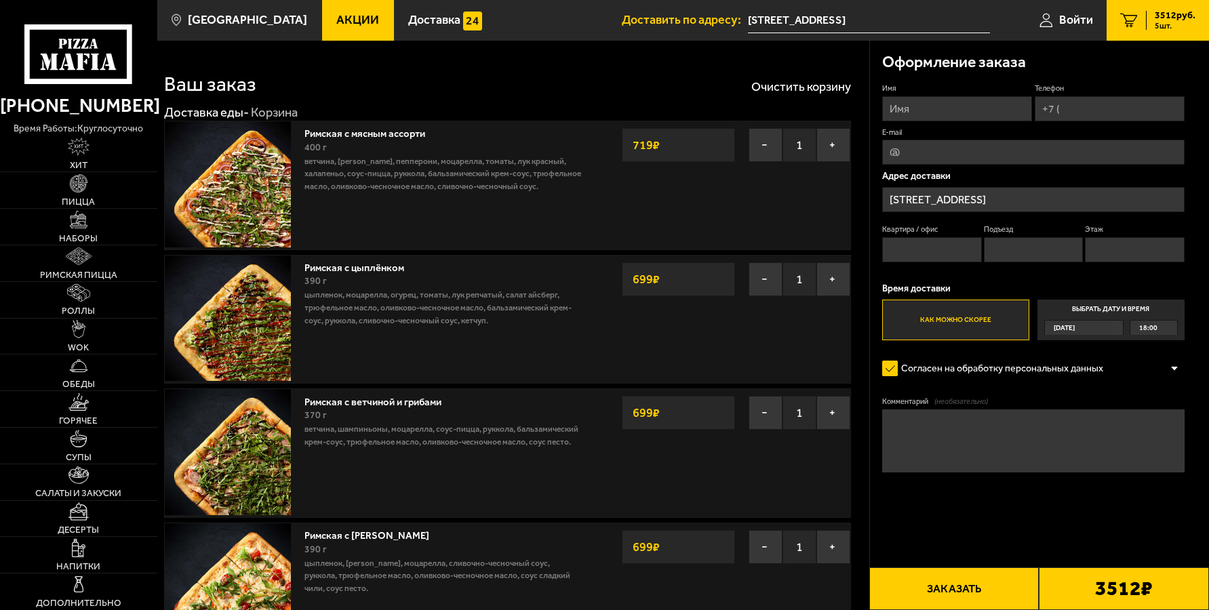
scroll to position [294, 0]
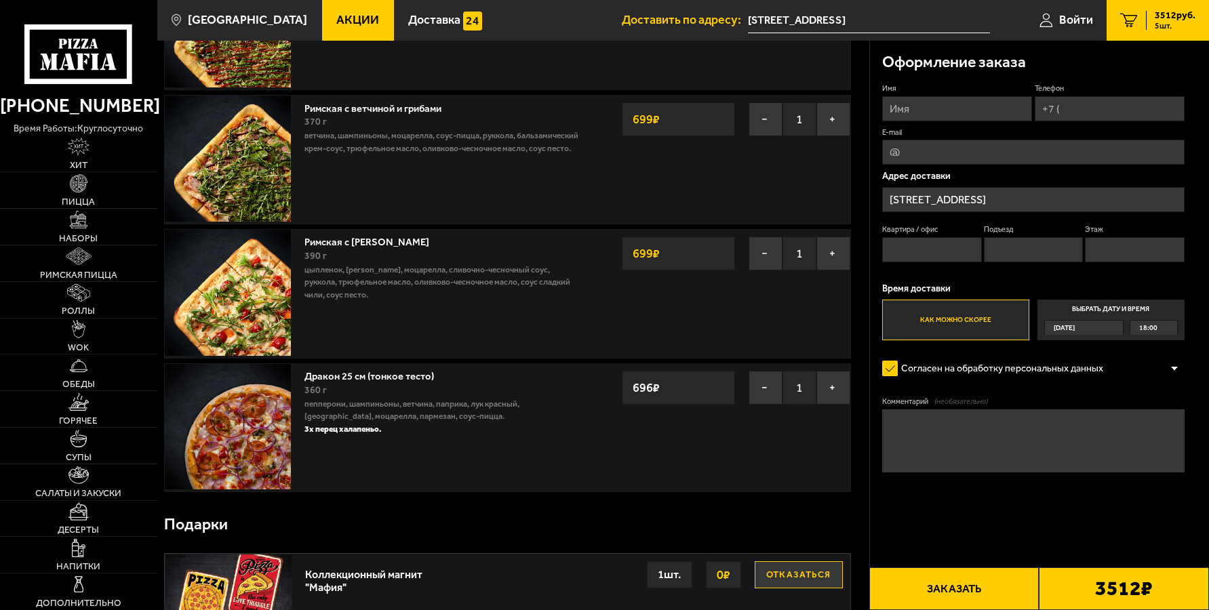
click at [212, 443] on img at bounding box center [228, 427] width 126 height 126
click at [247, 435] on img at bounding box center [228, 427] width 126 height 126
click at [243, 431] on img at bounding box center [228, 427] width 126 height 126
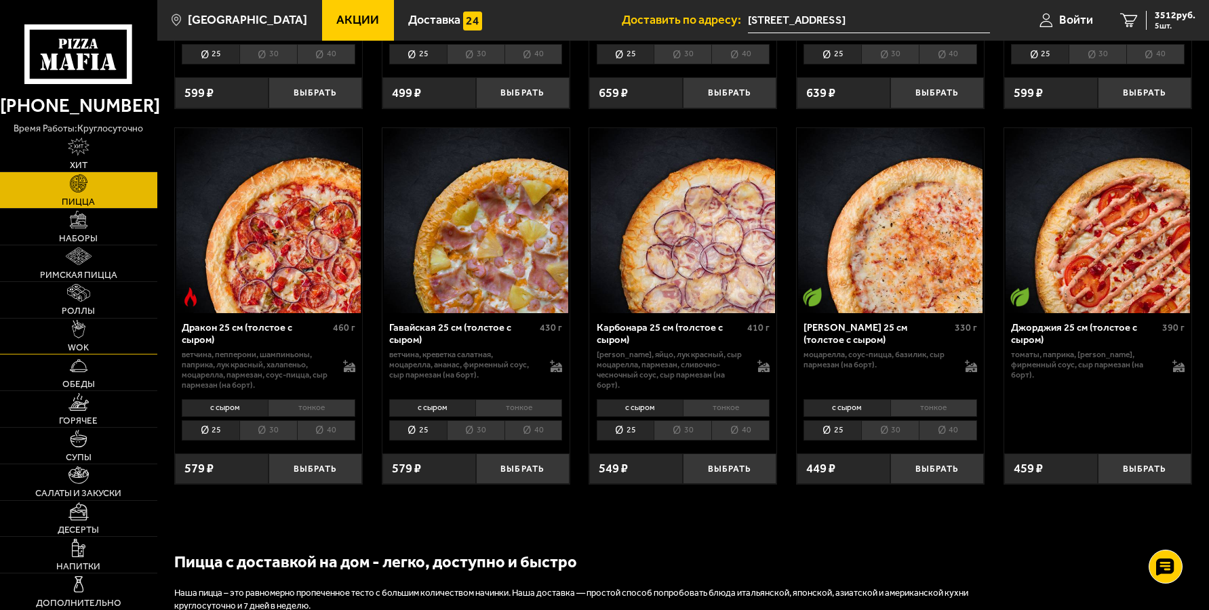
scroll to position [2030, 0]
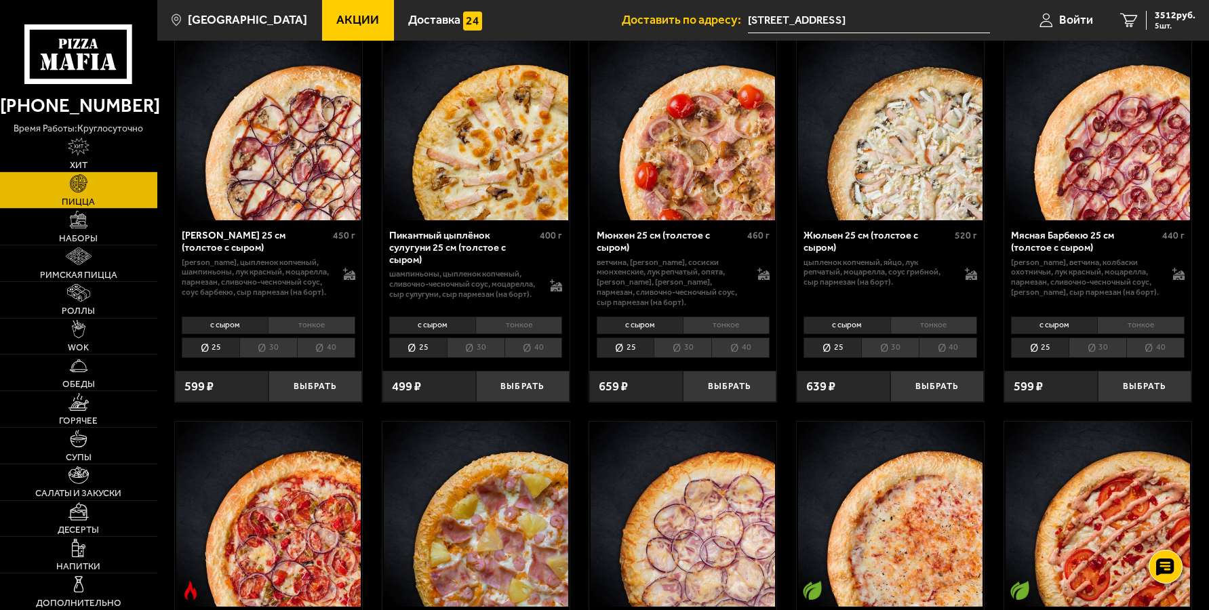
click at [514, 321] on li "тонкое" at bounding box center [518, 326] width 87 height 18
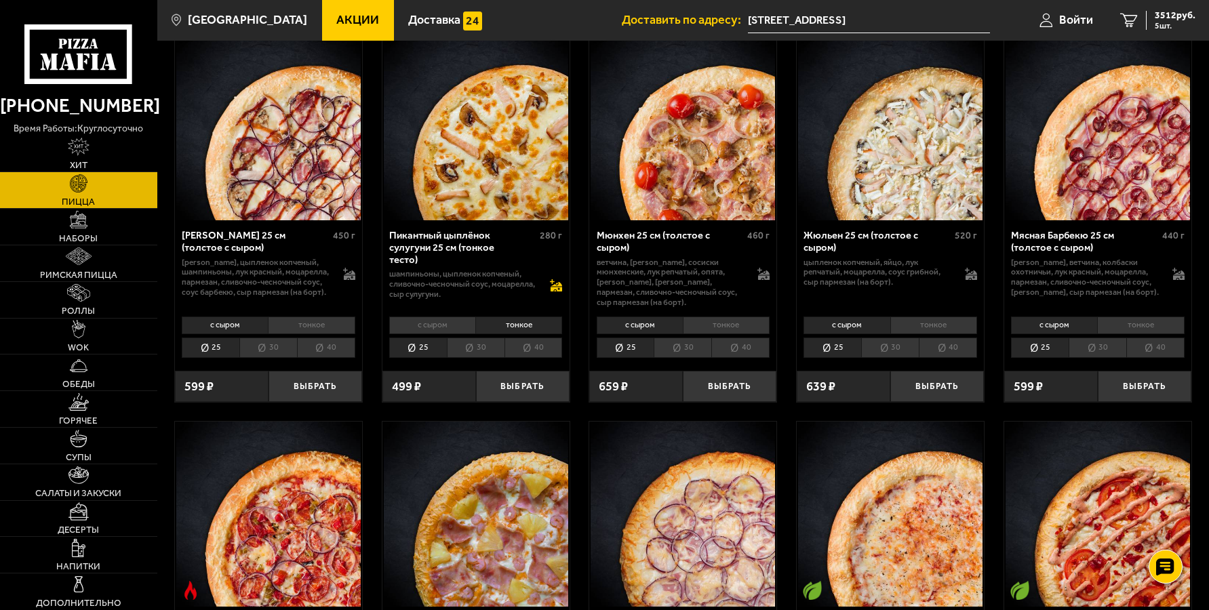
click at [559, 282] on icon at bounding box center [557, 286] width 12 height 9
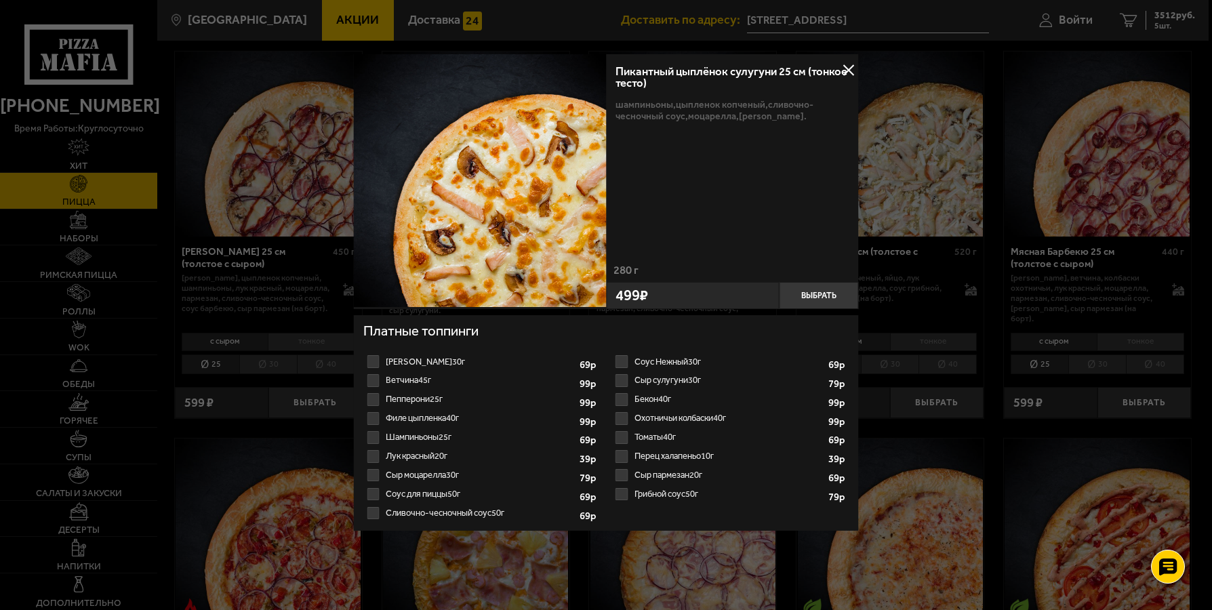
click at [426, 419] on label "Филе цыпленка 40г 1 2 3 4 5 6 7 8" at bounding box center [481, 418] width 236 height 19
click at [0, 0] on input "Филе цыпленка 40г 1 2 3 4 5 6 7 8" at bounding box center [0, 0] width 0 height 0
click at [547, 421] on select "1 2 3 4 5 6 7 8" at bounding box center [553, 420] width 34 height 16
select select "2"
click at [536, 413] on select "1 2 3 4 5 6 7 8" at bounding box center [553, 420] width 34 height 16
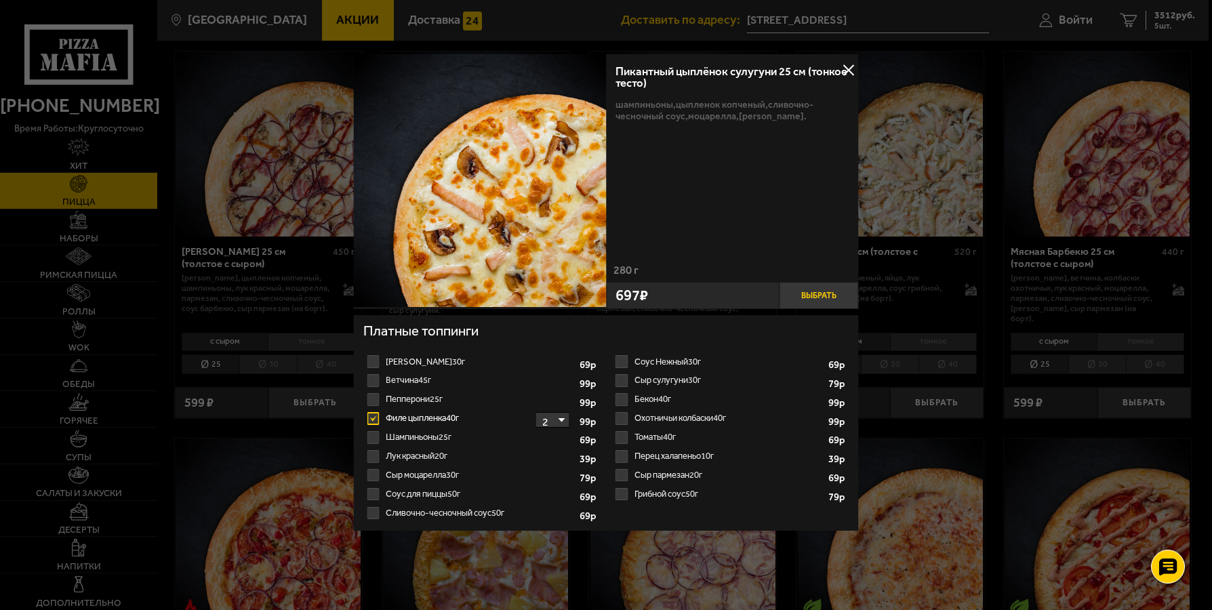
click at [817, 292] on button "Выбрать" at bounding box center [818, 295] width 79 height 26
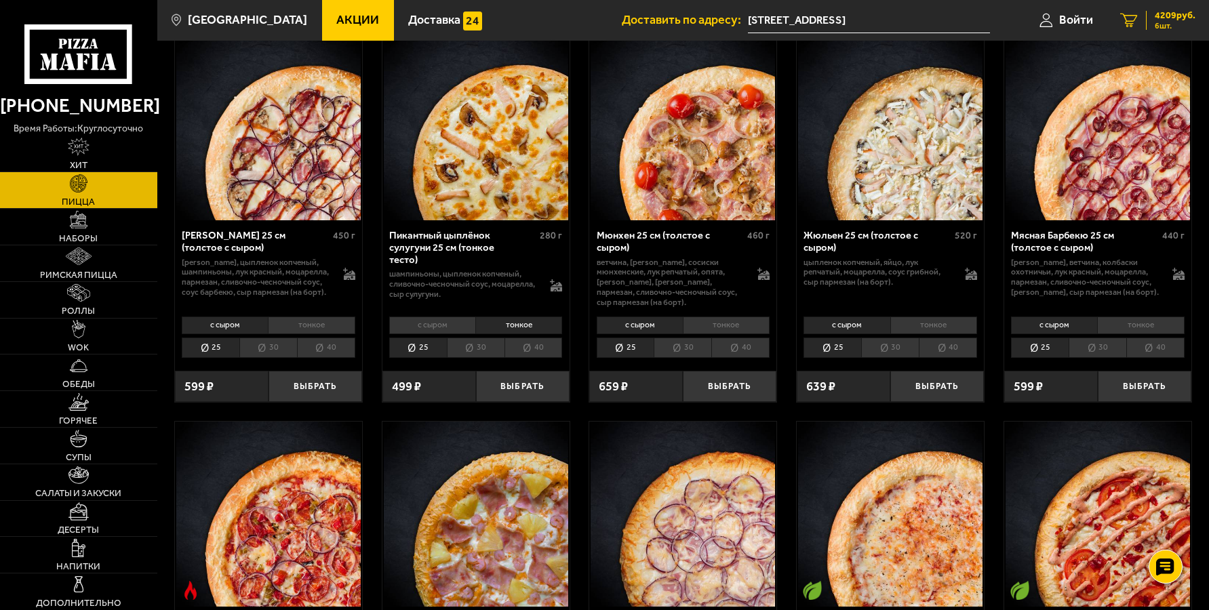
click at [1164, 15] on span "4209 руб." at bounding box center [1175, 15] width 41 height 9
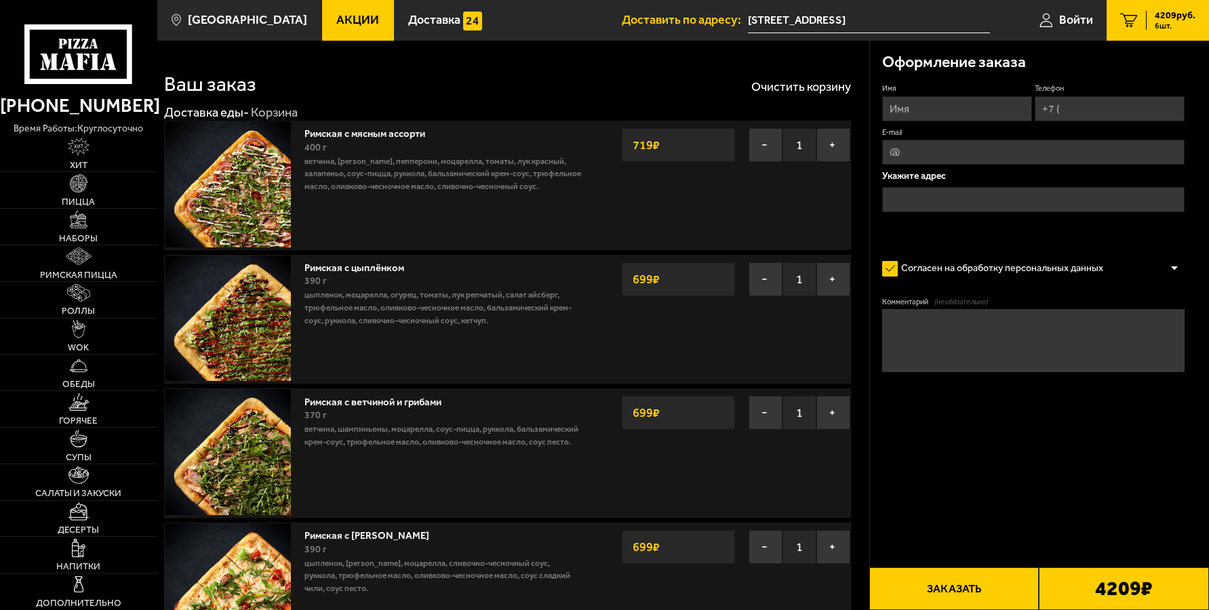
type input "[STREET_ADDRESS]"
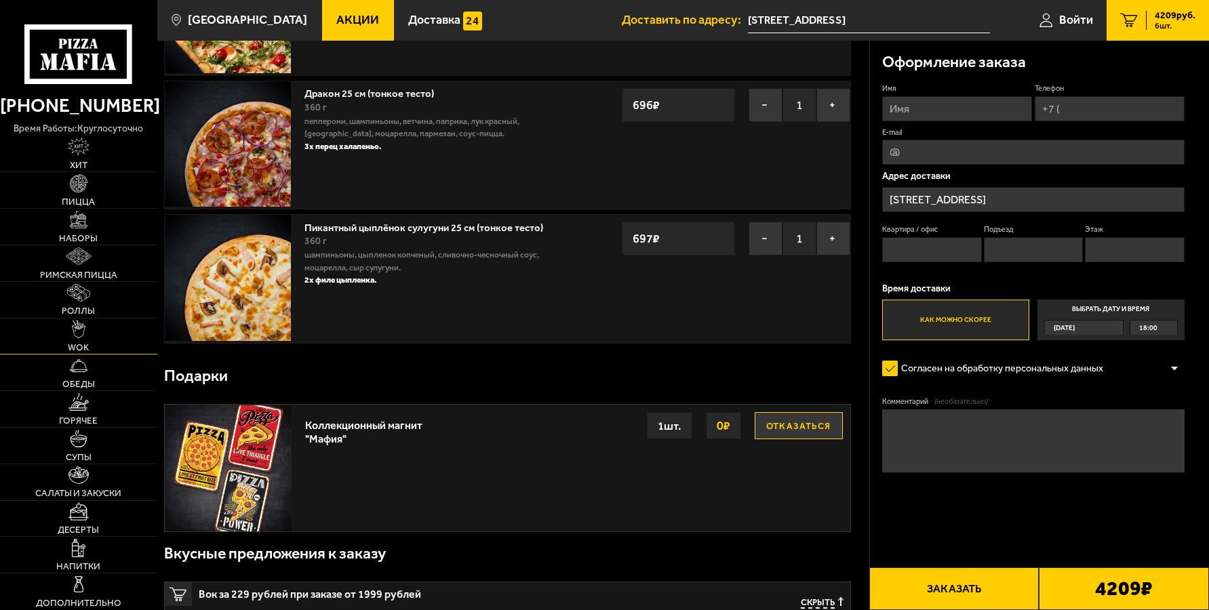
scroll to position [588, 0]
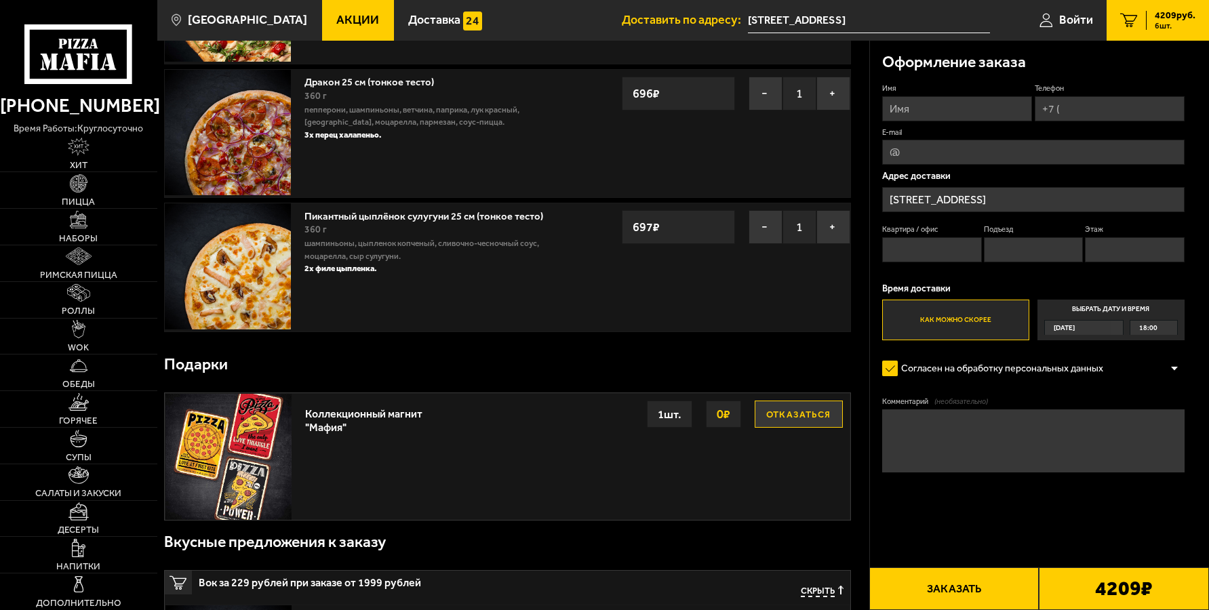
click at [1126, 18] on icon "6" at bounding box center [1129, 20] width 18 height 14
click at [253, 276] on img at bounding box center [228, 266] width 126 height 126
click at [1130, 20] on icon "6" at bounding box center [1129, 20] width 18 height 14
click at [350, 250] on p "шампиньоны, цыпленок копченый, сливочно-чесночный соус, моцарелла, сыр сулугуни." at bounding box center [443, 249] width 279 height 25
click at [344, 237] on div "360 г" at bounding box center [443, 229] width 279 height 15
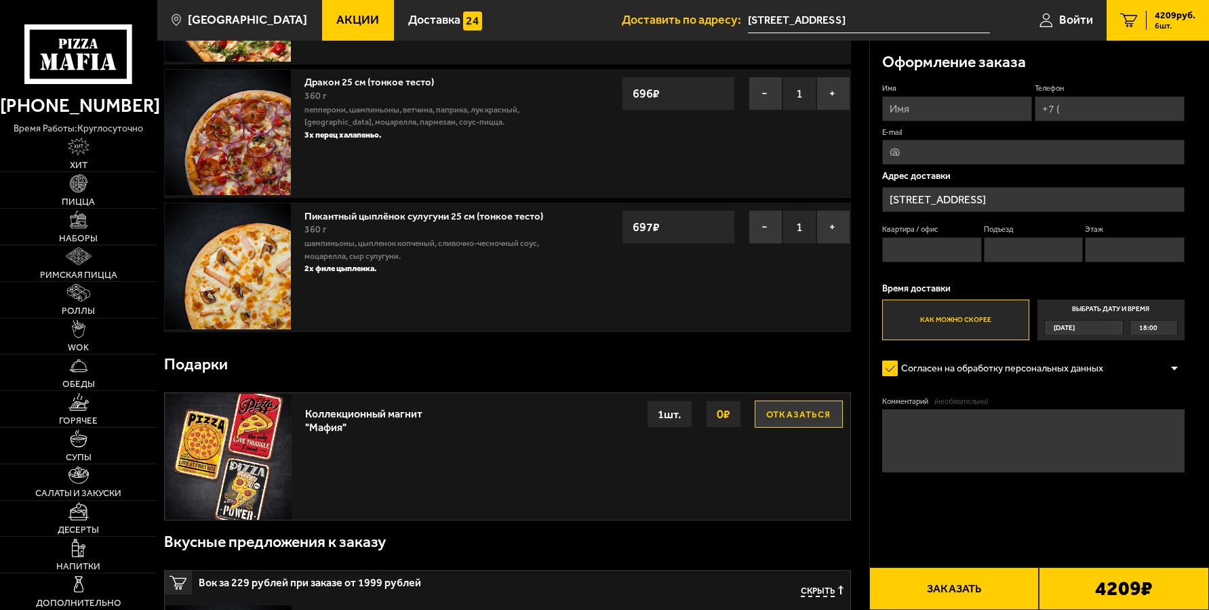
click at [342, 235] on div "360 г" at bounding box center [443, 229] width 279 height 15
click at [205, 267] on img at bounding box center [228, 266] width 126 height 126
click at [208, 262] on img at bounding box center [228, 266] width 126 height 126
click at [211, 285] on img at bounding box center [228, 266] width 126 height 126
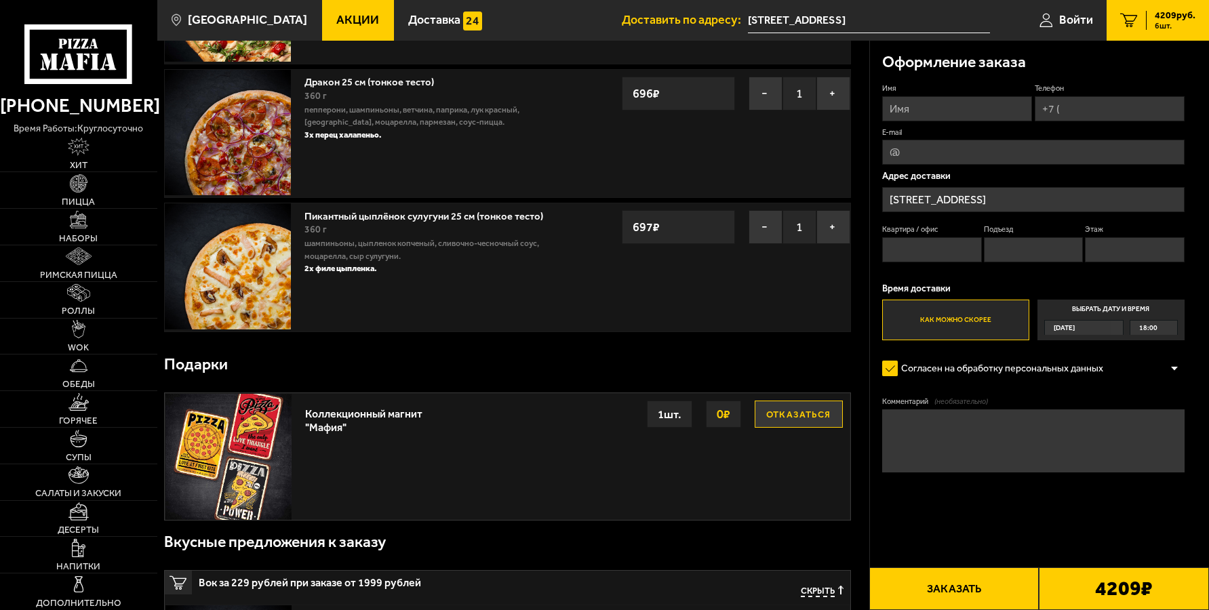
click at [368, 222] on link "Пикантный цыплёнок сулугуни 25 см (тонкое тесто)" at bounding box center [430, 214] width 252 height 16
click at [369, 222] on link "Пикантный цыплёнок сулугуни 25 см (тонкое тесто)" at bounding box center [430, 214] width 252 height 16
click at [218, 273] on img at bounding box center [228, 266] width 126 height 126
click at [334, 273] on strong "2X филе цыпленка." at bounding box center [340, 268] width 73 height 9
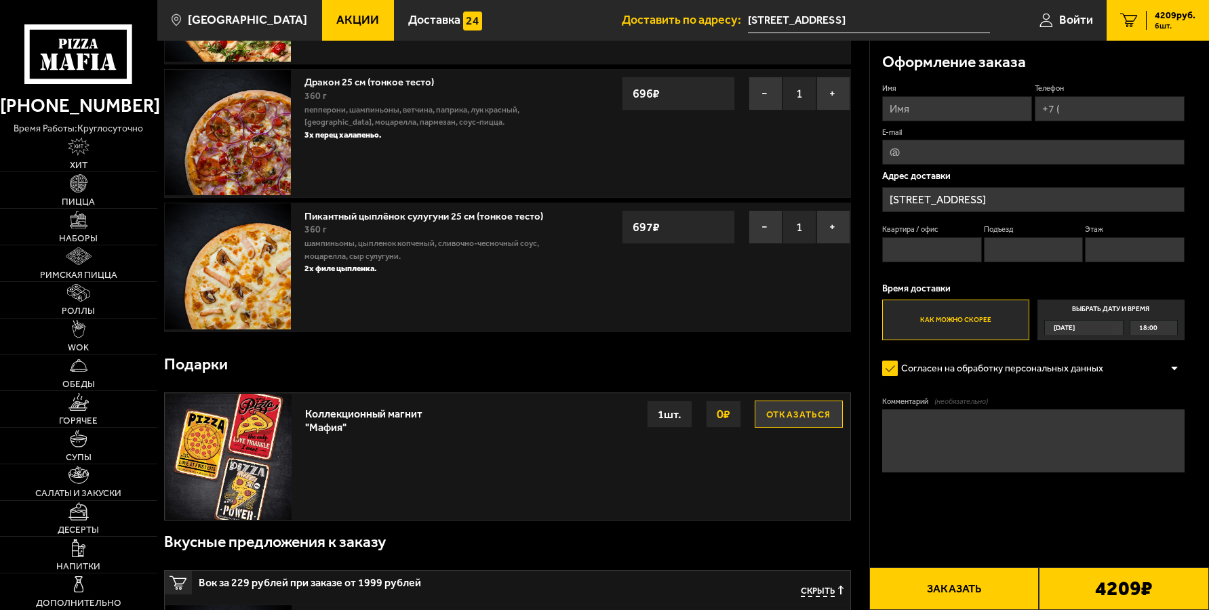
click at [559, 313] on div "Пикантный цыплёнок сулугуни 25 см (тонкое тесто) 360 г шампиньоны, цыпленок коп…" at bounding box center [444, 267] width 292 height 128
click at [757, 231] on button "−" at bounding box center [766, 227] width 34 height 34
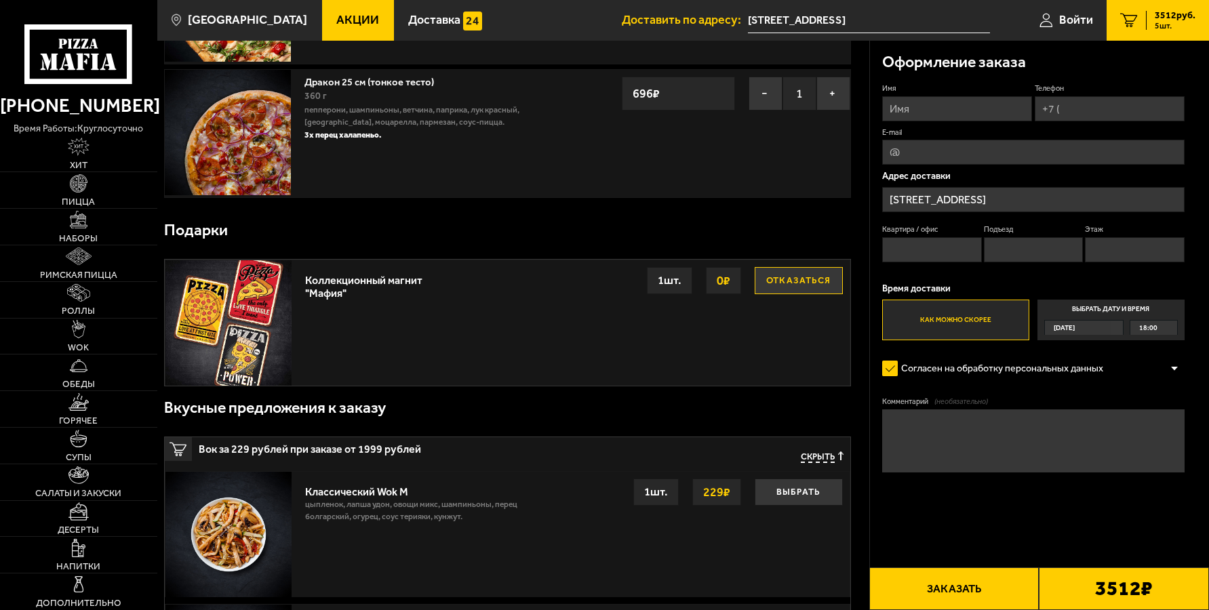
scroll to position [2030, 0]
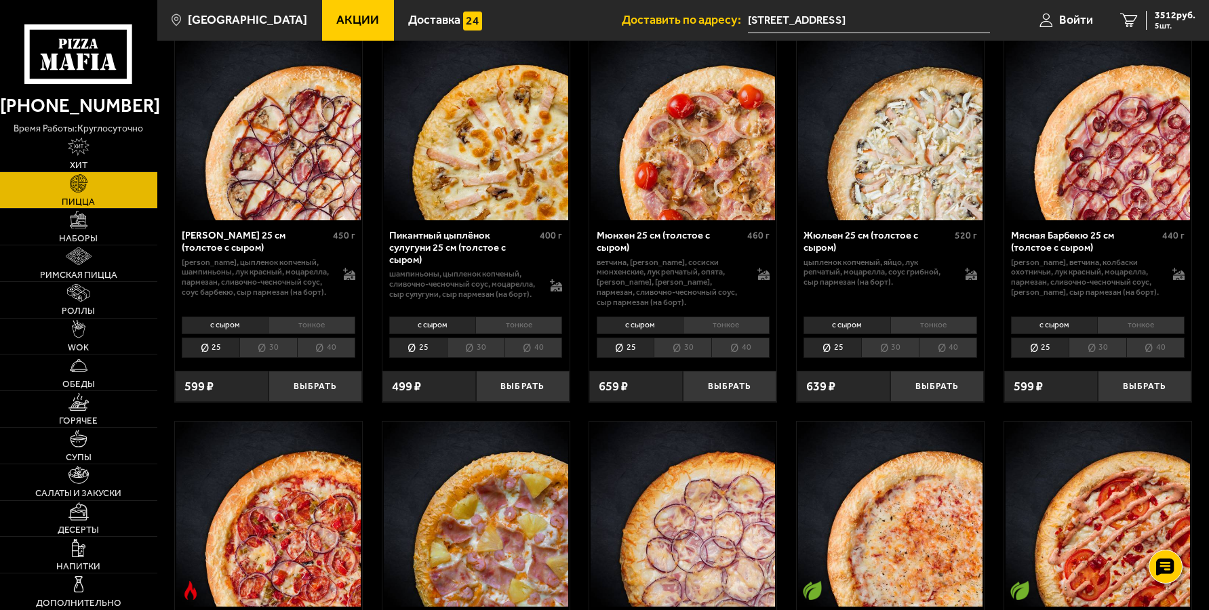
click at [497, 125] on img at bounding box center [476, 128] width 184 height 184
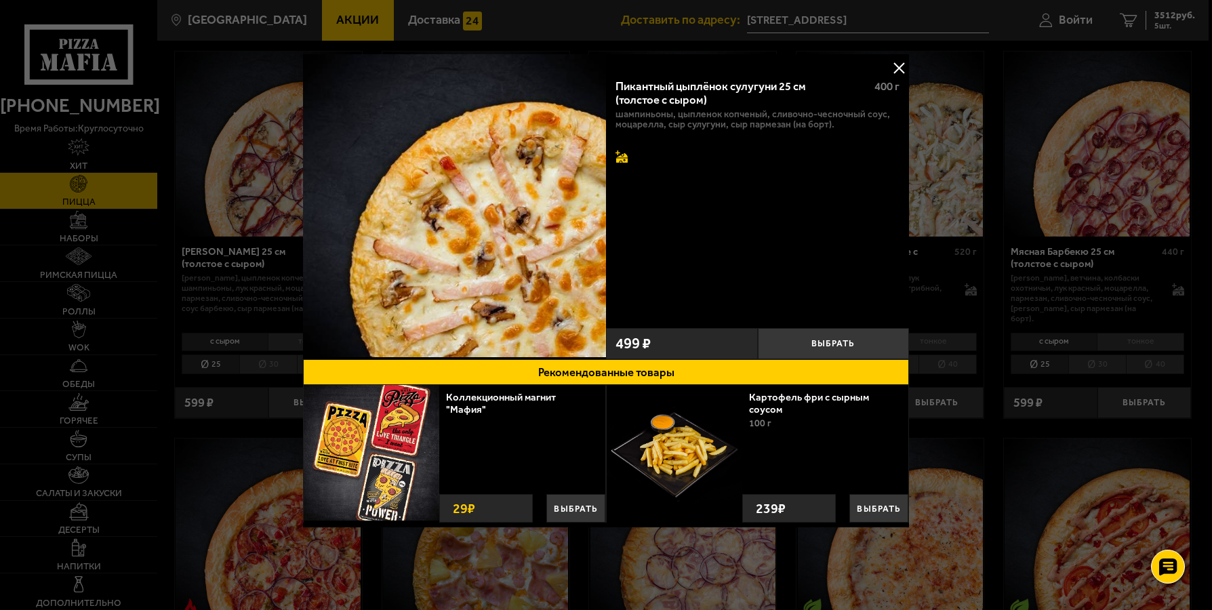
click at [619, 156] on icon at bounding box center [622, 157] width 12 height 12
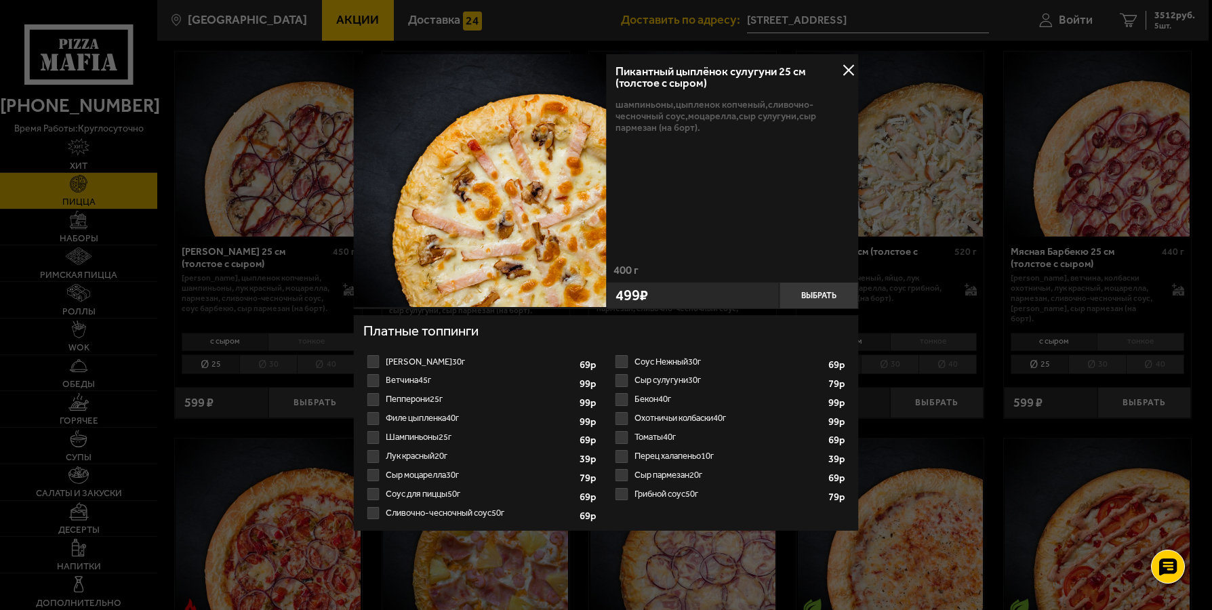
click at [623, 401] on label "Бекон 40г 1 2 3 4 5 6 7 8" at bounding box center [730, 399] width 236 height 19
click at [0, 0] on input "Бекон 40г 1 2 3 4 5 6 7 8" at bounding box center [0, 0] width 0 height 0
click at [806, 403] on select "1 2 3 4 5 6 7 8" at bounding box center [802, 401] width 34 height 16
select select "2"
click at [785, 394] on select "1 2 3 4 5 6 7 8" at bounding box center [802, 401] width 34 height 16
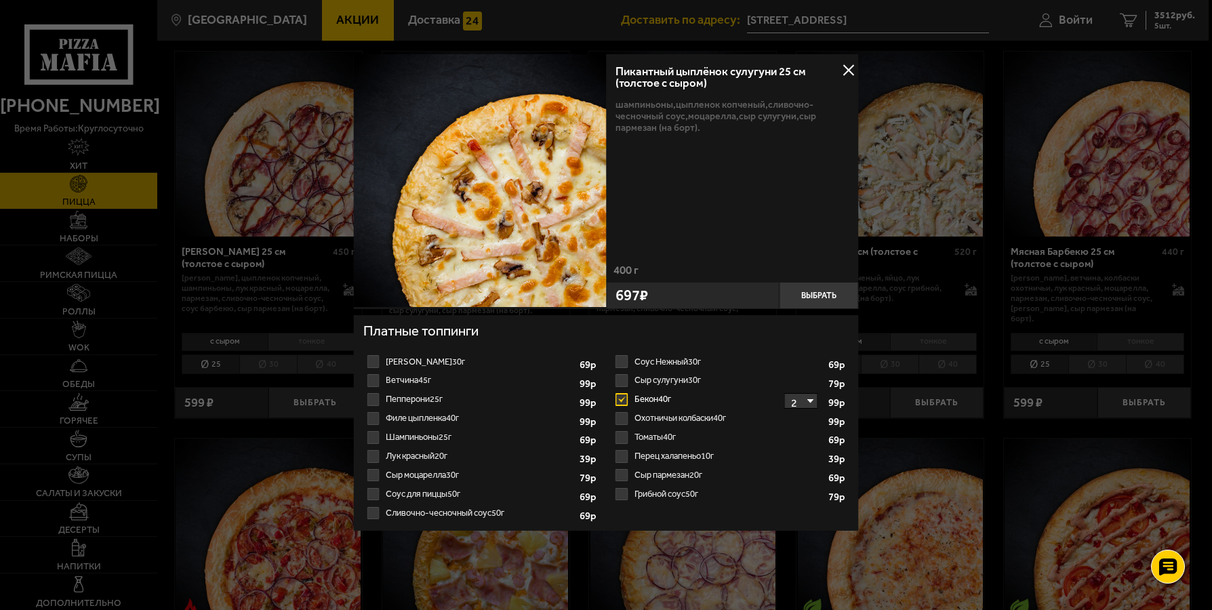
click at [730, 379] on label "Сыр сулугуни 30г 1 2 3 4 5 6" at bounding box center [730, 380] width 236 height 19
click at [0, 0] on input "Сыр сулугуни 30г 1 2 3 4 5 6" at bounding box center [0, 0] width 0 height 0
click at [810, 381] on select "1 2 3 4 5 6" at bounding box center [802, 382] width 34 height 16
select select "2"
click at [785, 375] on select "1 2 3 4 5 6" at bounding box center [802, 382] width 34 height 16
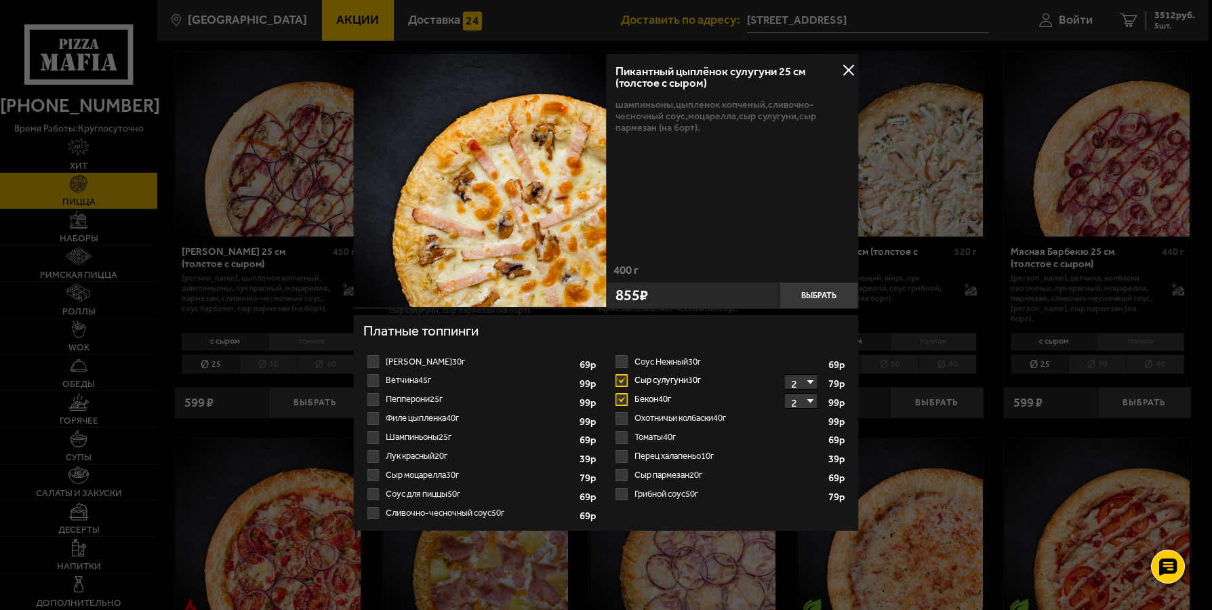
click at [816, 281] on div "400 г" at bounding box center [732, 273] width 253 height 18
click at [817, 301] on button "Выбрать" at bounding box center [818, 295] width 79 height 26
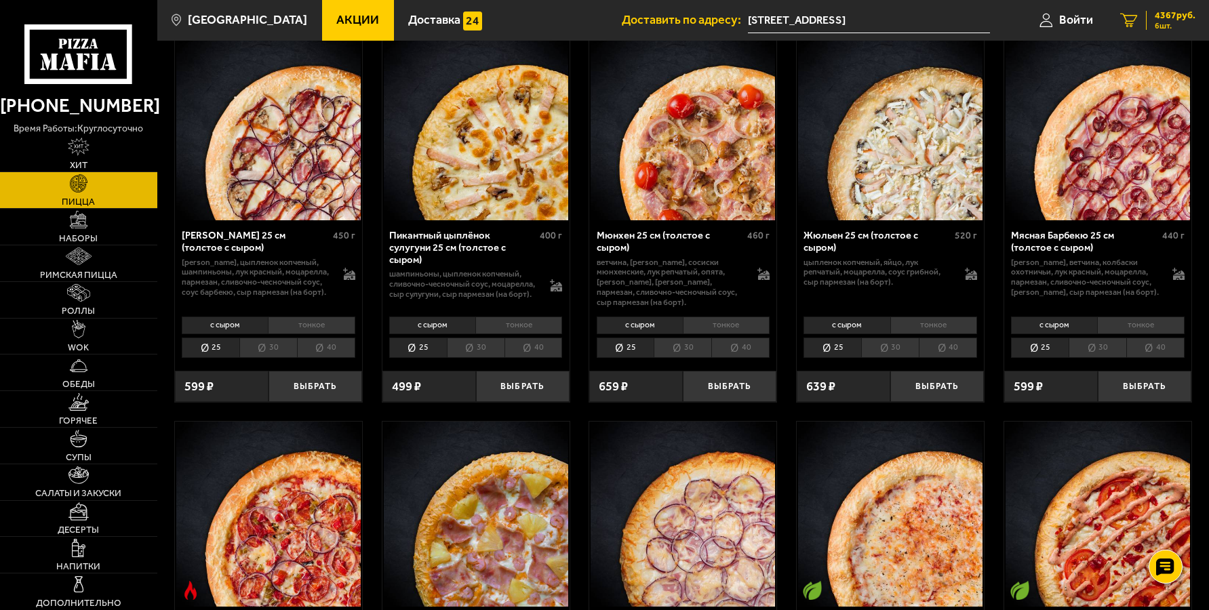
click at [1135, 21] on icon "6" at bounding box center [1129, 20] width 18 height 14
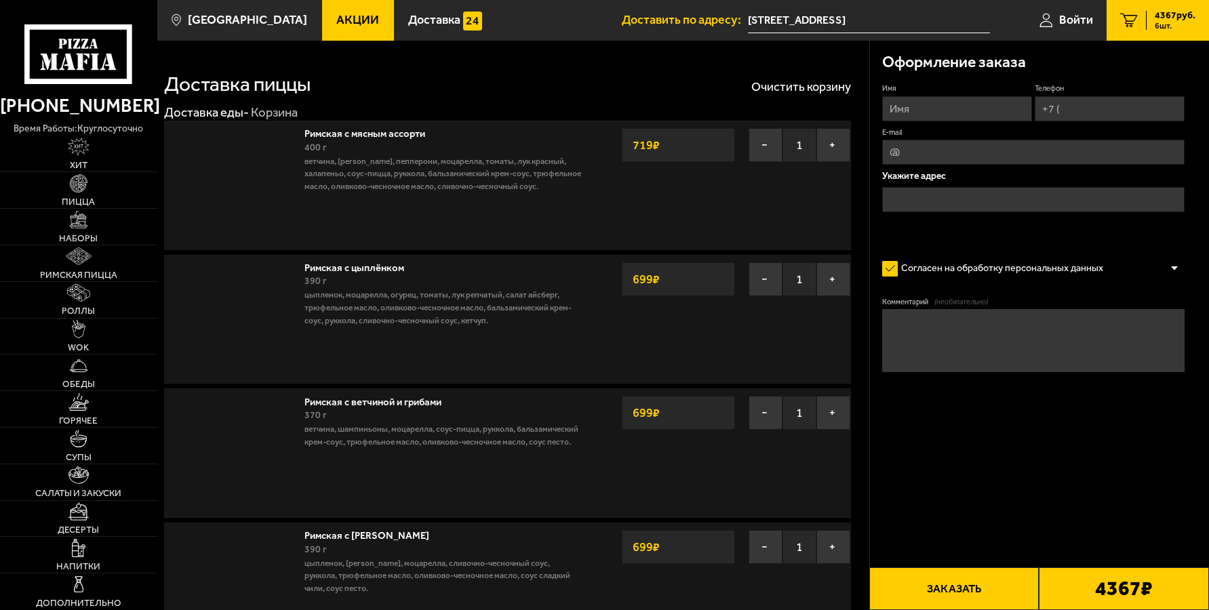
type input "[STREET_ADDRESS]"
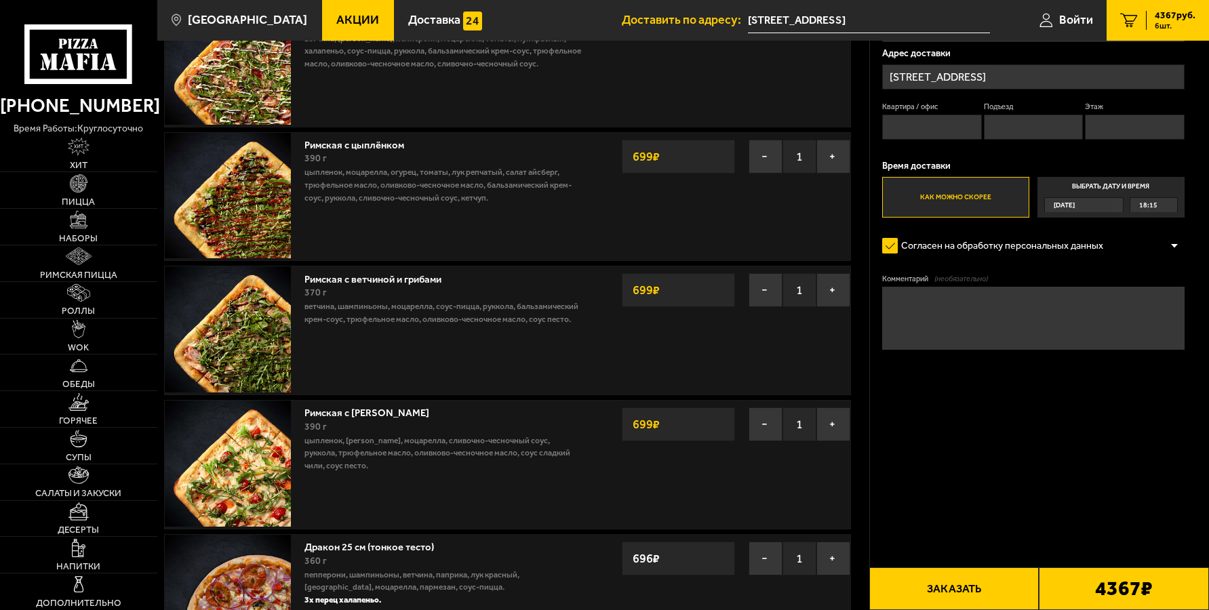
scroll to position [882, 0]
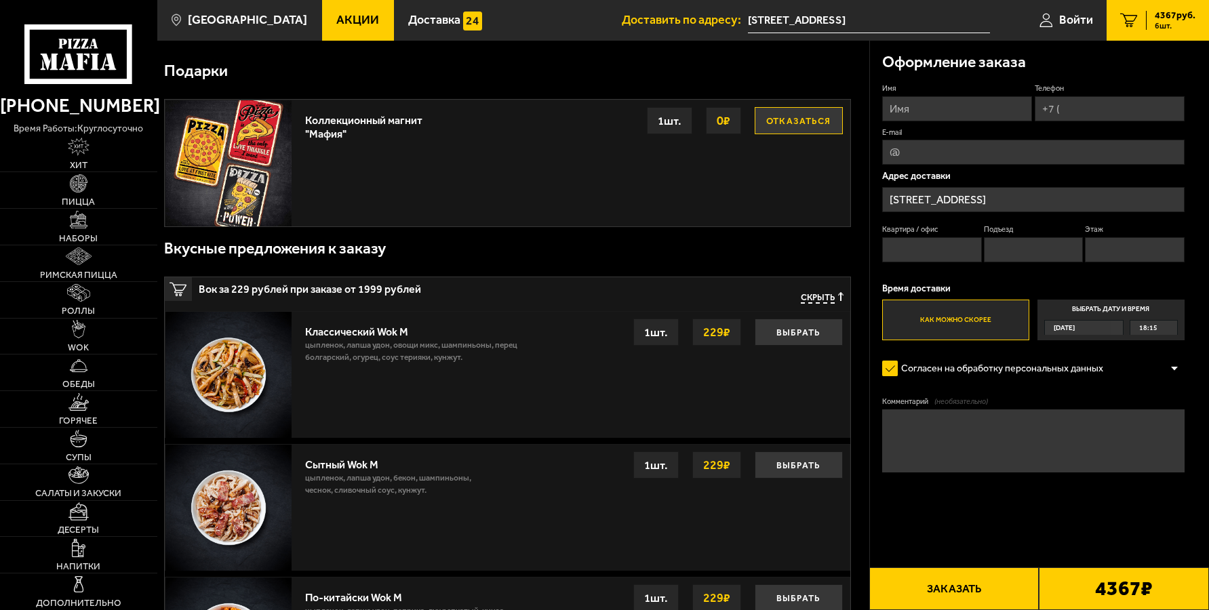
click at [839, 260] on div "Вкусные предложения к заказу" at bounding box center [507, 248] width 687 height 43
click at [1118, 63] on div "Оформление заказа" at bounding box center [1033, 62] width 302 height 43
click at [486, 66] on div "Подарки" at bounding box center [507, 71] width 687 height 43
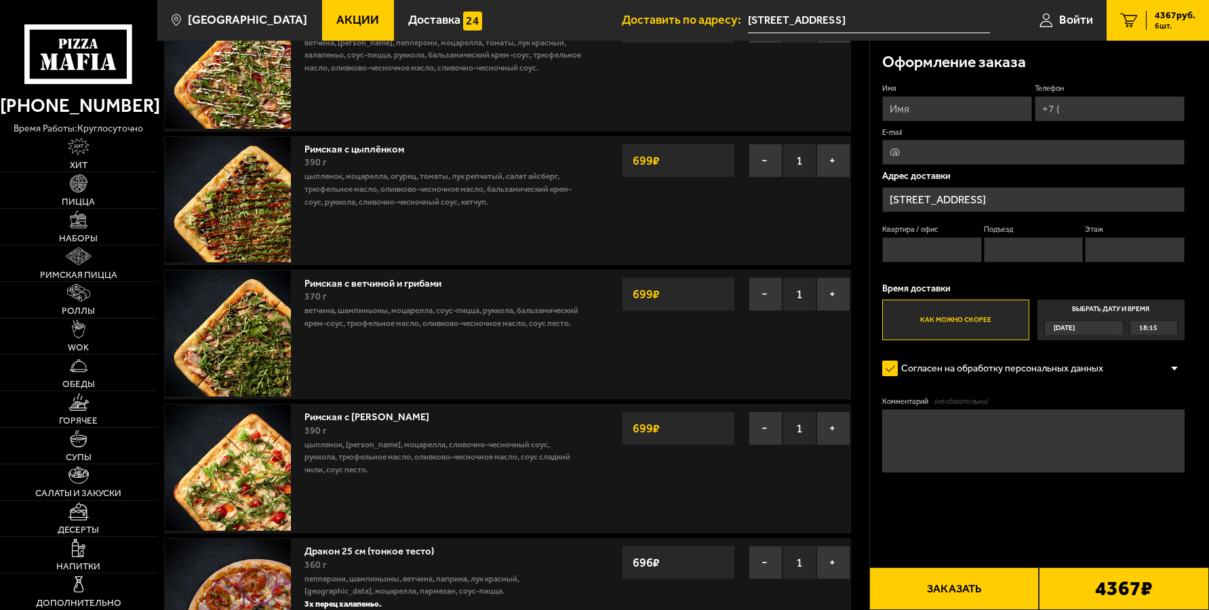
scroll to position [0, 0]
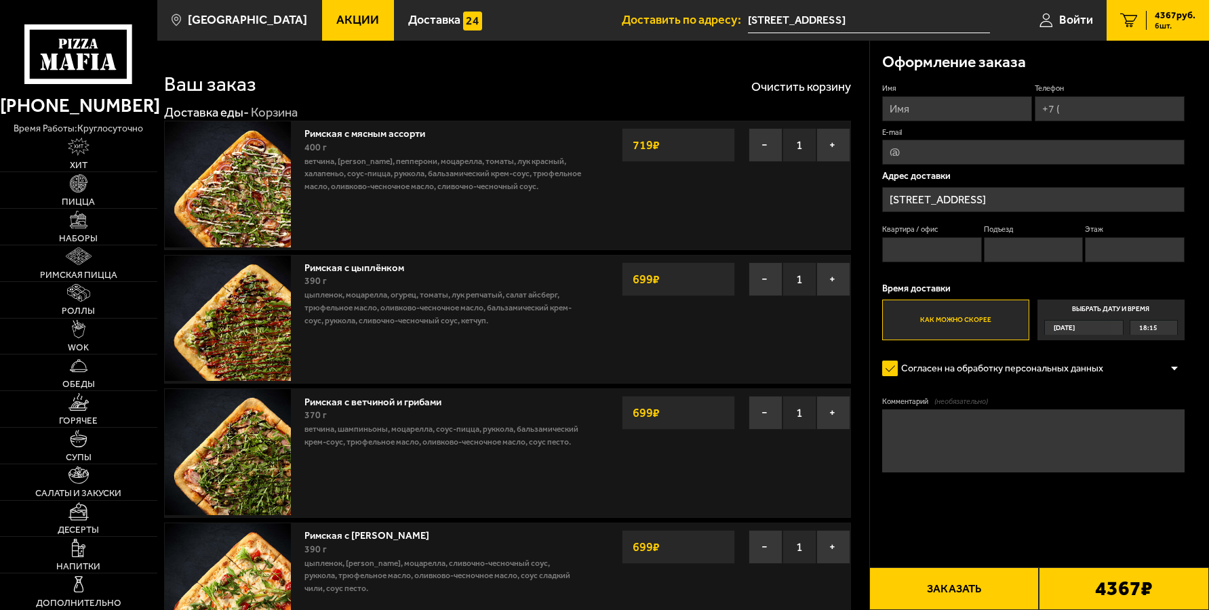
click at [341, 23] on span "Акции" at bounding box center [357, 20] width 43 height 12
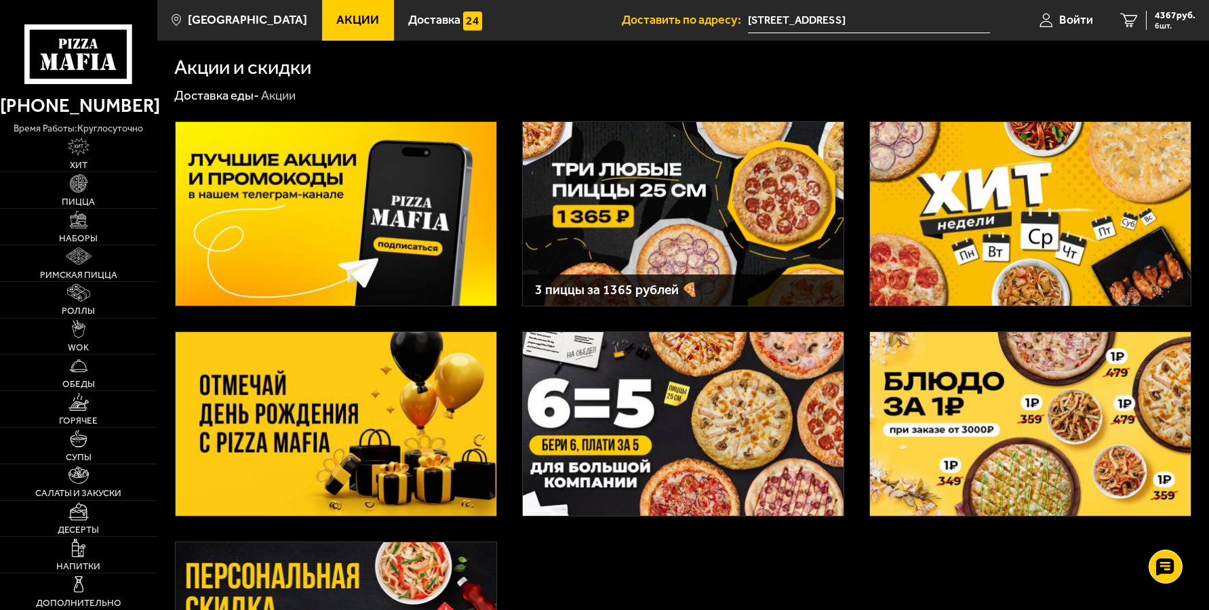
click at [645, 171] on img at bounding box center [683, 214] width 321 height 184
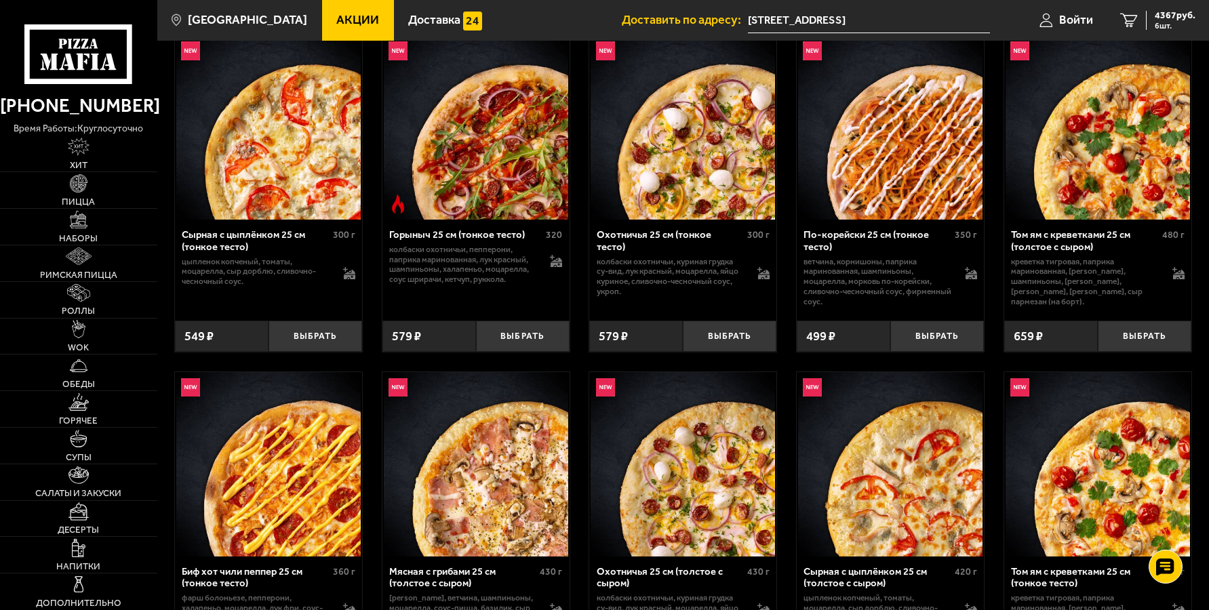
scroll to position [296, 0]
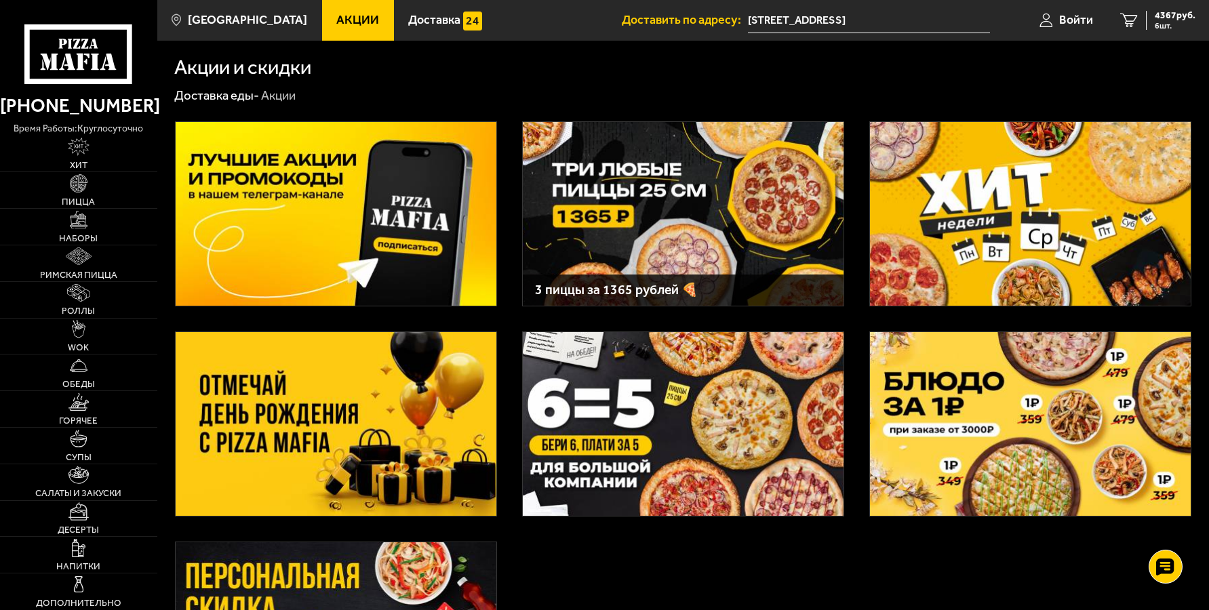
click at [722, 437] on img at bounding box center [683, 424] width 321 height 184
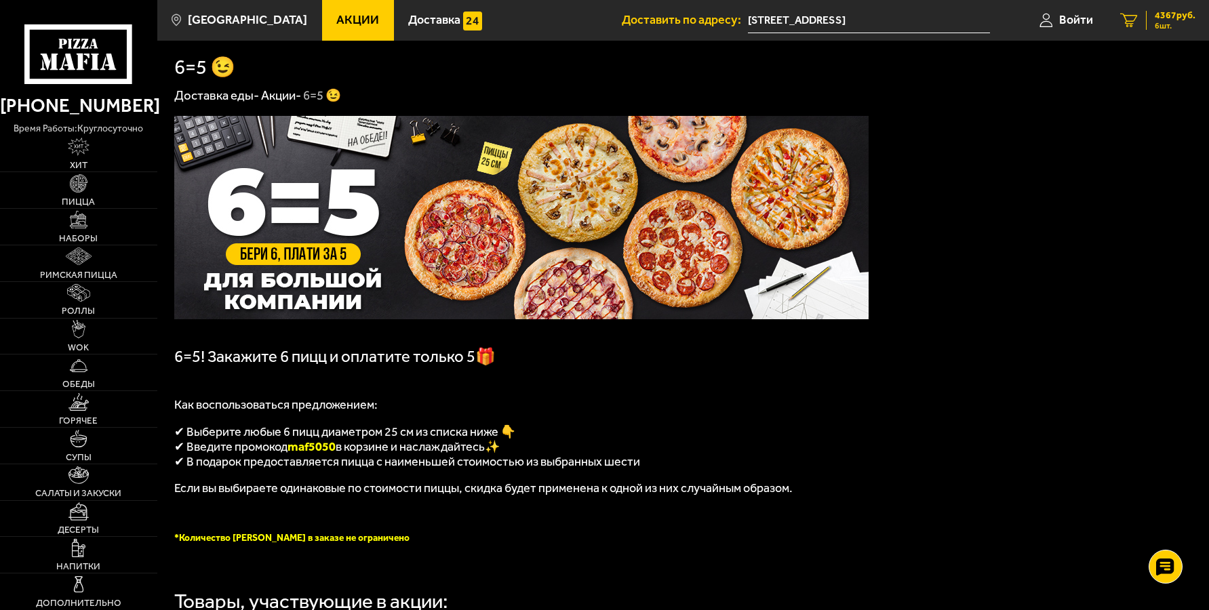
click at [1137, 20] on icon "6" at bounding box center [1129, 20] width 18 height 14
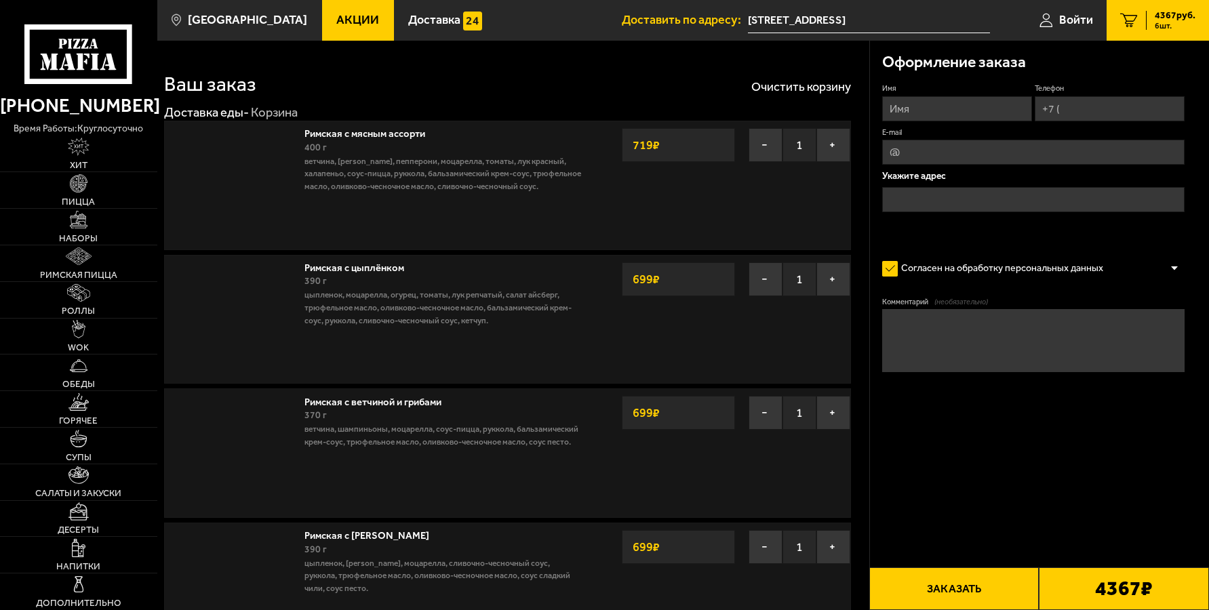
type input "[STREET_ADDRESS]"
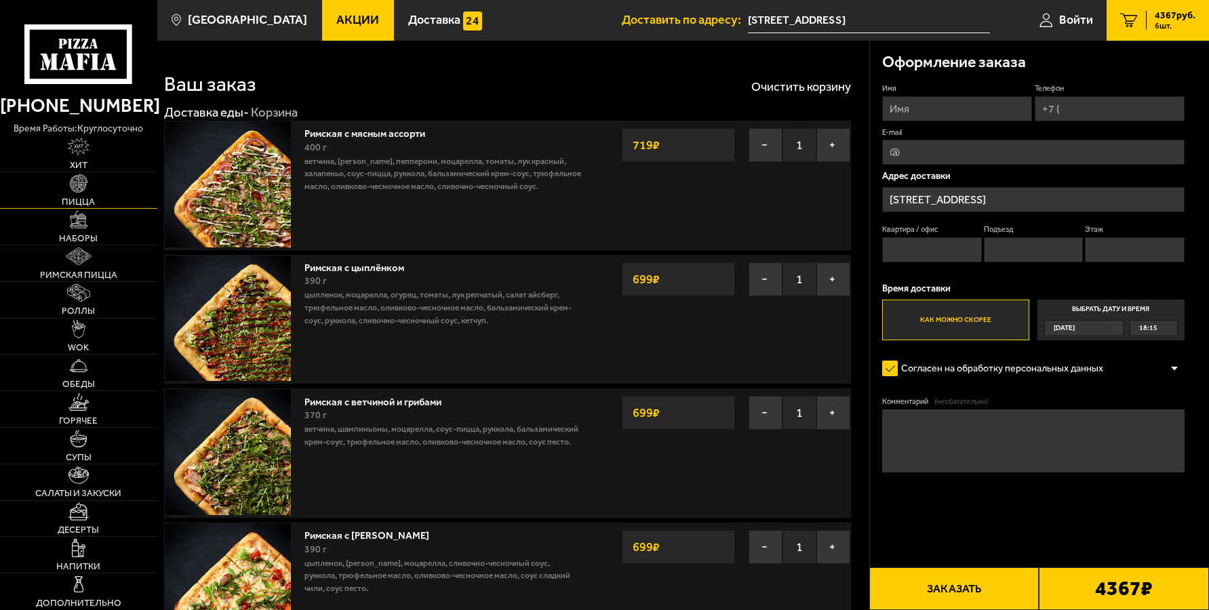
click at [71, 187] on img at bounding box center [79, 183] width 18 height 18
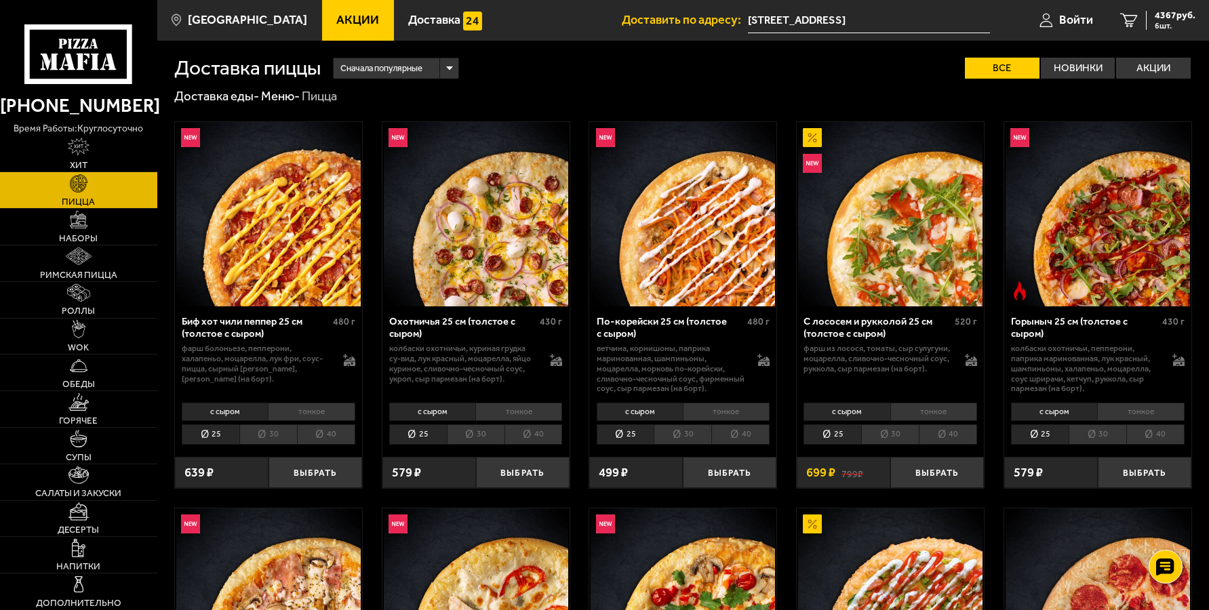
click at [316, 411] on li "тонкое" at bounding box center [311, 412] width 87 height 18
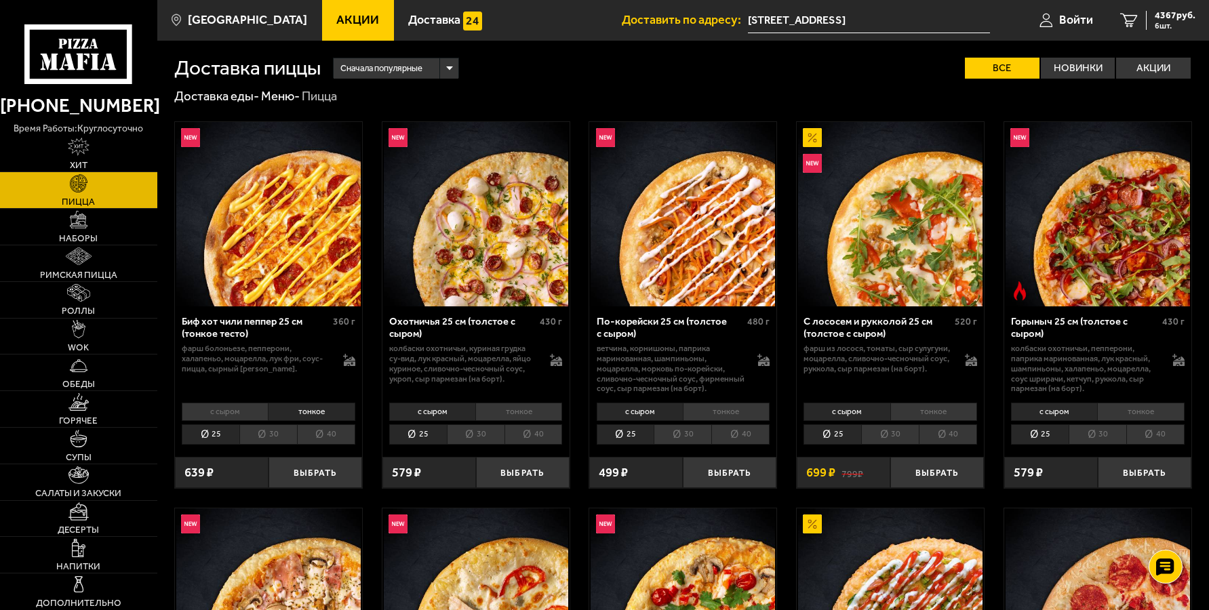
click at [1140, 410] on li "тонкое" at bounding box center [1140, 412] width 87 height 18
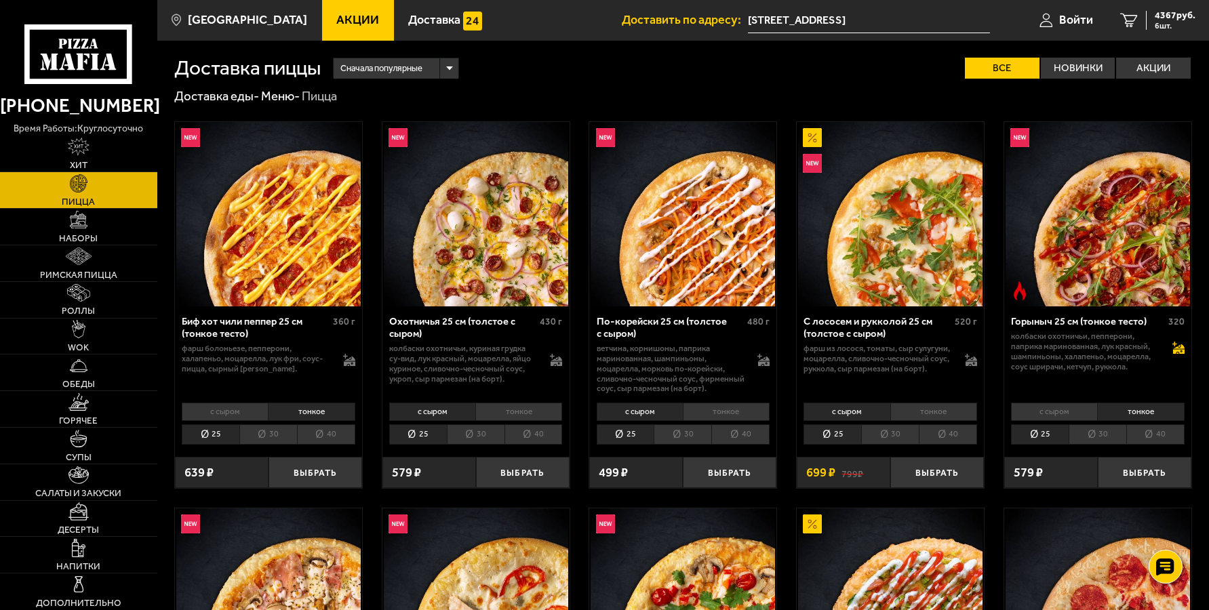
click at [1181, 347] on g at bounding box center [1178, 348] width 12 height 12
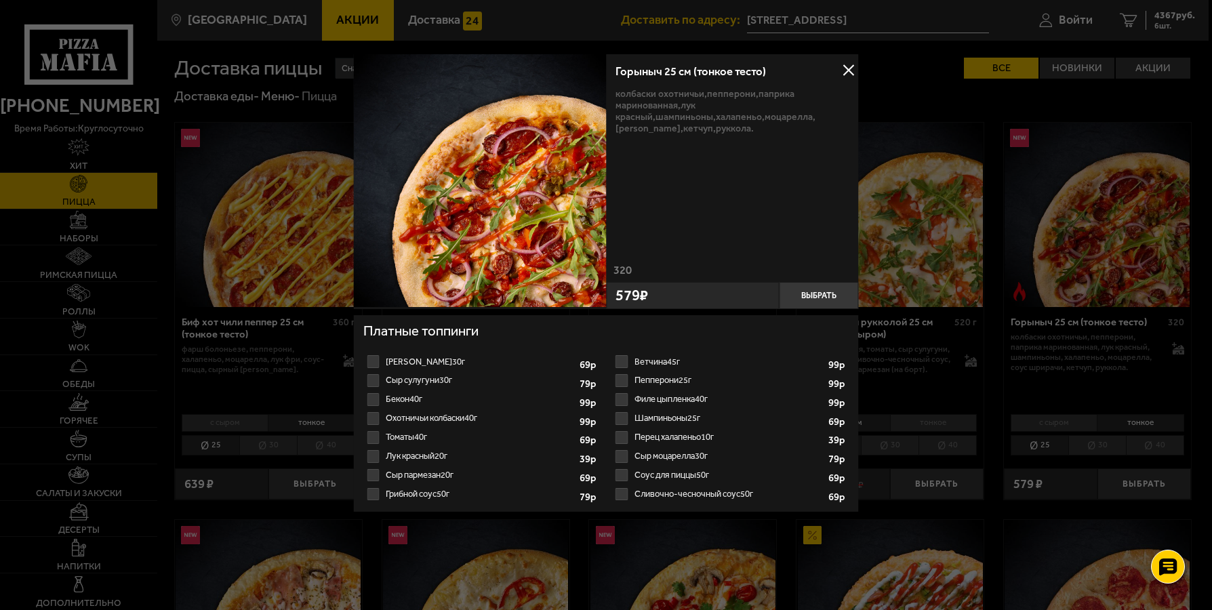
click at [687, 379] on label "Пепперони 25г 1" at bounding box center [730, 380] width 236 height 19
click at [0, 0] on input "Пепперони 25г 1" at bounding box center [0, 0] width 0 height 0
click at [801, 382] on select "1" at bounding box center [802, 382] width 34 height 16
click at [930, 334] on div at bounding box center [606, 305] width 1212 height 610
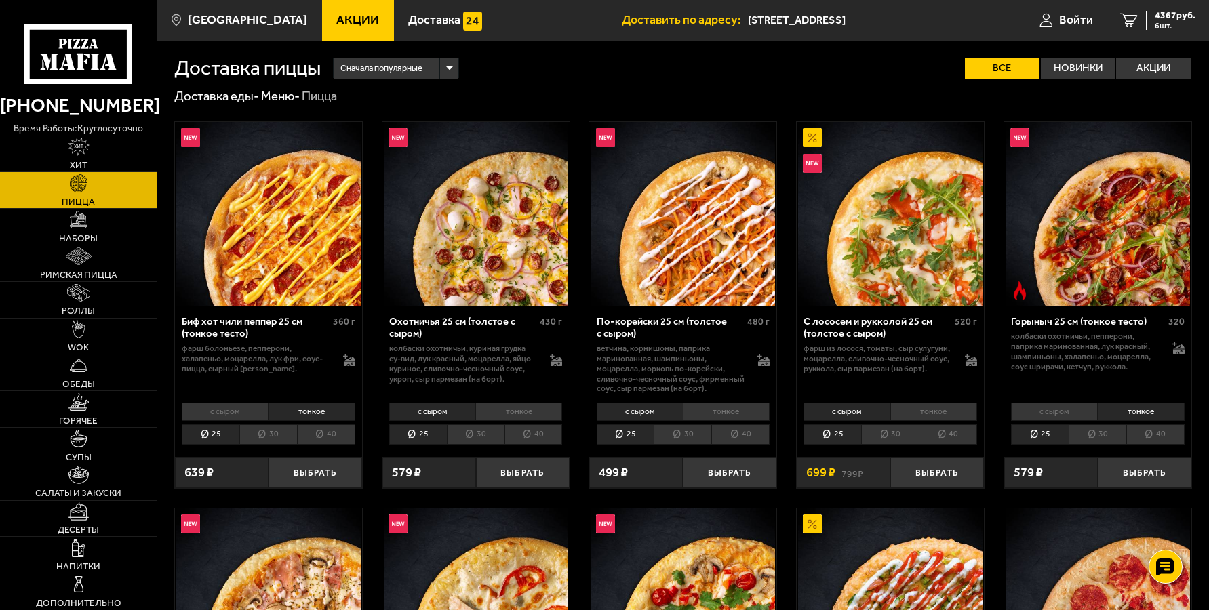
click at [1170, 349] on div "колбаски Охотничьи, пепперони, паприка маринованная, лук красный, шампиньоны, х…" at bounding box center [1098, 352] width 174 height 40
click at [1177, 350] on icon at bounding box center [1179, 348] width 12 height 9
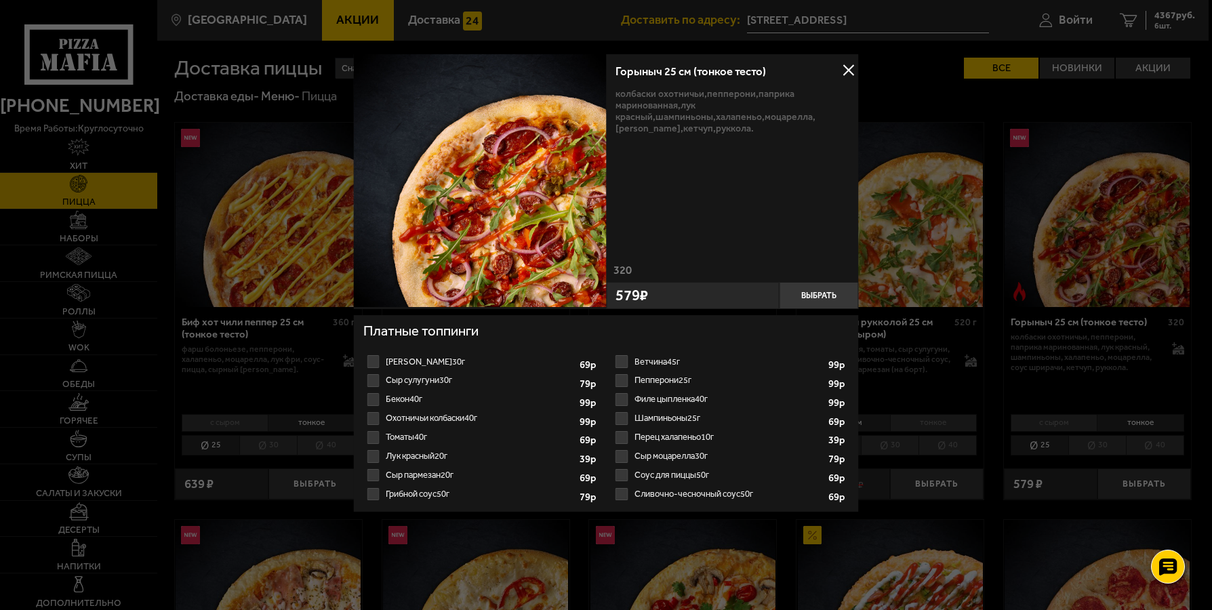
click at [468, 418] on label "Охотничьи колбаски 40г 1" at bounding box center [481, 418] width 236 height 19
click at [0, 0] on input "Охотничьи колбаски 40г 1" at bounding box center [0, 0] width 0 height 0
click at [560, 420] on select "1" at bounding box center [553, 420] width 34 height 16
click at [536, 413] on select "1" at bounding box center [553, 420] width 34 height 16
click at [558, 418] on select "1" at bounding box center [553, 420] width 34 height 16
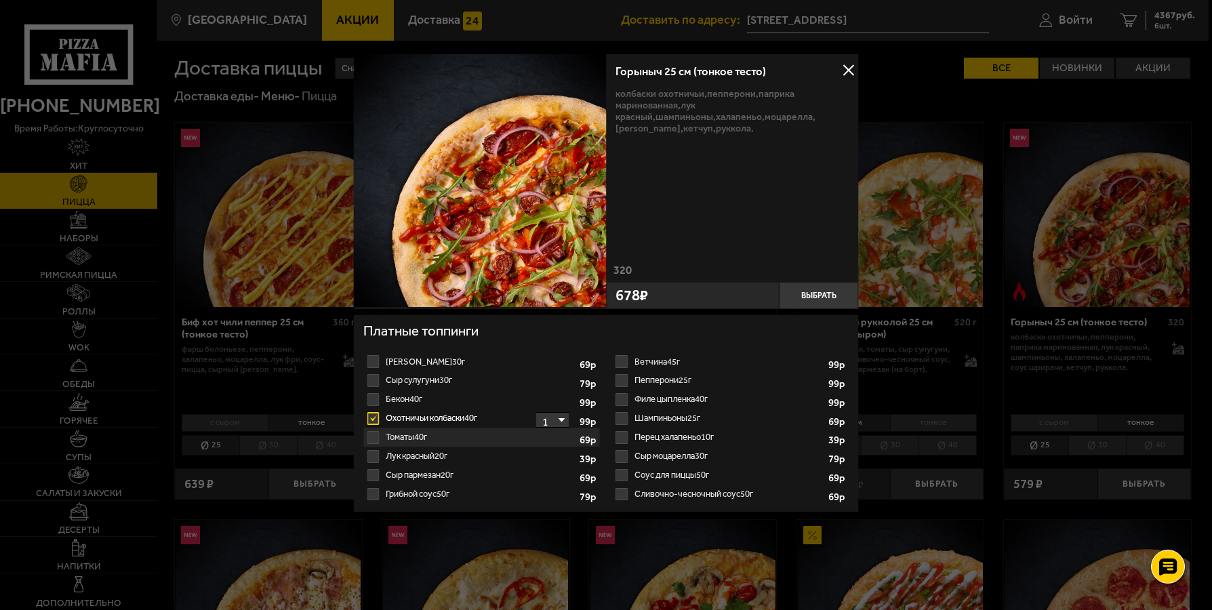
click at [558, 418] on select "1" at bounding box center [553, 420] width 34 height 16
click at [540, 376] on label "Сыр сулугуни 30г 1" at bounding box center [481, 380] width 236 height 19
click at [0, 0] on input "Сыр сулугуни 30г 1" at bounding box center [0, 0] width 0 height 0
click at [464, 416] on label "Охотничьи колбаски 40г 1" at bounding box center [481, 418] width 236 height 19
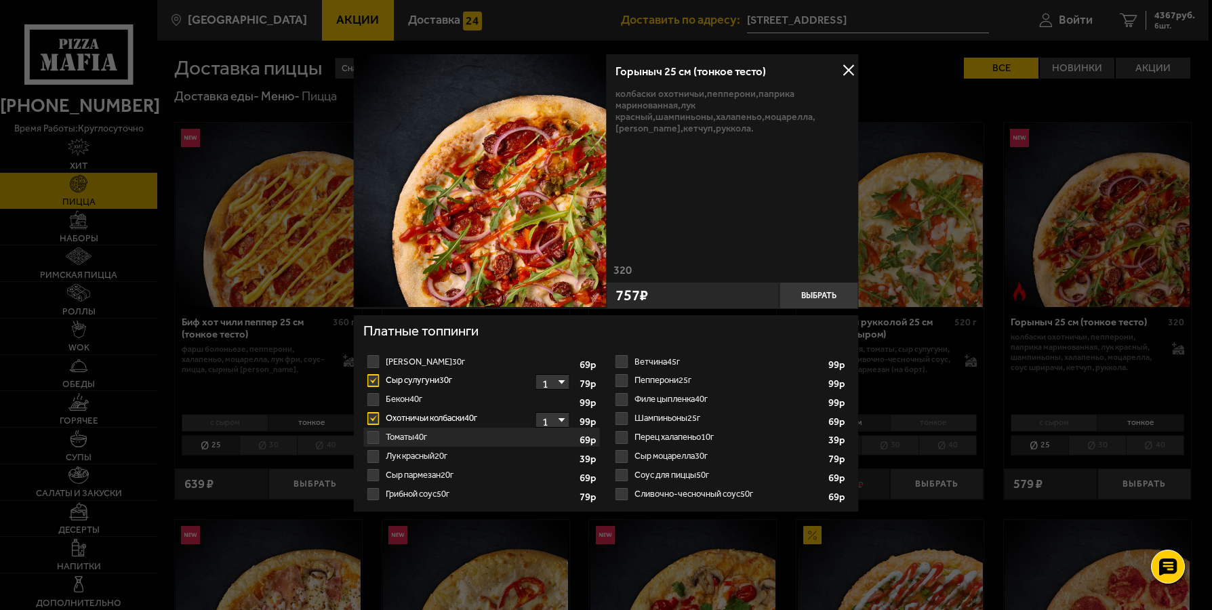
click at [0, 0] on input "Охотничьи колбаски 40г 1" at bounding box center [0, 0] width 0 height 0
click at [330, 340] on div at bounding box center [606, 305] width 1212 height 610
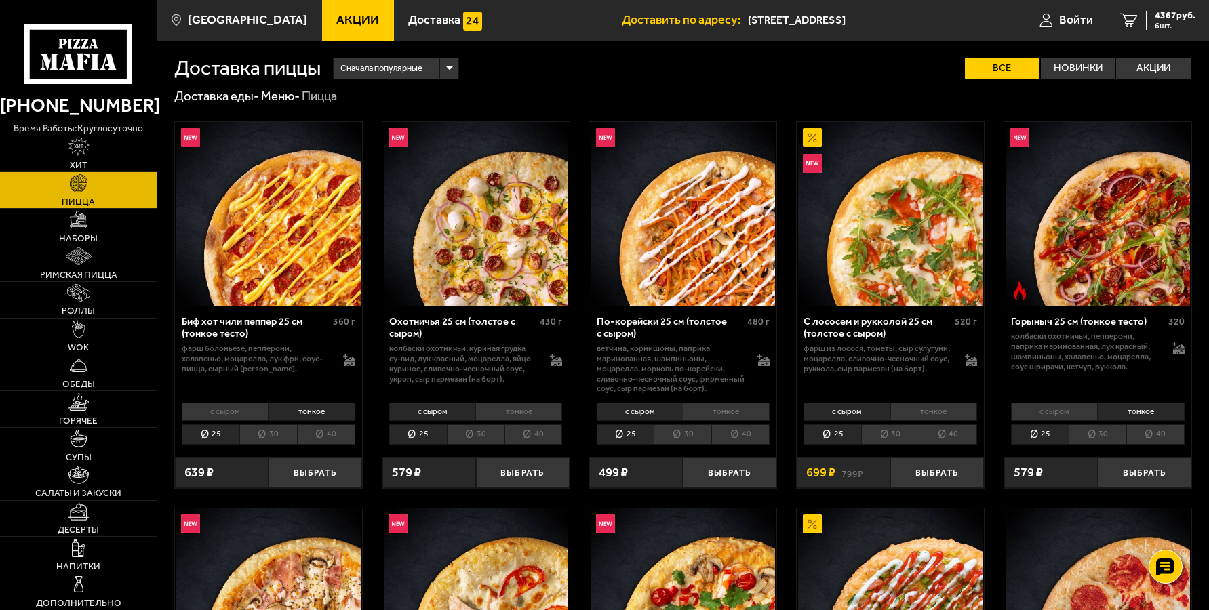
click at [1107, 255] on img at bounding box center [1098, 214] width 184 height 184
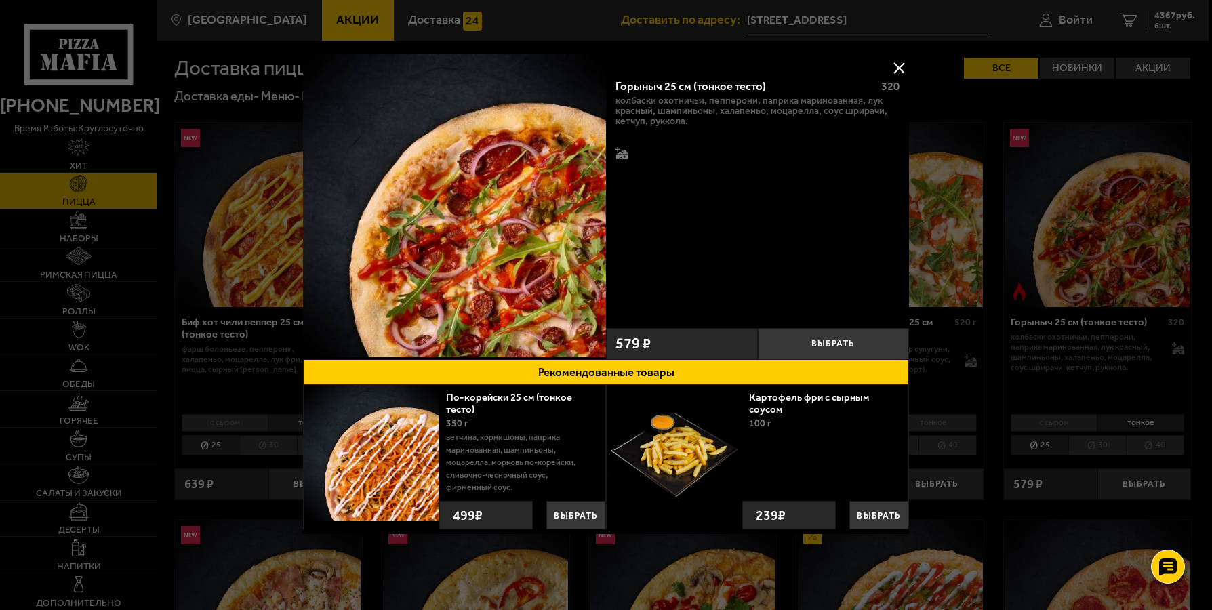
click at [1099, 113] on div at bounding box center [606, 305] width 1212 height 610
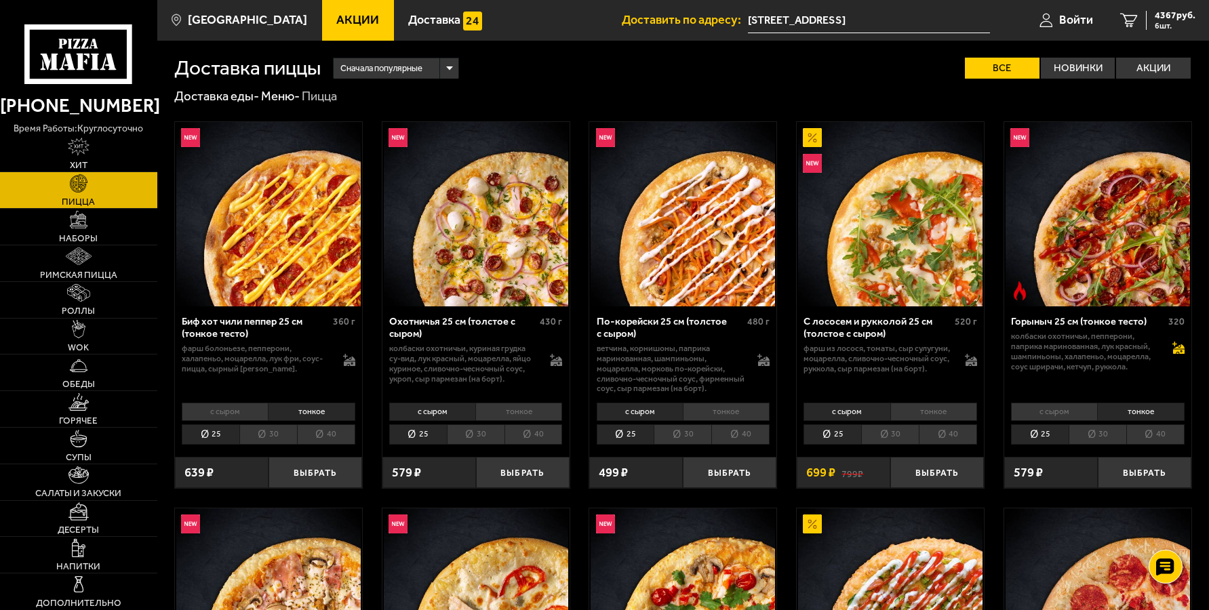
click at [1179, 350] on icon at bounding box center [1178, 348] width 12 height 12
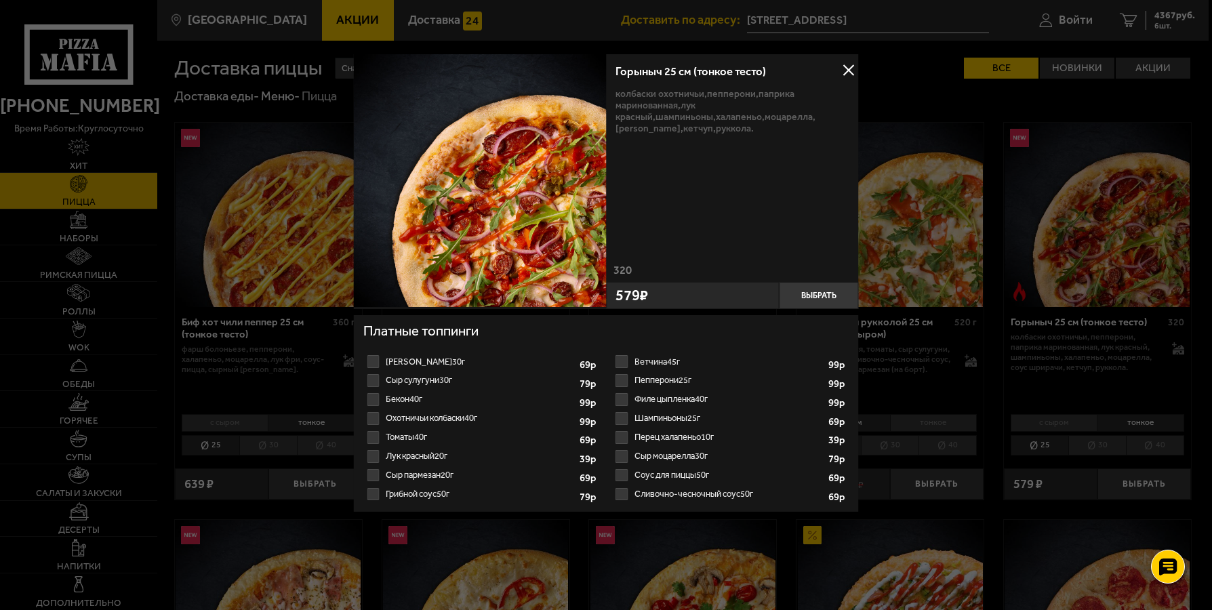
click at [454, 418] on label "Охотничьи колбаски 40г 1" at bounding box center [481, 418] width 236 height 19
click at [0, 0] on input "Охотничьи колбаски 40г 1" at bounding box center [0, 0] width 0 height 0
click at [560, 418] on select "1" at bounding box center [553, 420] width 34 height 16
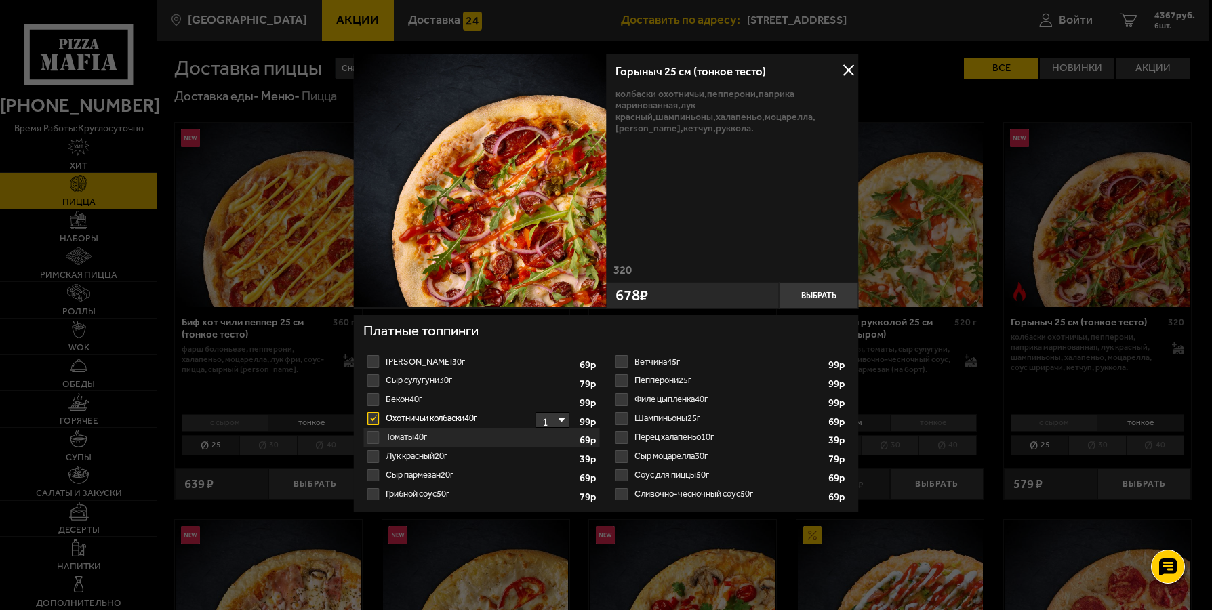
click at [559, 418] on select "1" at bounding box center [553, 420] width 34 height 16
click at [566, 419] on select "1" at bounding box center [553, 420] width 34 height 16
click at [468, 419] on label "Охотничьи колбаски 40г 1" at bounding box center [481, 418] width 236 height 19
click at [0, 0] on input "Охотничьи колбаски 40г 1" at bounding box center [0, 0] width 0 height 0
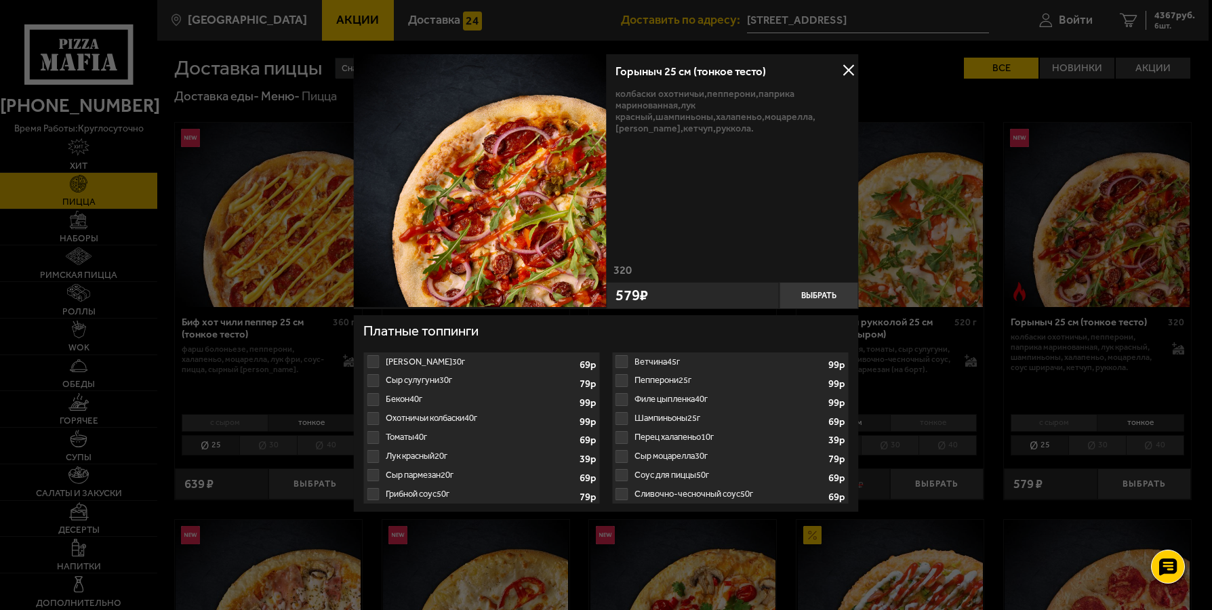
click at [469, 416] on label "Охотничьи колбаски 40г 1" at bounding box center [481, 418] width 236 height 19
click at [320, 389] on div at bounding box center [606, 305] width 1212 height 610
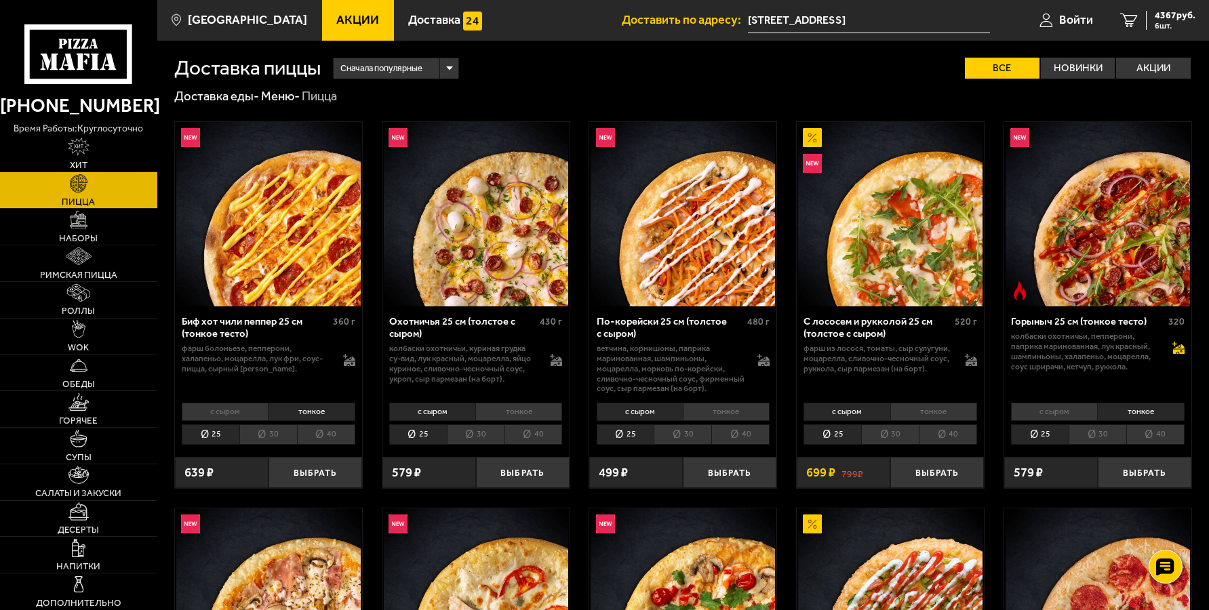
click at [1178, 350] on icon at bounding box center [1179, 348] width 12 height 9
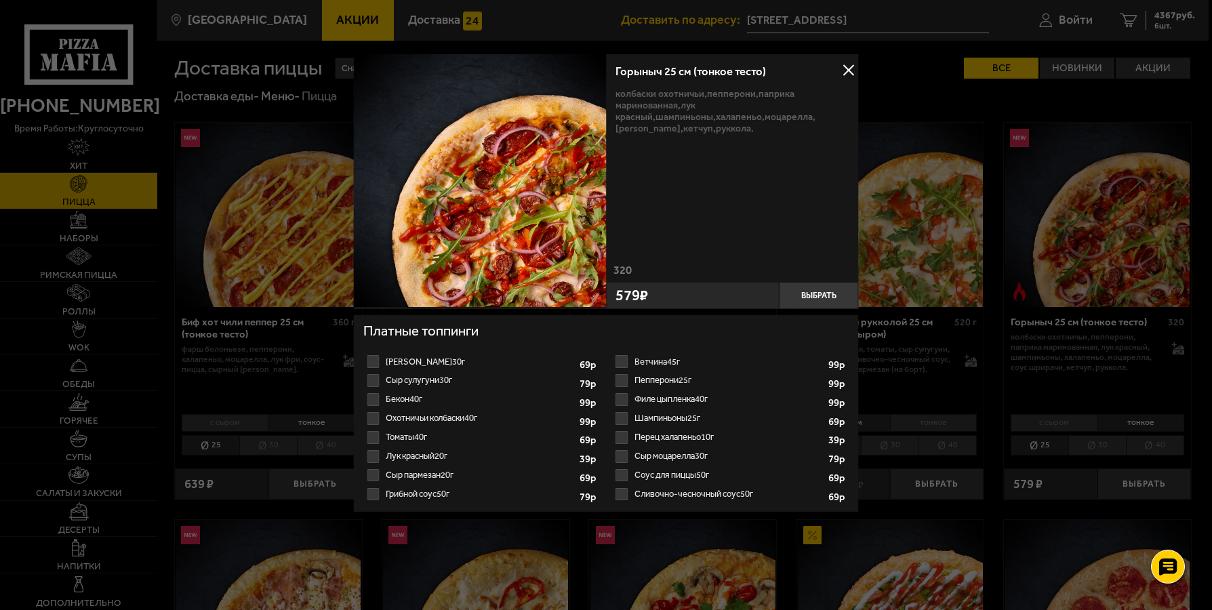
click at [435, 418] on label "Охотничьи колбаски 40г 1" at bounding box center [481, 418] width 236 height 19
click at [0, 0] on input "Охотничьи колбаски 40г 1" at bounding box center [0, 0] width 0 height 0
click at [827, 292] on button "Выбрать" at bounding box center [818, 295] width 79 height 26
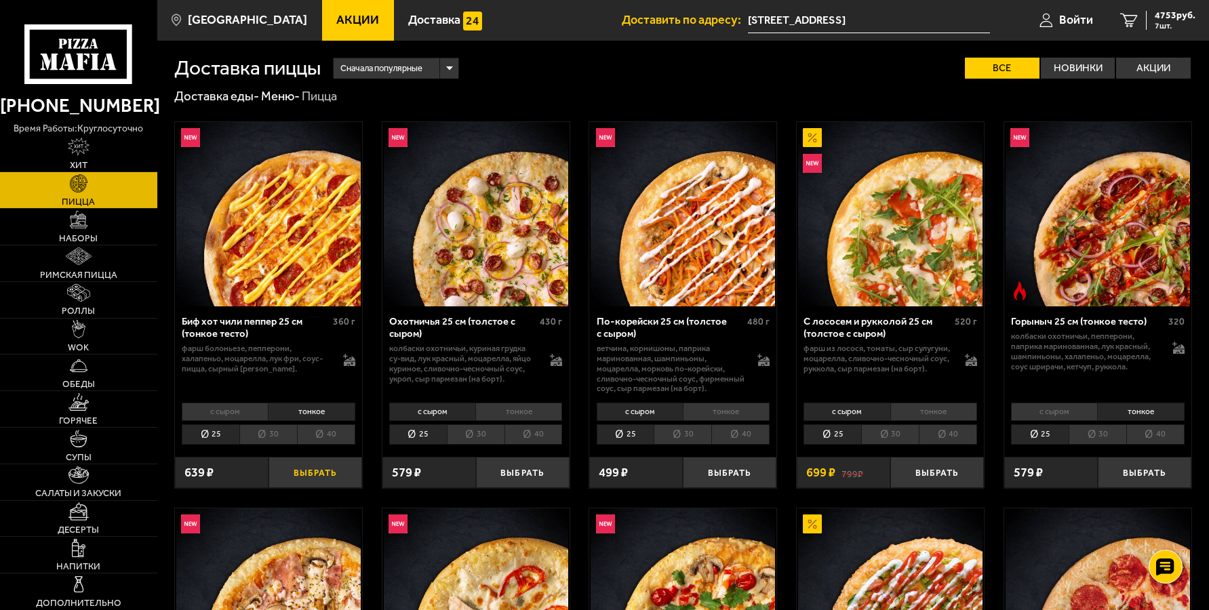
click at [332, 478] on button "Выбрать" at bounding box center [316, 472] width 94 height 31
click at [353, 363] on icon at bounding box center [350, 361] width 12 height 9
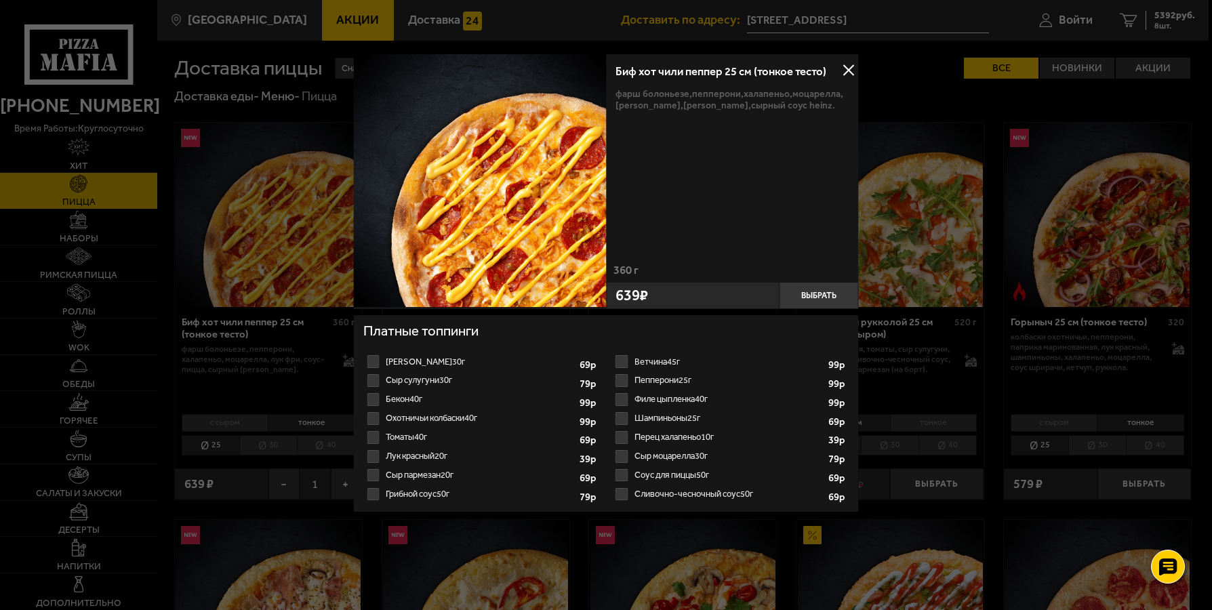
click at [456, 418] on label "Охотничьи колбаски 40г 1" at bounding box center [481, 418] width 236 height 19
click at [0, 0] on input "Охотничьи колбаски 40г 1" at bounding box center [0, 0] width 0 height 0
click at [560, 418] on select "1" at bounding box center [553, 420] width 34 height 16
click at [521, 381] on label "Сыр сулугуни 30г 1" at bounding box center [481, 380] width 236 height 19
click at [0, 0] on input "Сыр сулугуни 30г 1" at bounding box center [0, 0] width 0 height 0
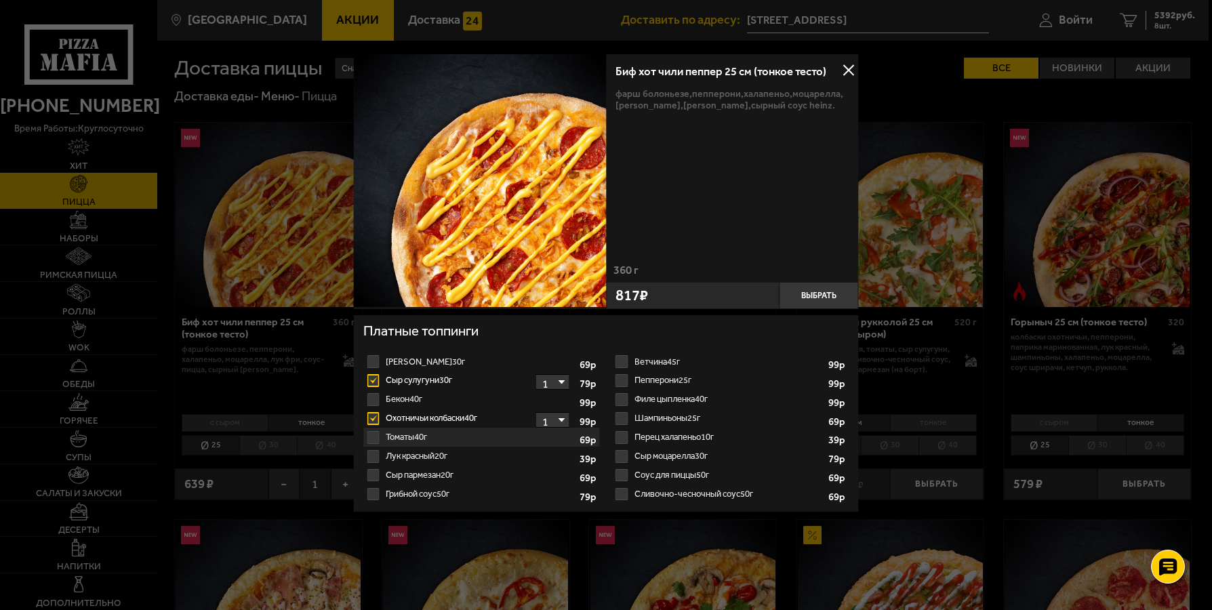
click at [338, 389] on div at bounding box center [606, 305] width 1212 height 610
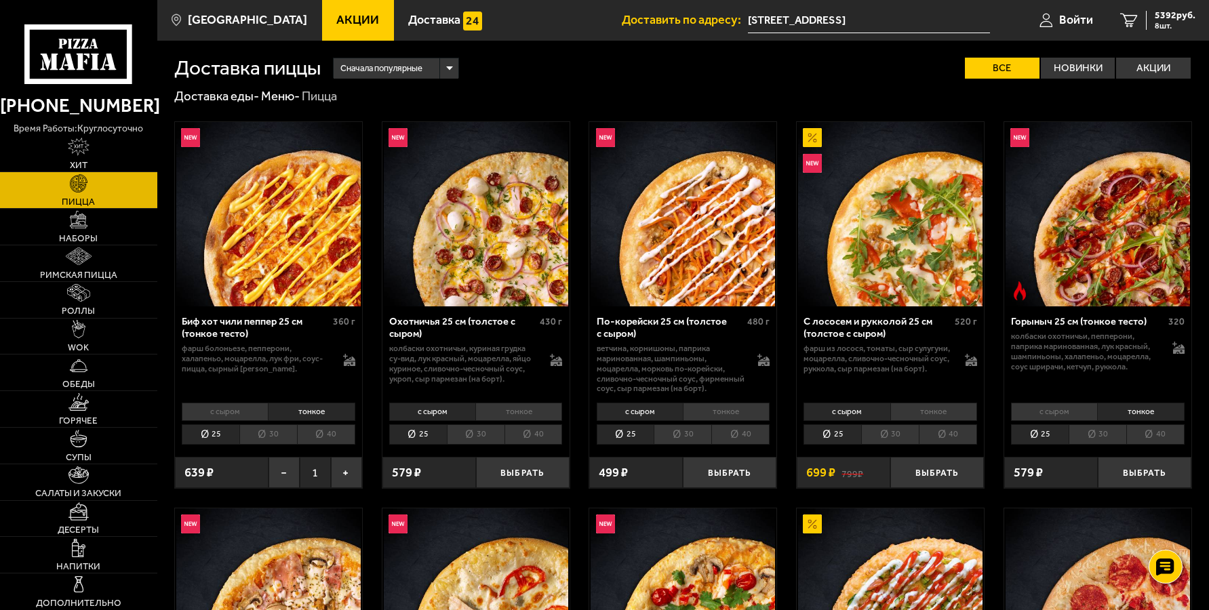
click at [217, 467] on div "639 ₽" at bounding box center [222, 472] width 94 height 31
click at [345, 364] on icon at bounding box center [350, 363] width 12 height 5
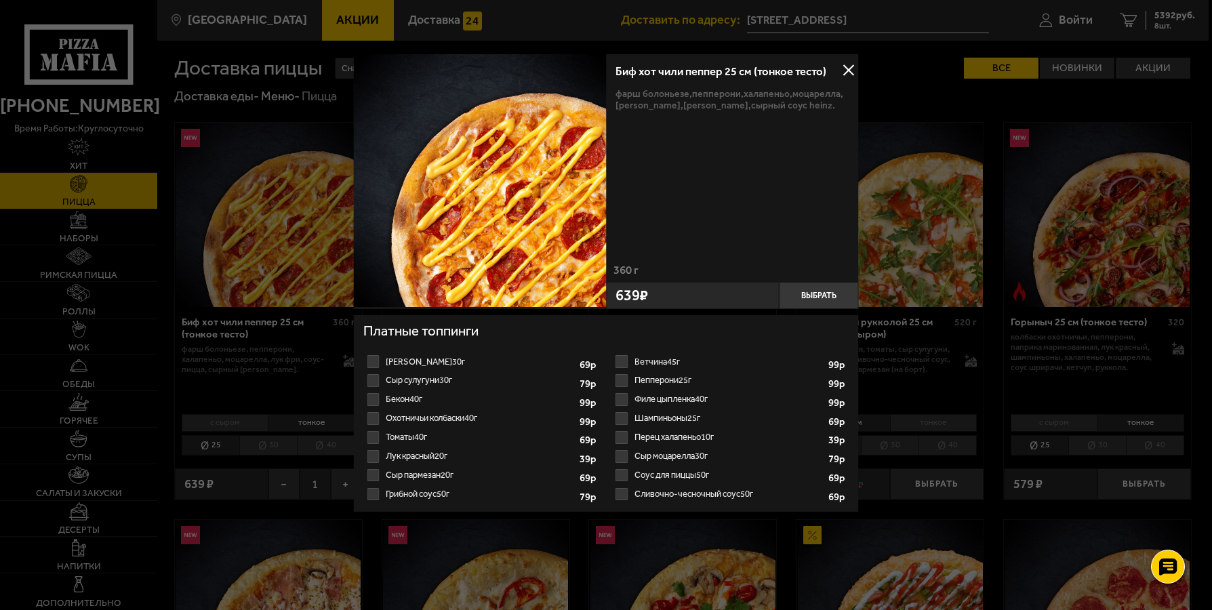
click at [373, 419] on label "Охотничьи колбаски 40г 1" at bounding box center [481, 418] width 236 height 19
click at [0, 0] on input "Охотничьи колбаски 40г 1" at bounding box center [0, 0] width 0 height 0
click at [373, 418] on label "Охотничьи колбаски 40г 1" at bounding box center [481, 418] width 236 height 19
click at [0, 0] on input "Охотничьи колбаски 40г 1" at bounding box center [0, 0] width 0 height 0
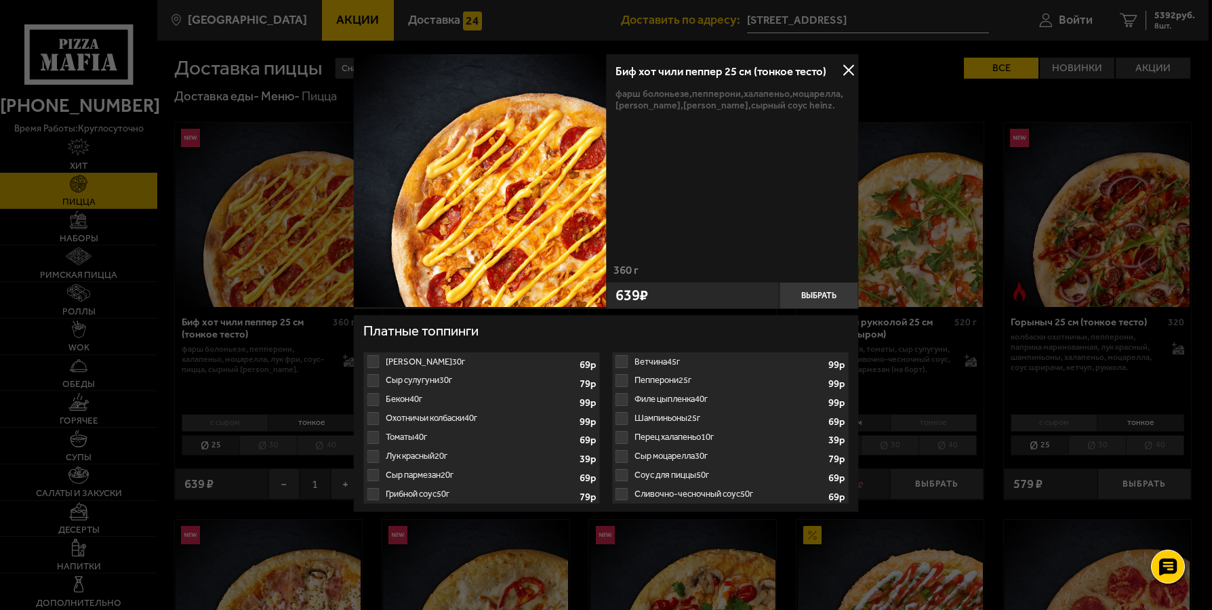
click at [373, 418] on label "Охотничьи колбаски 40г 1" at bounding box center [481, 418] width 236 height 19
click at [372, 418] on label "Охотничьи колбаски 40г 1" at bounding box center [481, 418] width 236 height 19
click at [340, 384] on div at bounding box center [606, 305] width 1212 height 610
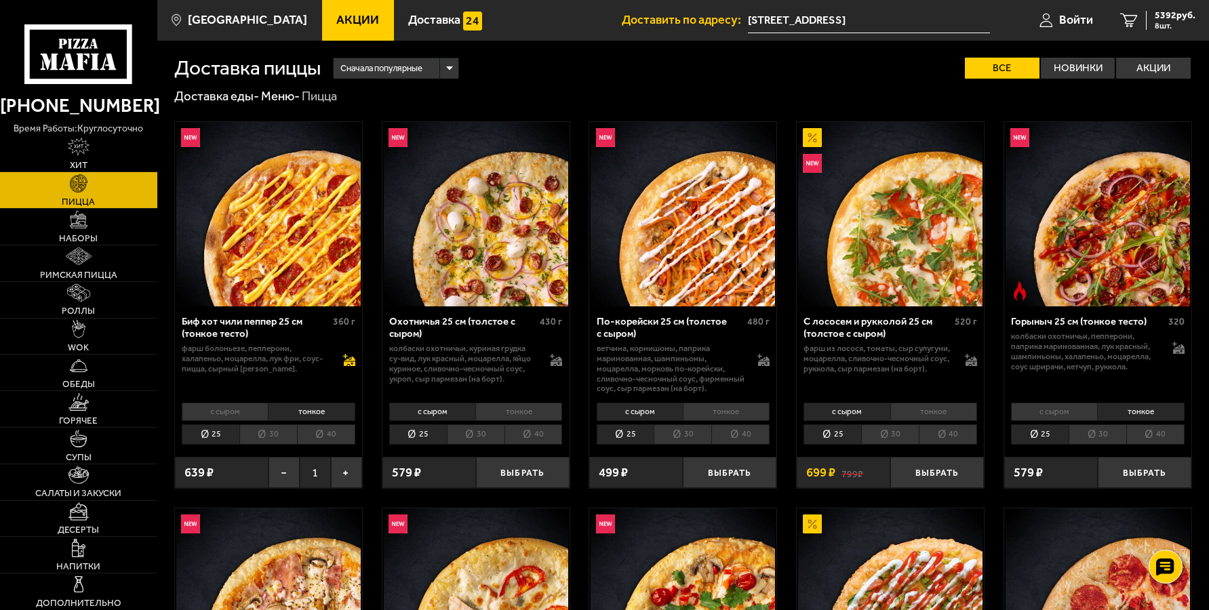
click at [346, 363] on icon at bounding box center [349, 360] width 12 height 12
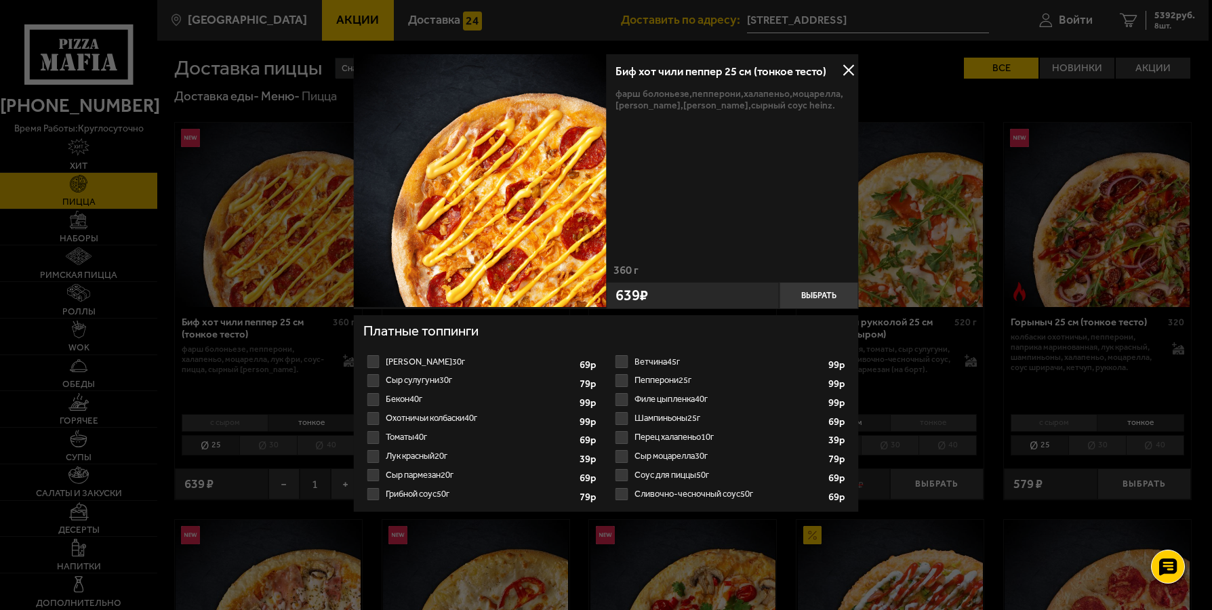
click at [374, 415] on label "Охотничьи колбаски 40г 1" at bounding box center [481, 418] width 236 height 19
click at [0, 0] on input "Охотничьи колбаски 40г 1" at bounding box center [0, 0] width 0 height 0
click at [561, 421] on select "1" at bounding box center [553, 420] width 34 height 16
click at [561, 419] on select "1" at bounding box center [553, 420] width 34 height 16
click at [563, 420] on select "1" at bounding box center [553, 420] width 34 height 16
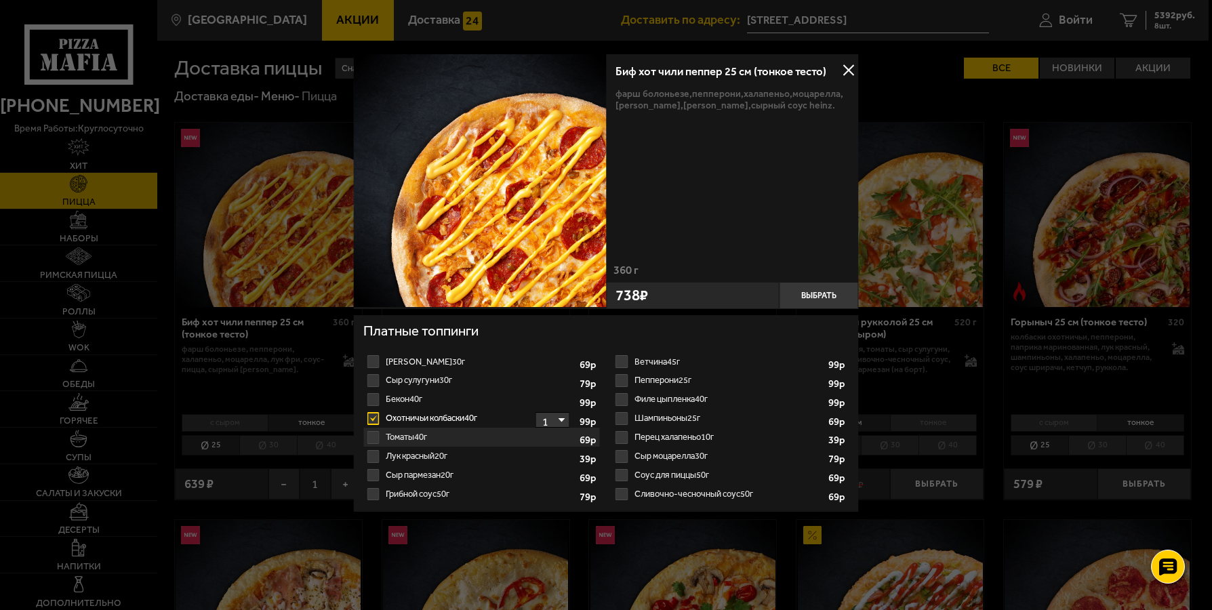
click at [536, 413] on select "1" at bounding box center [553, 420] width 34 height 16
click at [818, 298] on button "Выбрать" at bounding box center [818, 295] width 79 height 26
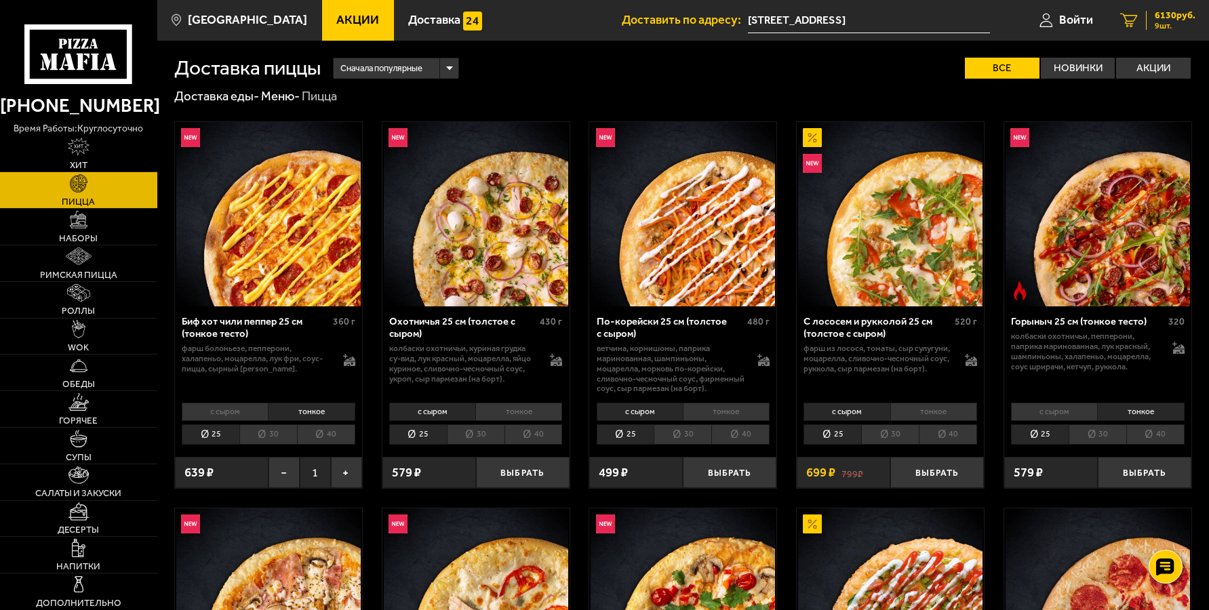
click at [1132, 17] on icon "9" at bounding box center [1129, 20] width 18 height 14
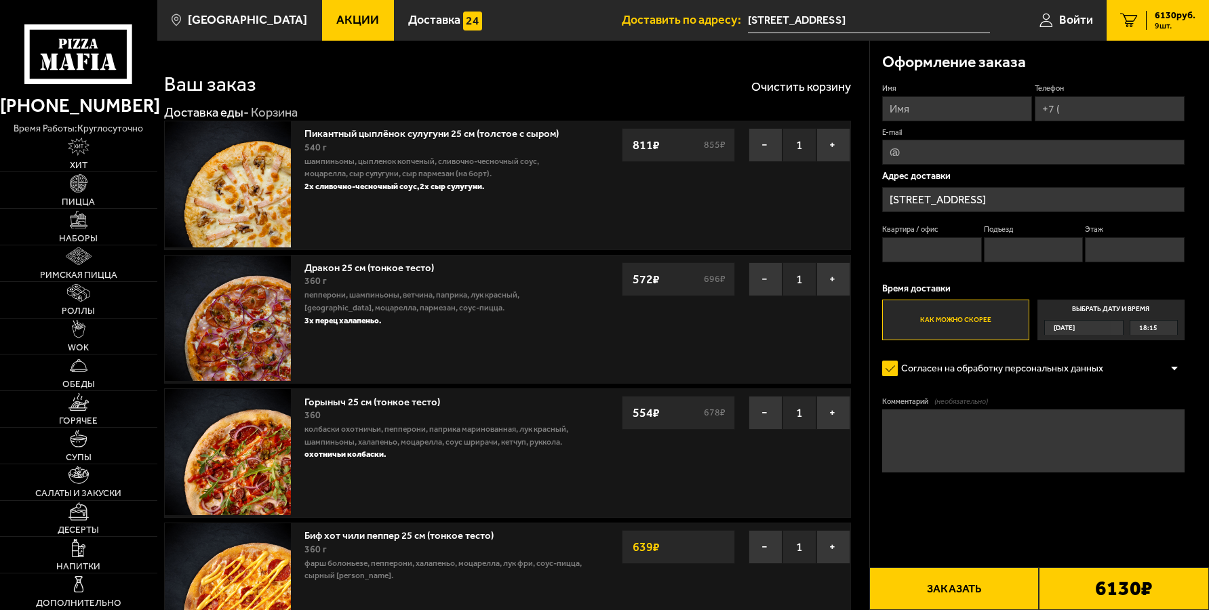
scroll to position [294, 0]
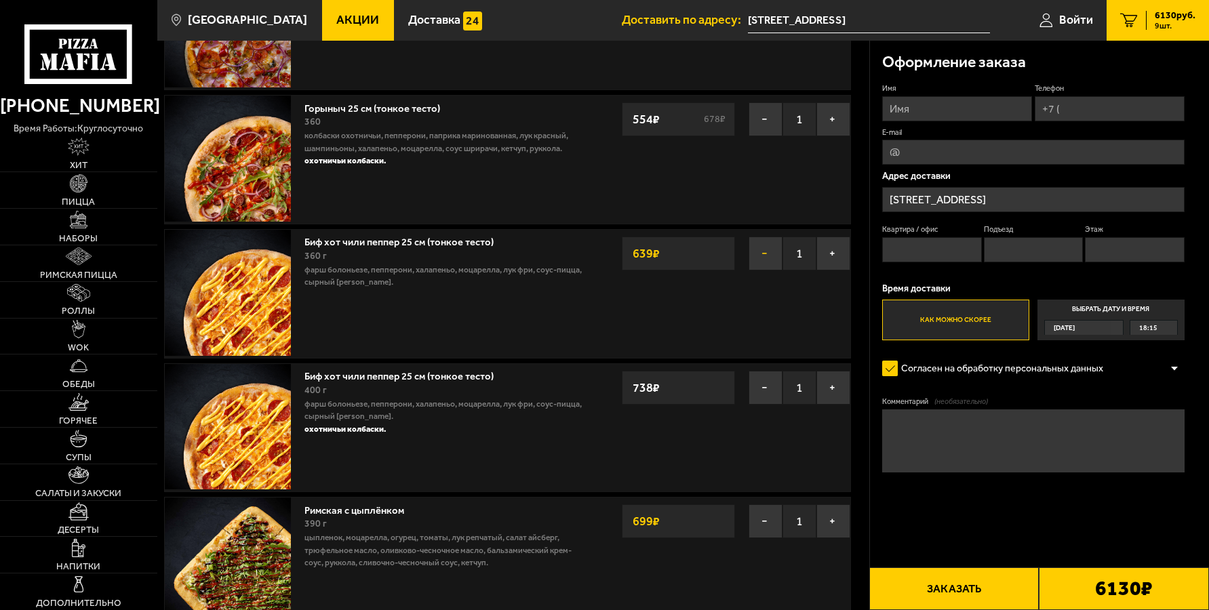
click at [761, 260] on button "−" at bounding box center [766, 254] width 34 height 34
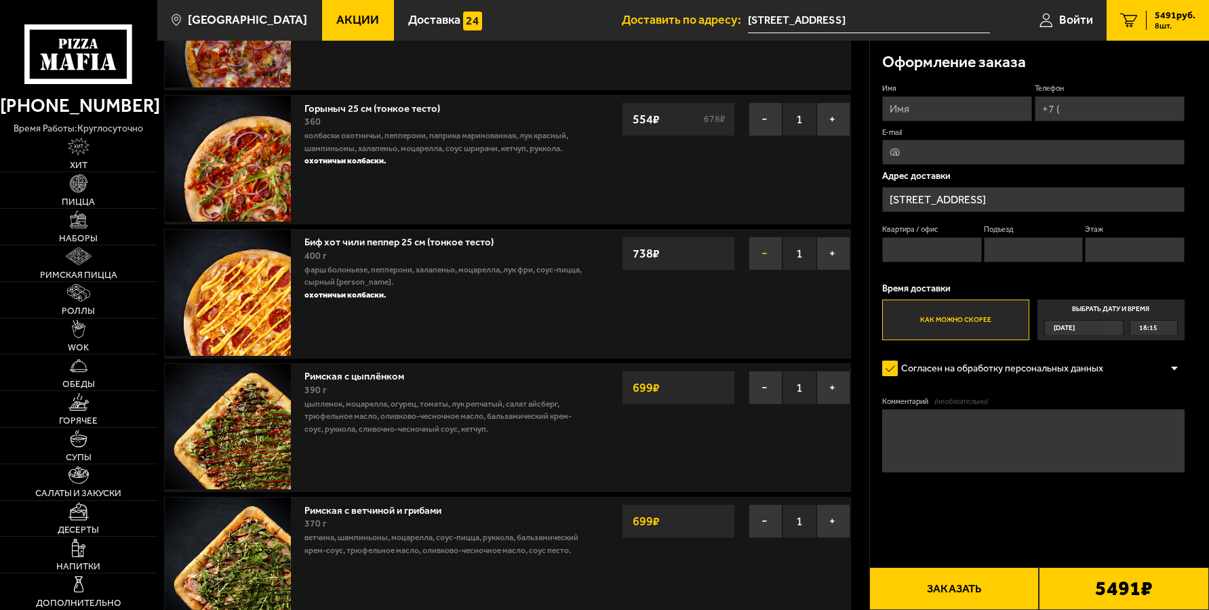
click at [762, 255] on button "−" at bounding box center [766, 254] width 34 height 34
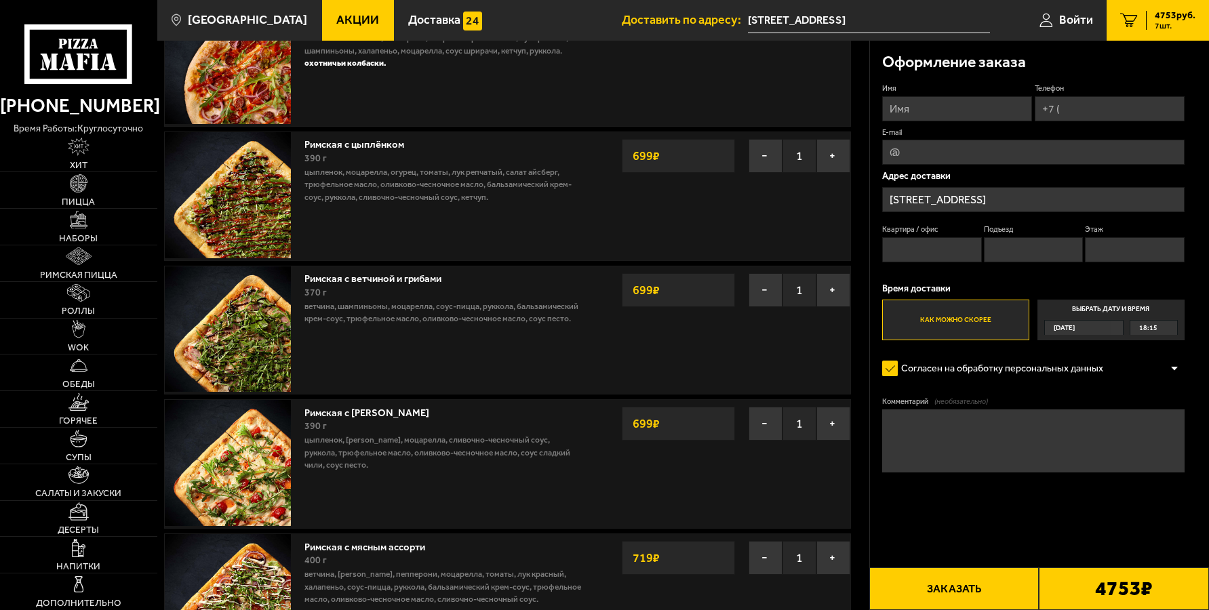
scroll to position [0, 0]
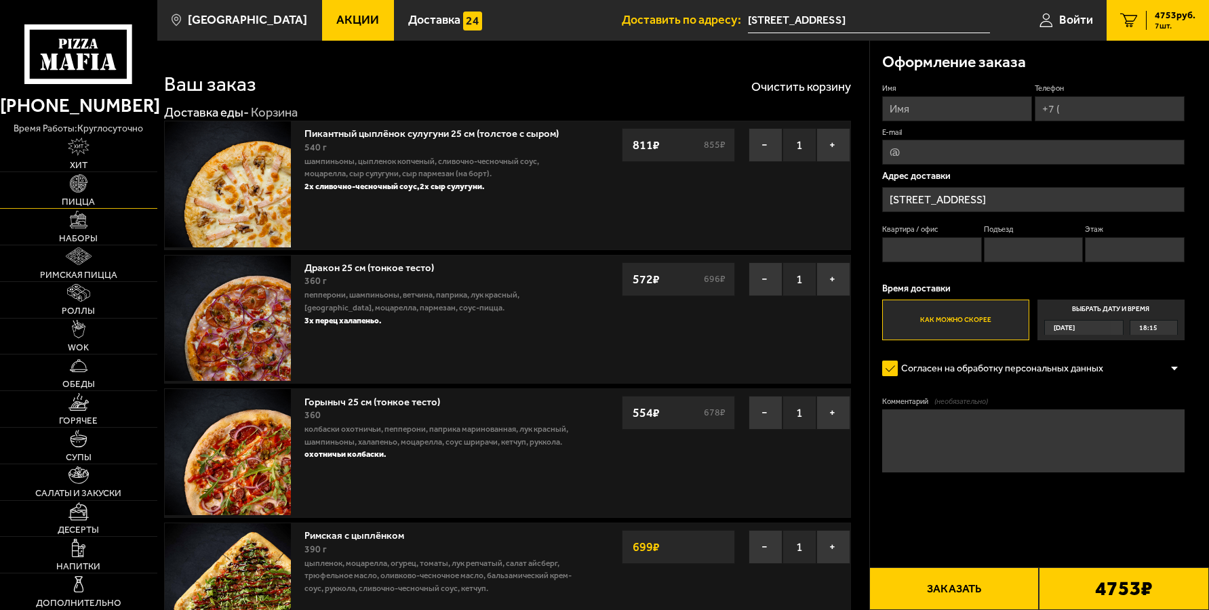
click at [81, 188] on img at bounding box center [79, 183] width 18 height 18
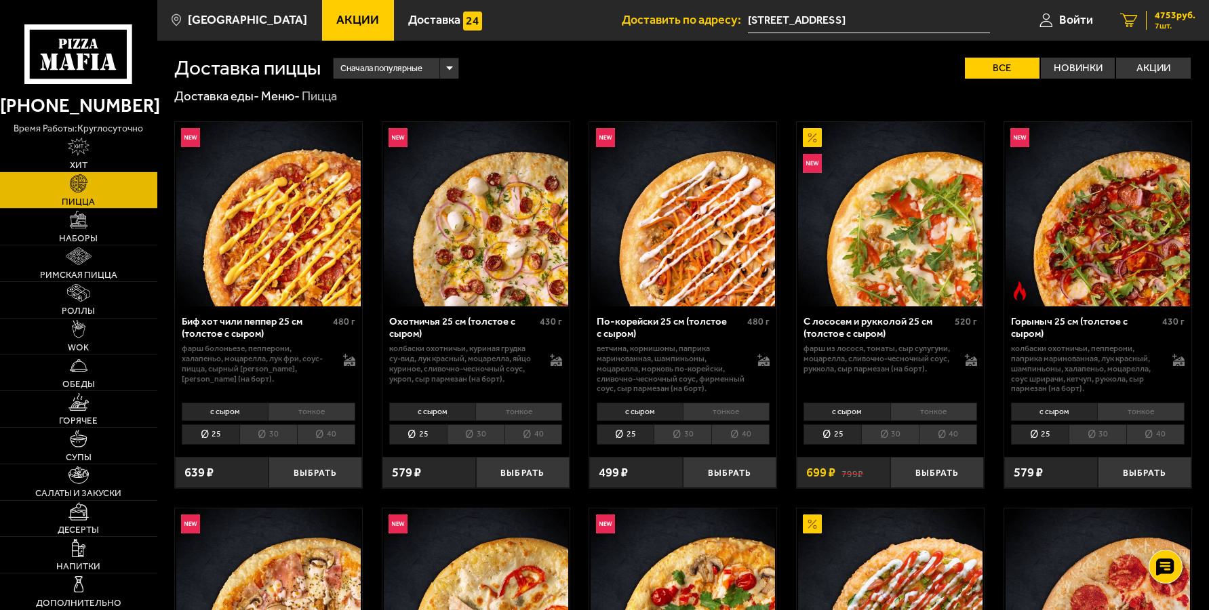
click at [1135, 24] on icon "7" at bounding box center [1129, 20] width 18 height 14
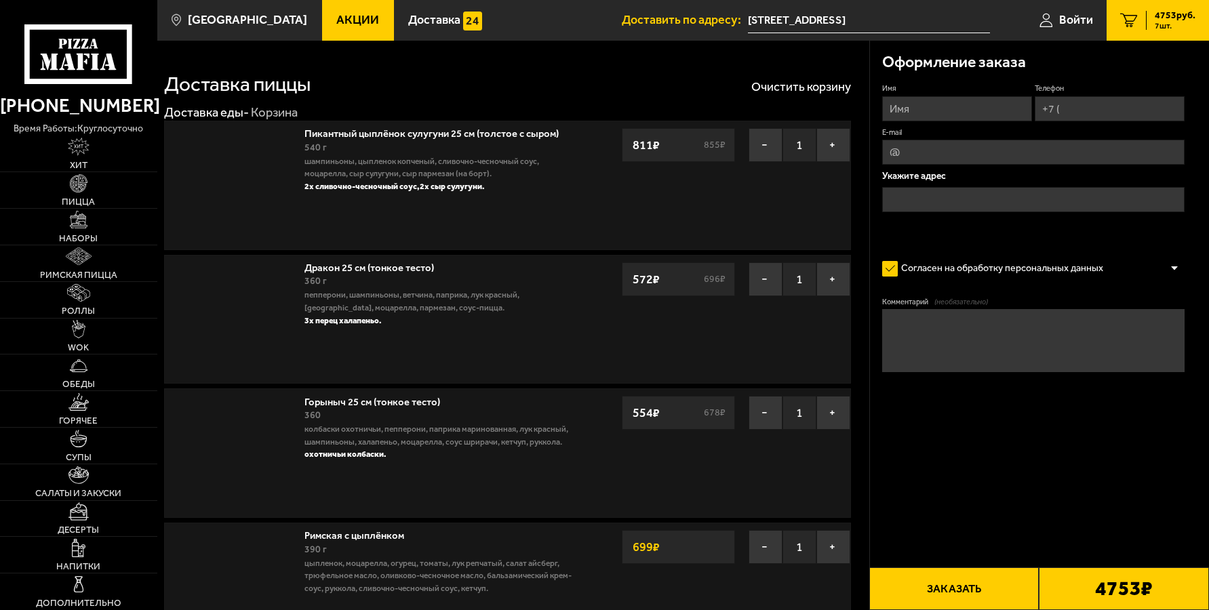
type input "[STREET_ADDRESS]"
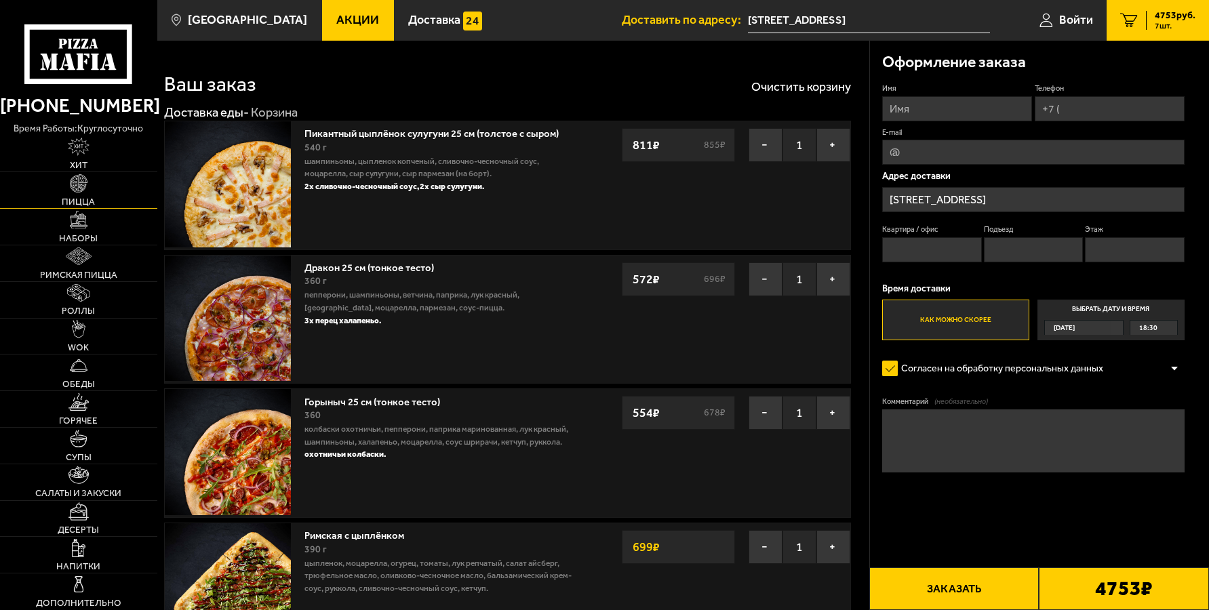
click at [77, 186] on img at bounding box center [79, 183] width 18 height 18
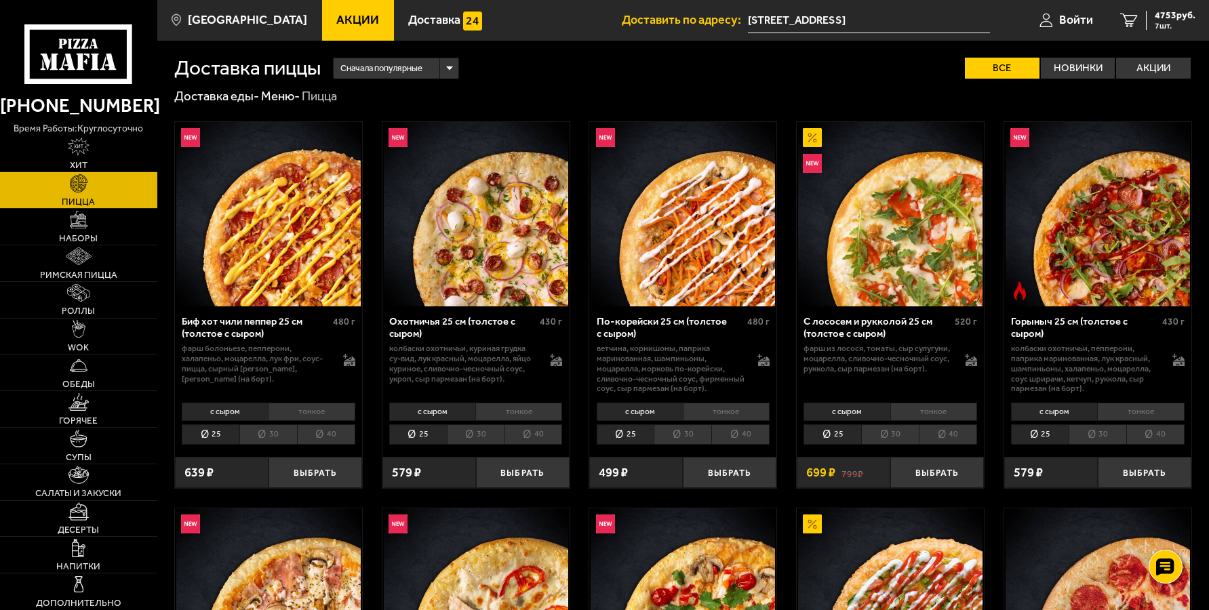
click at [307, 251] on img at bounding box center [268, 214] width 184 height 184
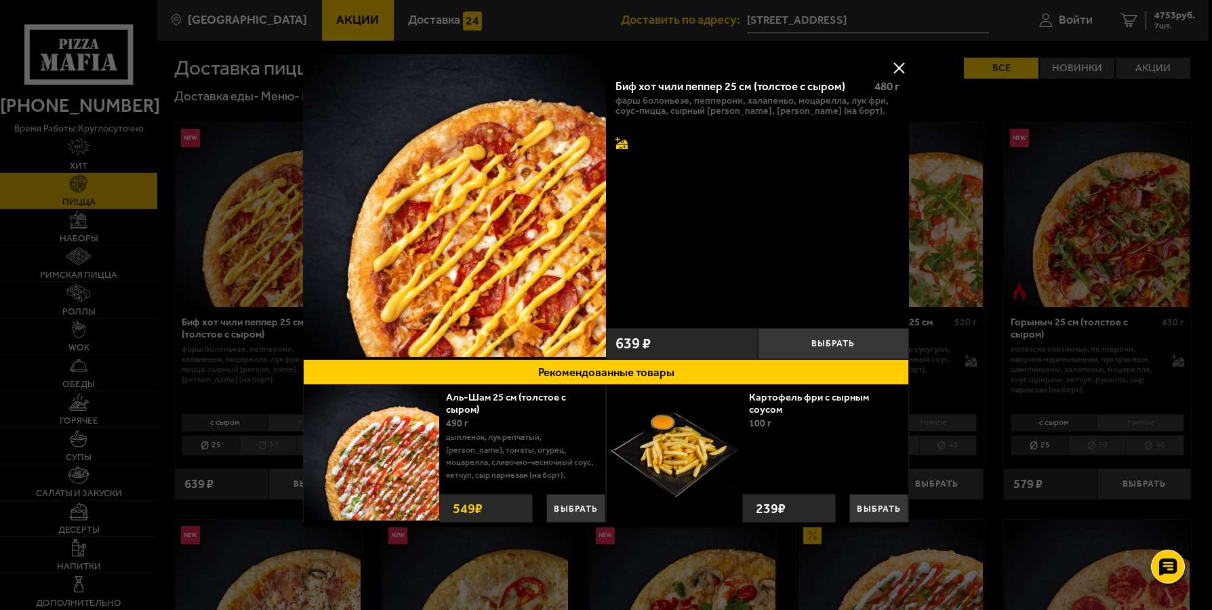
click at [618, 144] on icon at bounding box center [622, 143] width 12 height 12
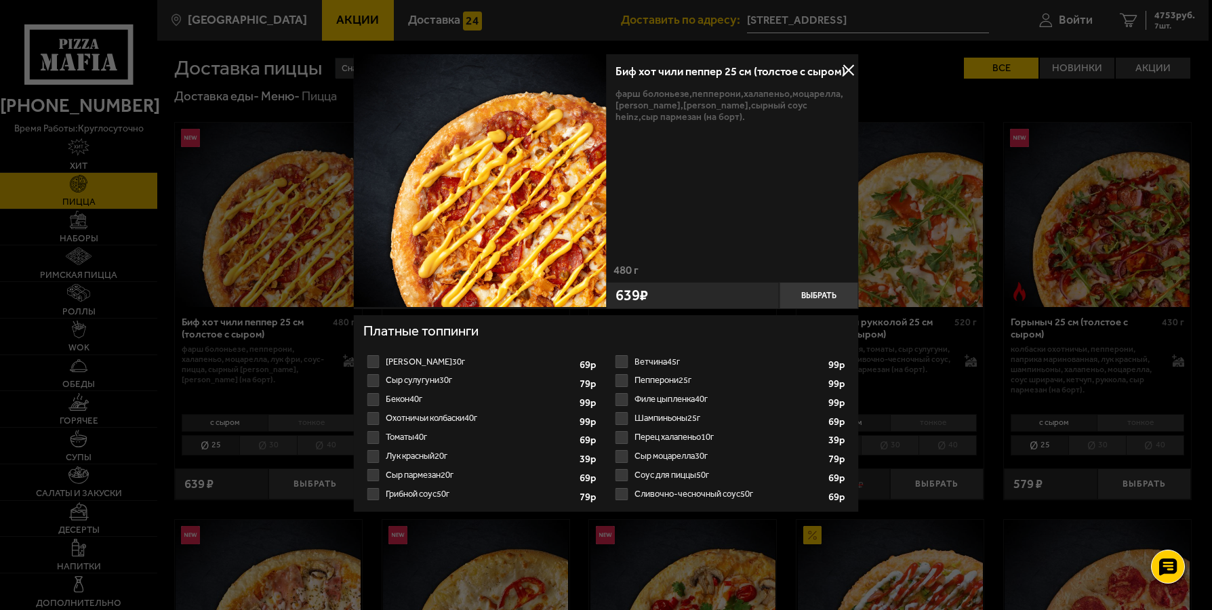
click at [373, 416] on label "Охотничьи колбаски 40г 1" at bounding box center [481, 418] width 236 height 19
click at [0, 0] on input "Охотничьи колбаски 40г 1" at bounding box center [0, 0] width 0 height 0
click at [563, 420] on select "1" at bounding box center [553, 420] width 34 height 16
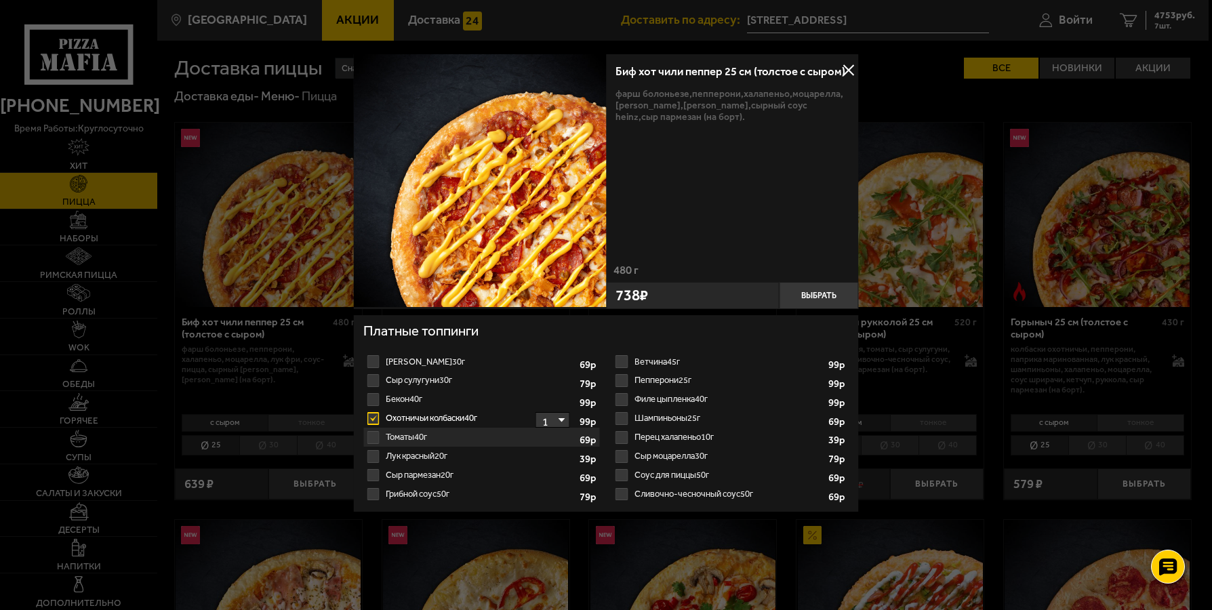
click at [563, 420] on select "1" at bounding box center [553, 420] width 34 height 16
click at [808, 296] on button "Выбрать" at bounding box center [818, 295] width 79 height 26
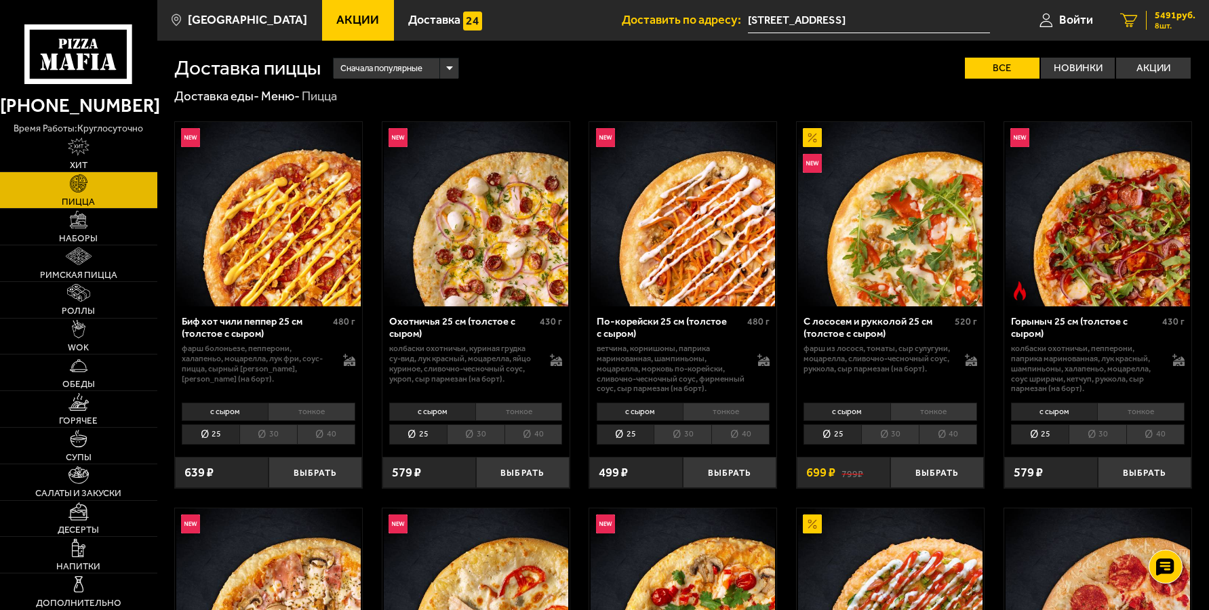
click at [1135, 20] on icon "8" at bounding box center [1129, 20] width 18 height 14
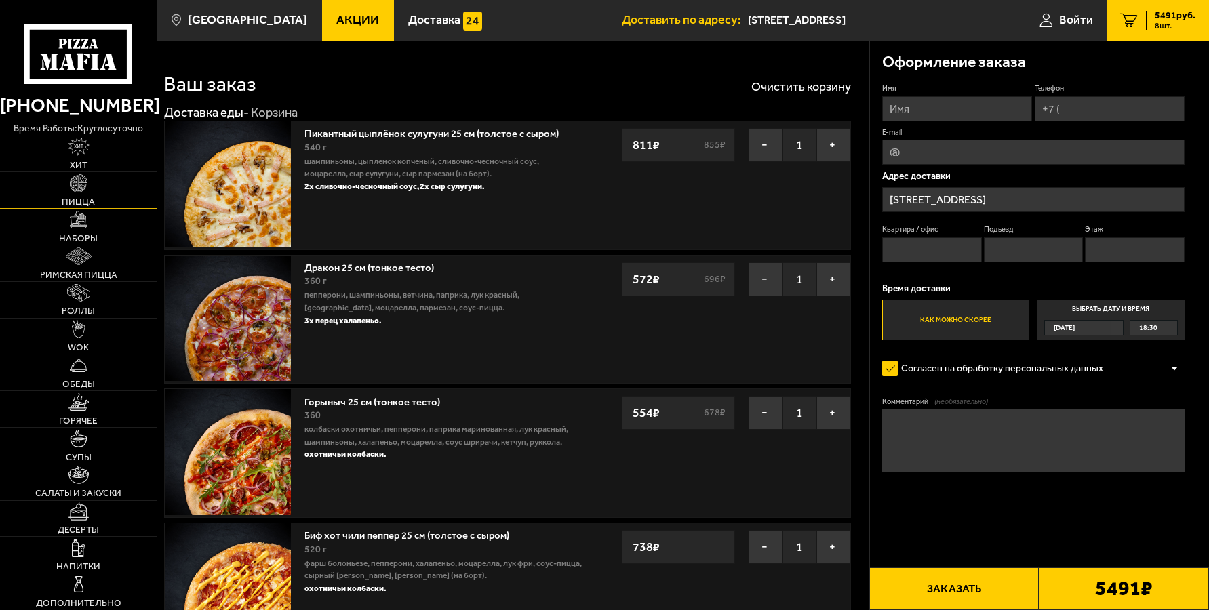
click at [94, 194] on link "Пицца" at bounding box center [78, 190] width 157 height 36
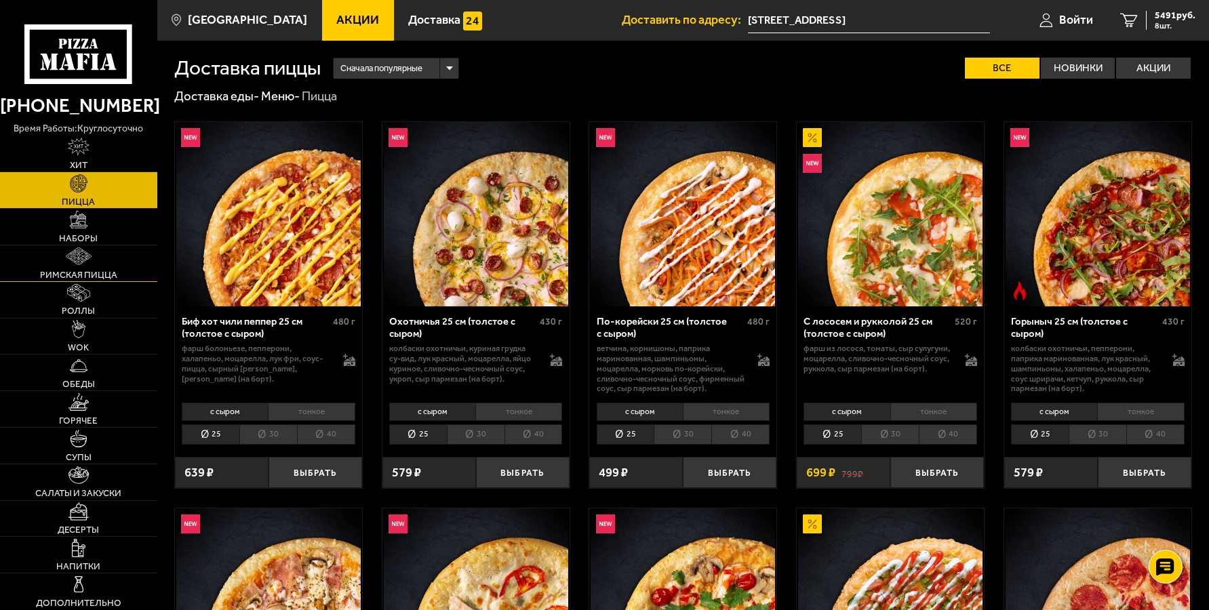
scroll to position [294, 0]
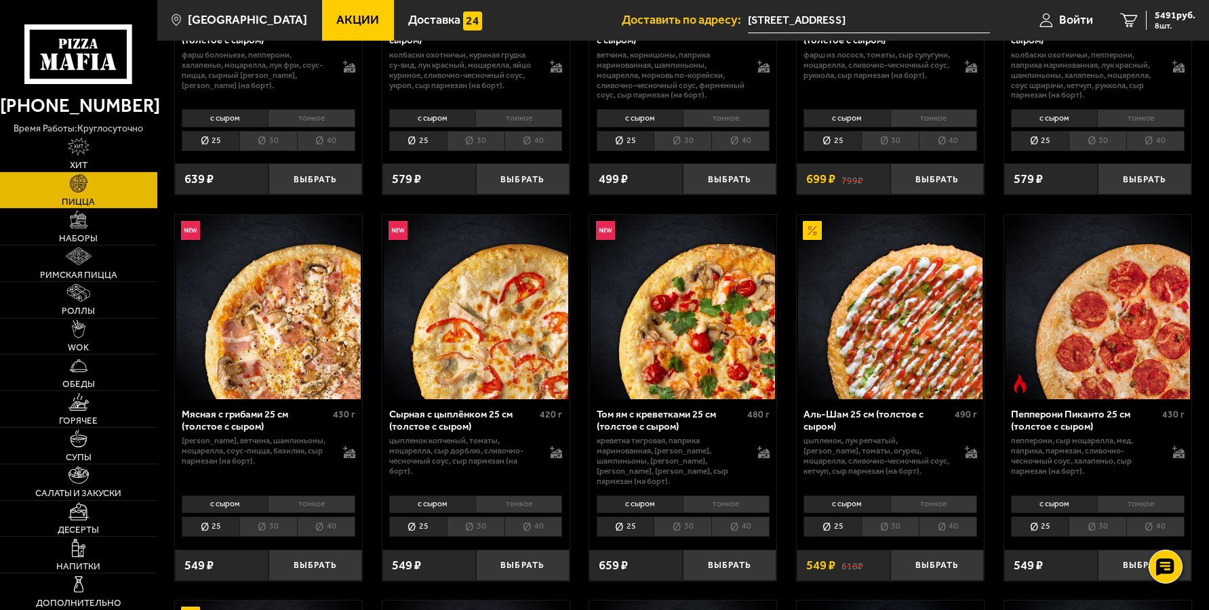
click at [309, 326] on img at bounding box center [268, 307] width 184 height 184
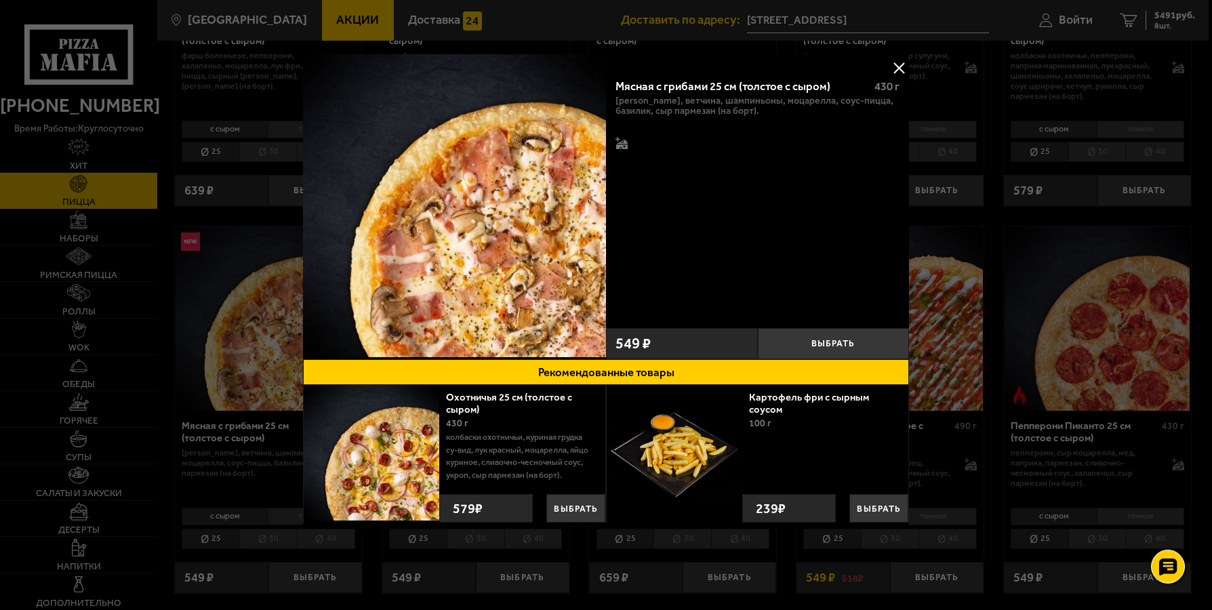
click at [191, 288] on div at bounding box center [606, 305] width 1212 height 610
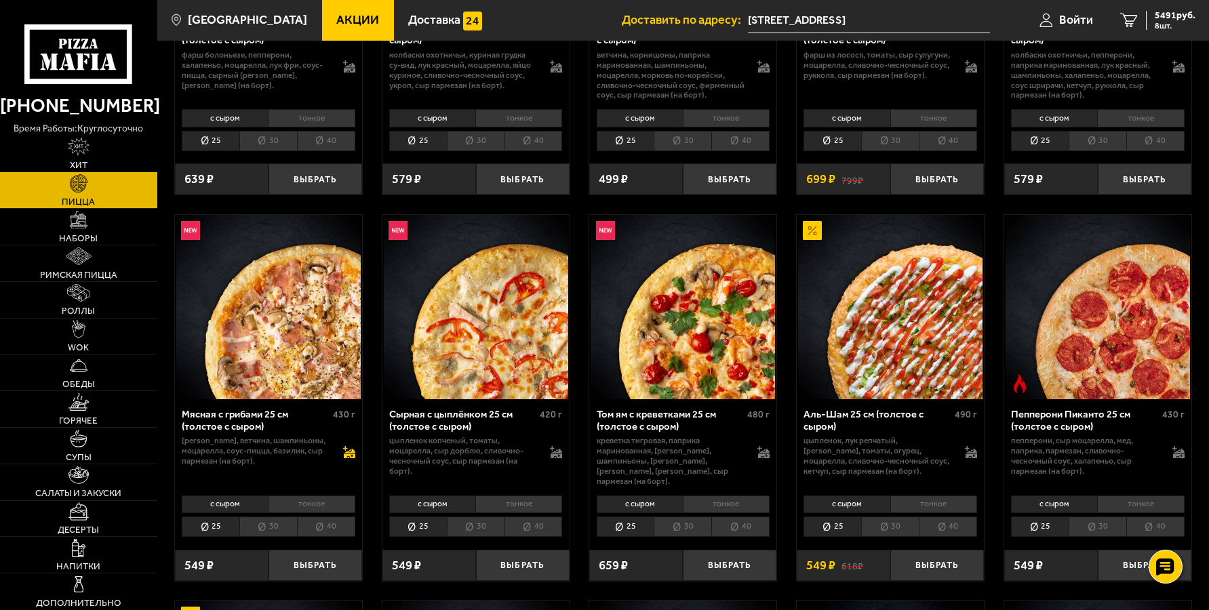
click at [346, 458] on icon at bounding box center [350, 456] width 12 height 5
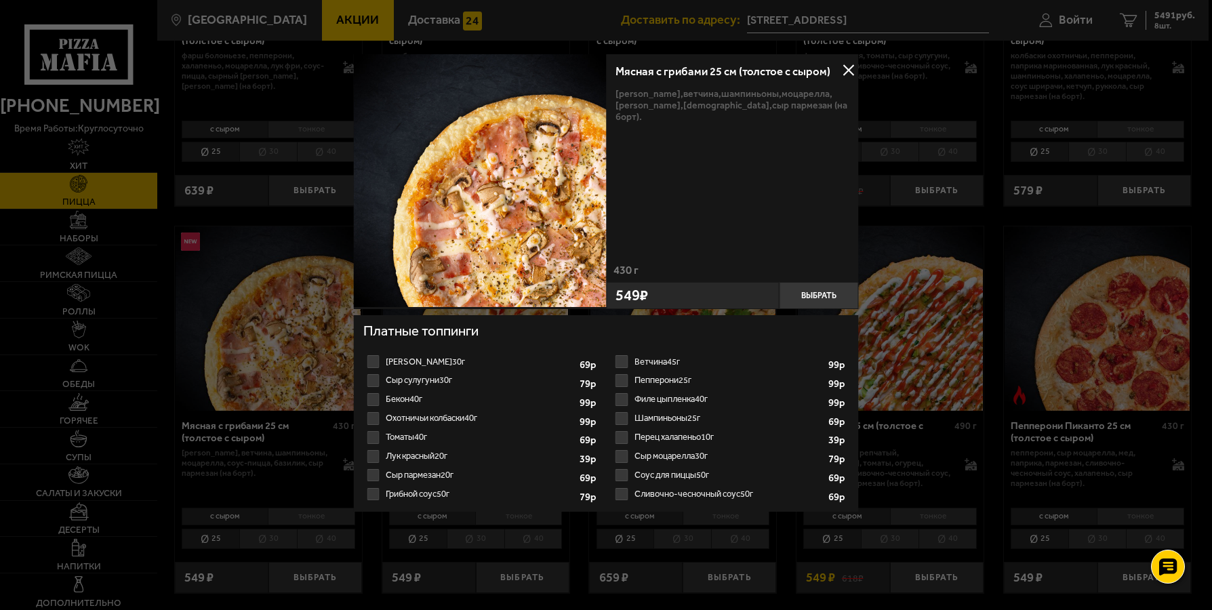
click at [618, 418] on label "Шампиньоны 25г 1" at bounding box center [730, 418] width 236 height 19
click at [0, 0] on input "Шампиньоны 25г 1" at bounding box center [0, 0] width 0 height 0
click at [806, 420] on select "1" at bounding box center [802, 420] width 34 height 16
click at [620, 416] on label "Шампиньоны 25г 1" at bounding box center [730, 418] width 236 height 19
click at [0, 0] on input "Шампиньоны 25г 1" at bounding box center [0, 0] width 0 height 0
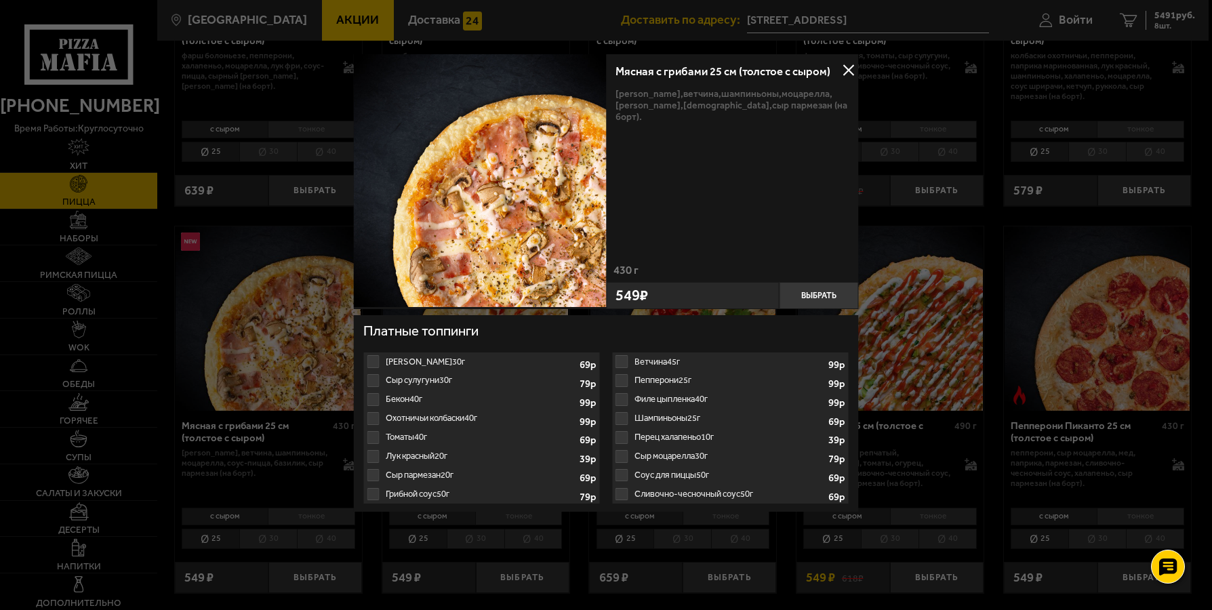
click at [620, 416] on label "Шампиньоны 25г 1" at bounding box center [730, 418] width 236 height 19
click at [643, 418] on label "Шампиньоны 25г 1" at bounding box center [730, 418] width 236 height 19
click at [621, 422] on label "Шампиньоны 25г 1" at bounding box center [730, 418] width 236 height 19
click at [168, 332] on div at bounding box center [606, 305] width 1212 height 610
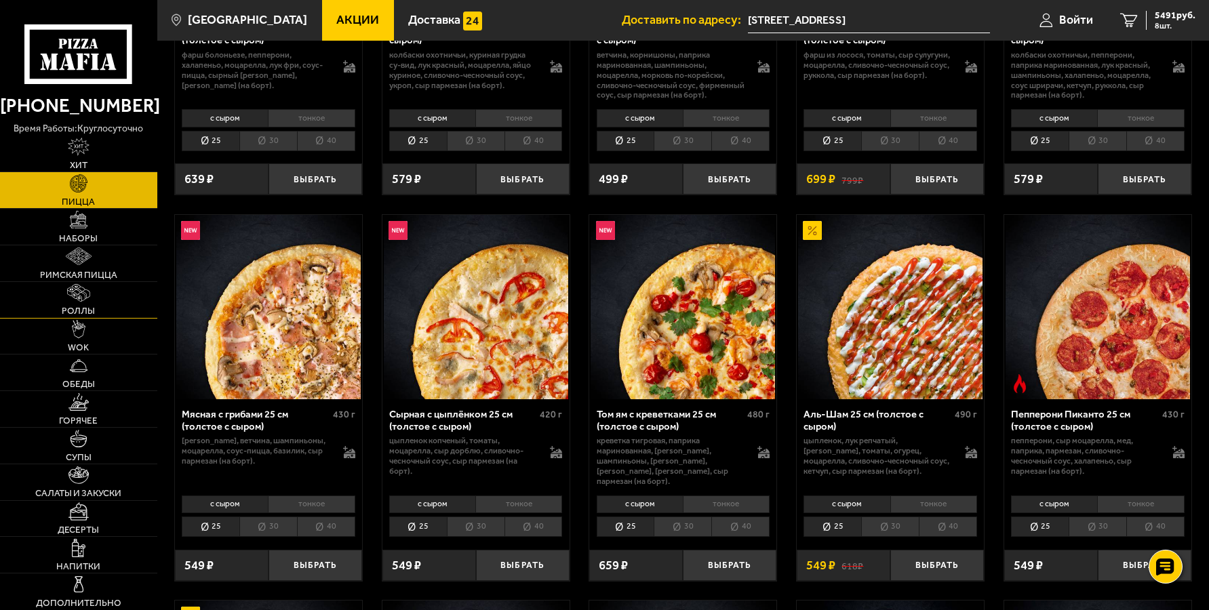
click at [157, 296] on link "Роллы" at bounding box center [78, 300] width 157 height 36
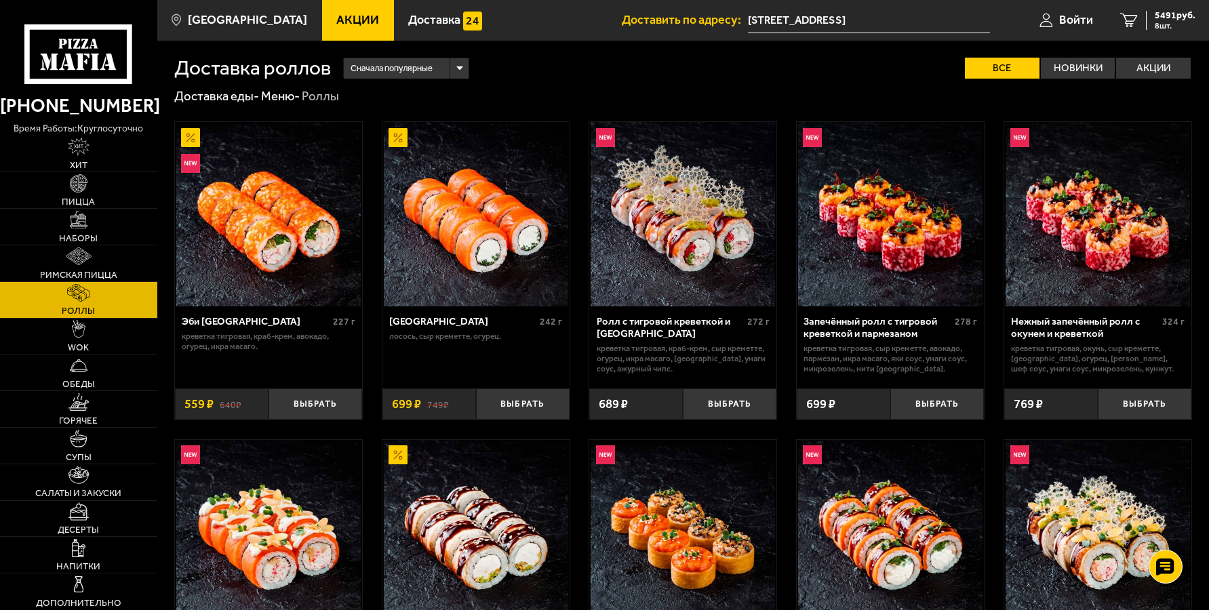
click at [623, 72] on div "Сначала популярные Все Новинки Акции Пожелания креветка тигровая краб-крем авок…" at bounding box center [761, 68] width 861 height 21
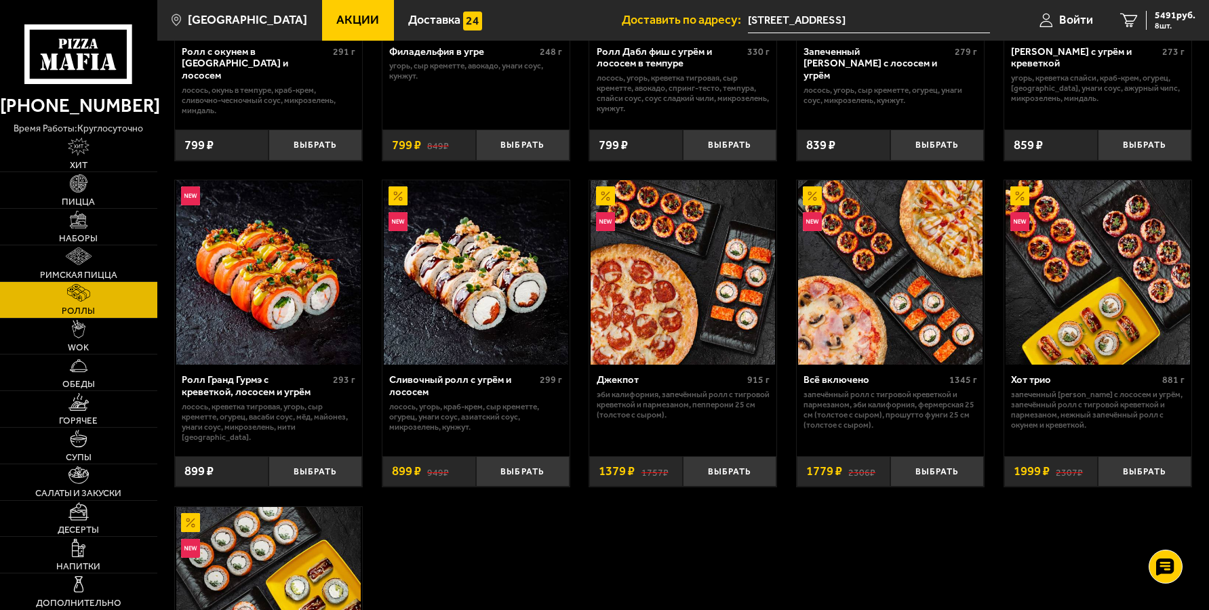
scroll to position [294, 0]
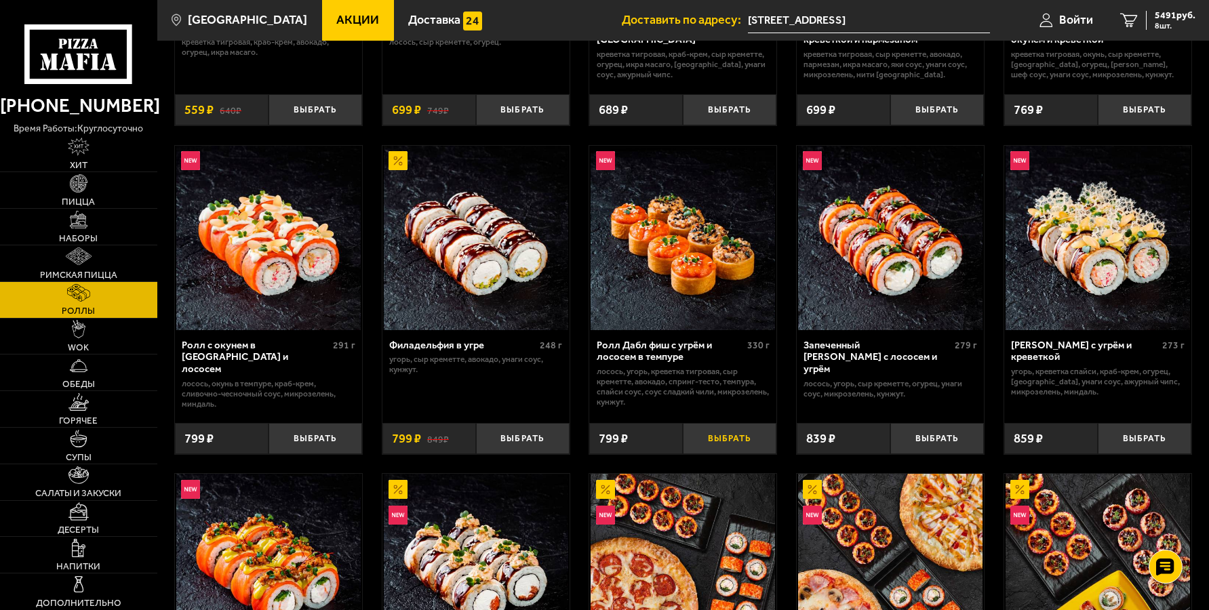
click at [734, 437] on button "Выбрать" at bounding box center [730, 438] width 94 height 31
click at [508, 435] on button "Выбрать" at bounding box center [523, 438] width 94 height 31
click at [520, 108] on button "Выбрать" at bounding box center [523, 109] width 94 height 31
click at [739, 106] on button "Выбрать" at bounding box center [730, 109] width 94 height 31
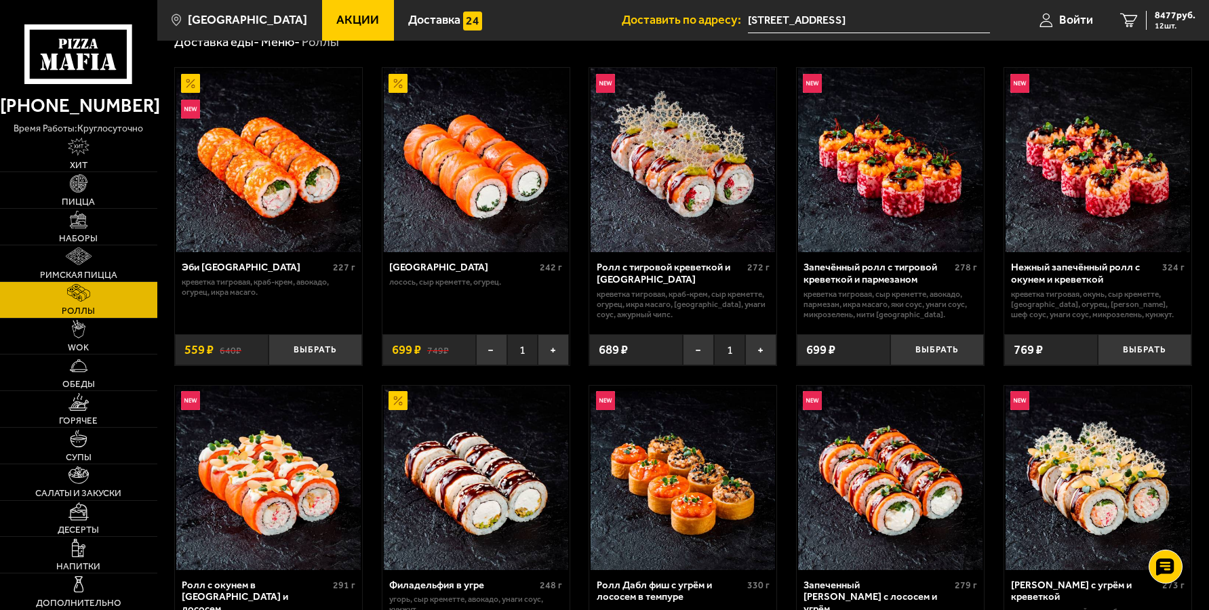
scroll to position [0, 0]
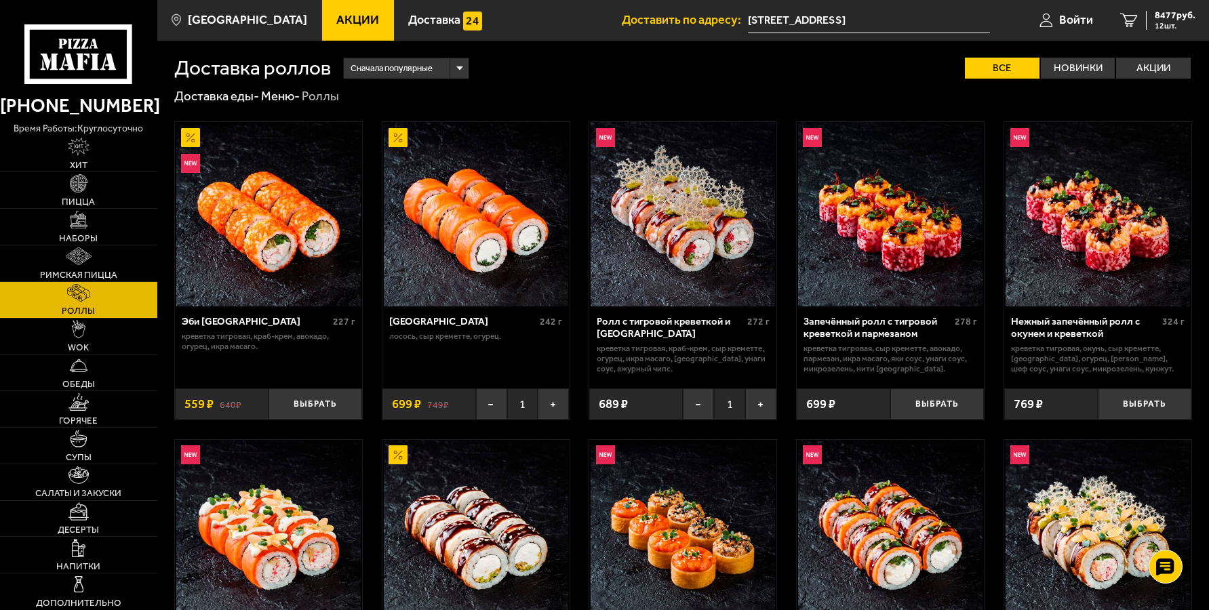
click at [1014, 68] on label "Все" at bounding box center [1002, 68] width 75 height 21
click at [0, 0] on input "Все" at bounding box center [0, 0] width 0 height 0
click at [599, 76] on div "Сначала популярные Все Новинки Акции Пожелания креветка тигровая краб-крем авок…" at bounding box center [761, 68] width 861 height 21
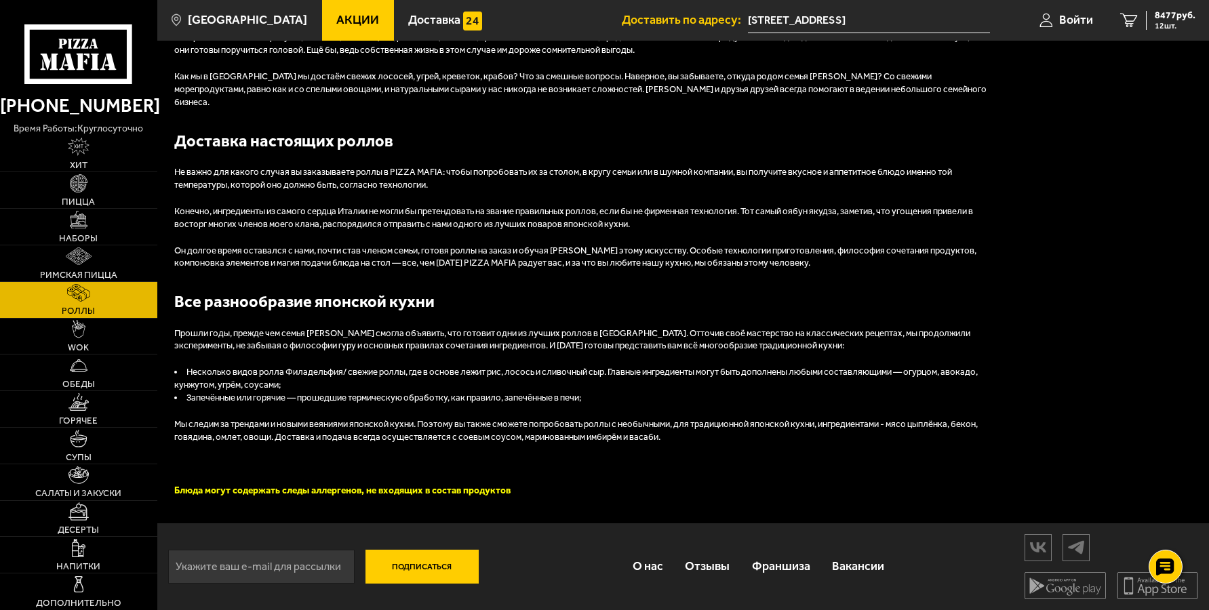
scroll to position [2014, 0]
click at [698, 563] on link "Отзывы" at bounding box center [707, 566] width 66 height 41
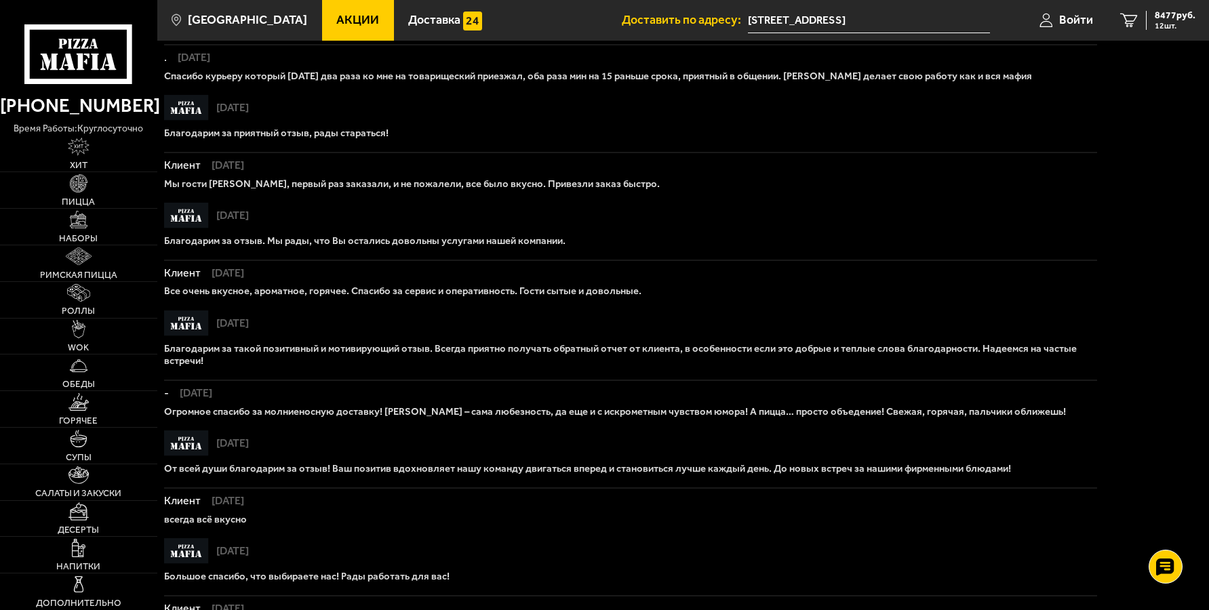
scroll to position [588, 0]
